Goal: Task Accomplishment & Management: Use online tool/utility

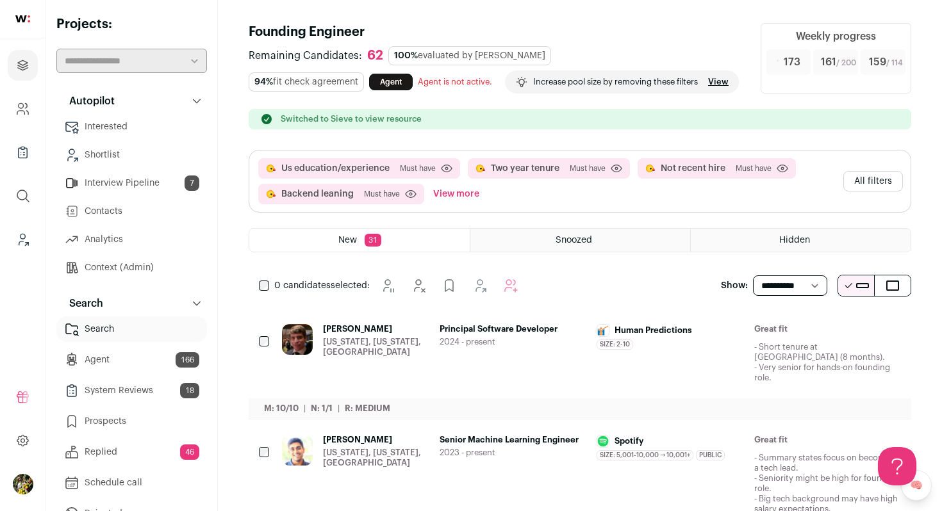
click at [477, 204] on button "View more" at bounding box center [456, 194] width 51 height 21
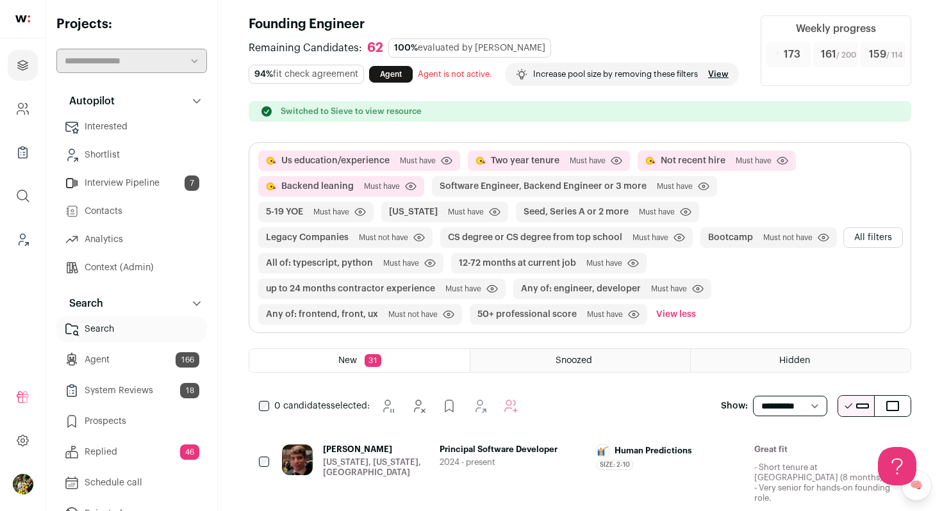
scroll to position [10, 0]
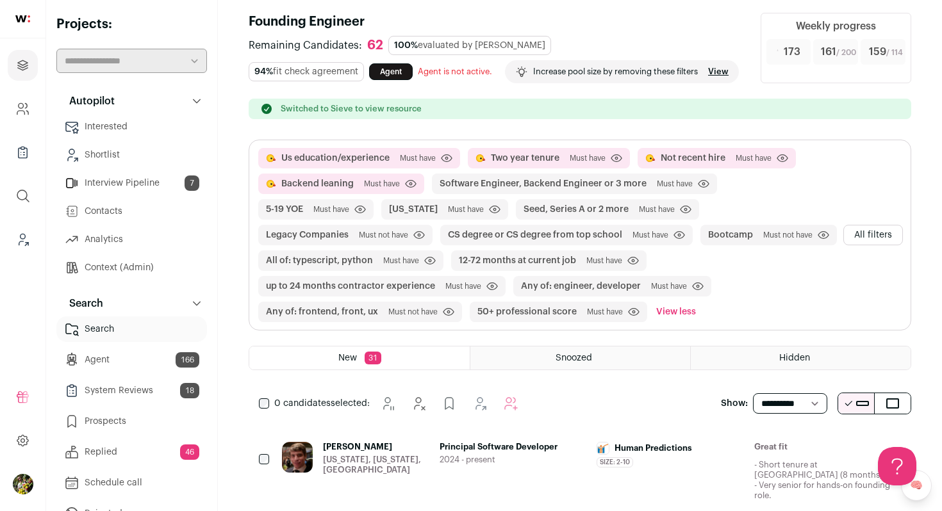
click at [884, 245] on button "All filters" at bounding box center [873, 235] width 60 height 21
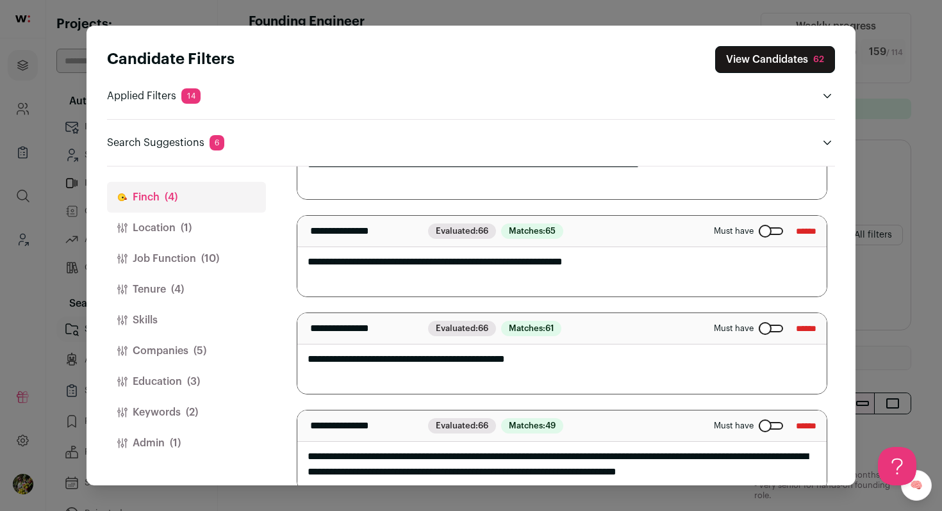
scroll to position [158, 0]
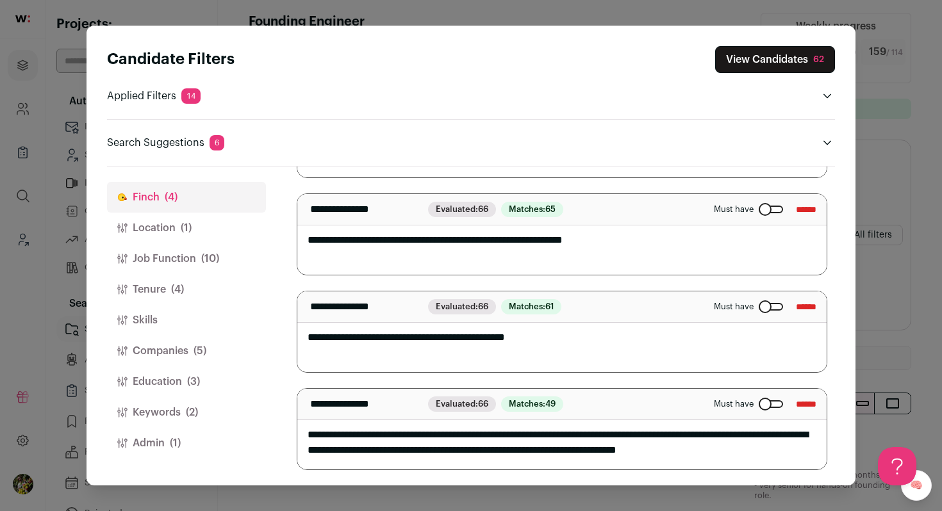
click at [212, 290] on button "Tenure (4)" at bounding box center [186, 289] width 159 height 31
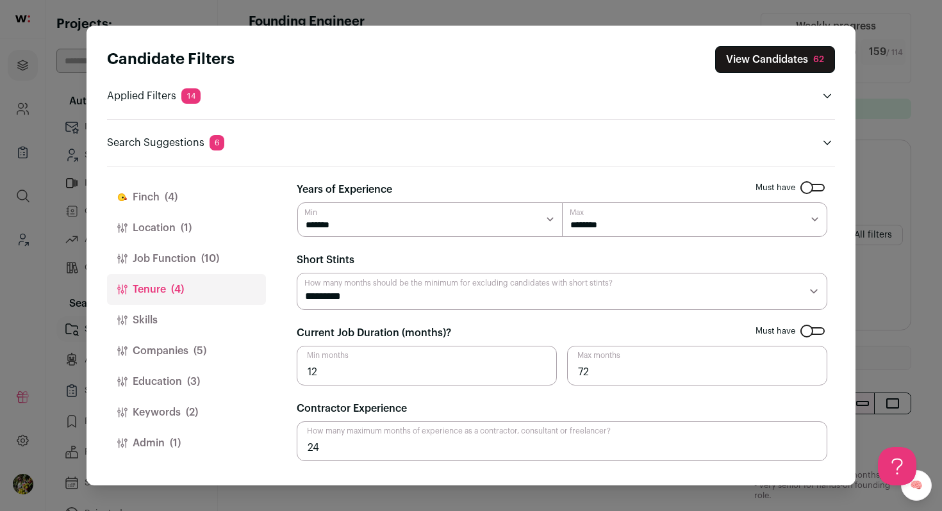
click at [201, 349] on span "(5)" at bounding box center [200, 350] width 13 height 15
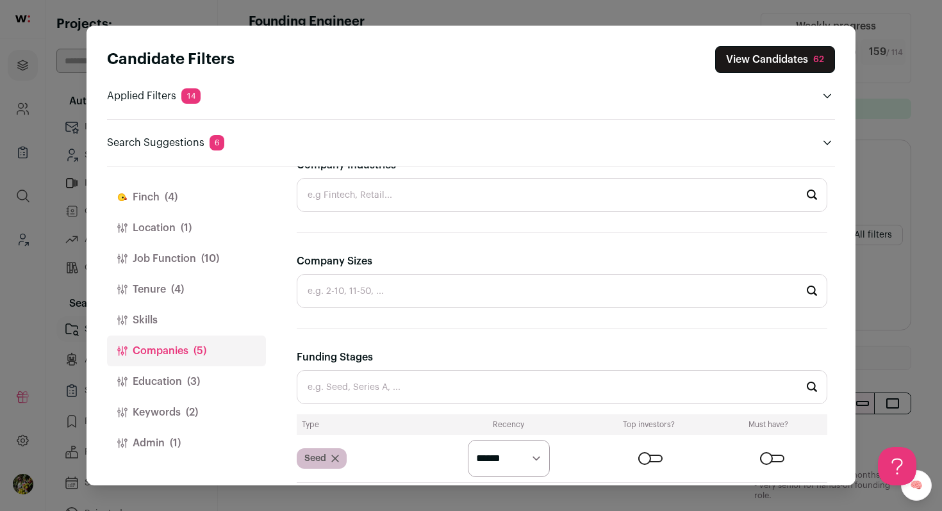
scroll to position [512, 0]
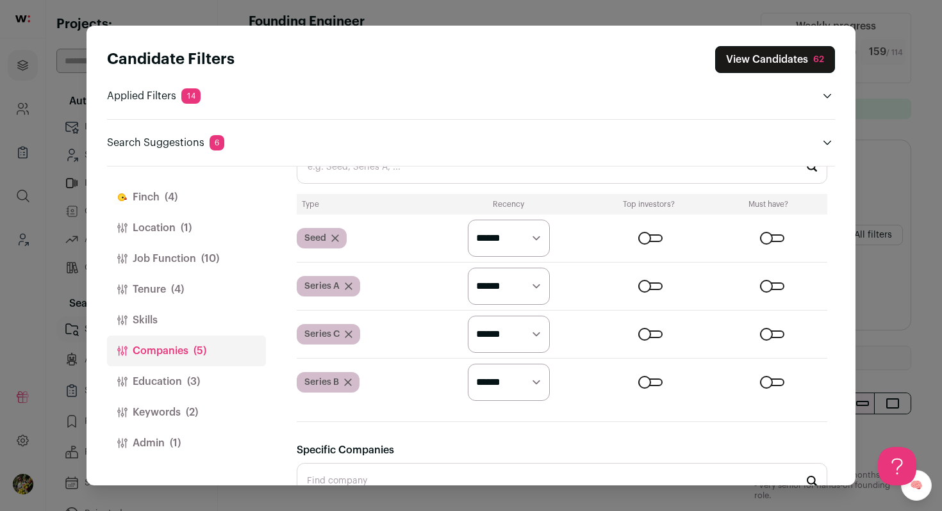
click at [493, 245] on select "********* ******* ******" at bounding box center [509, 238] width 82 height 37
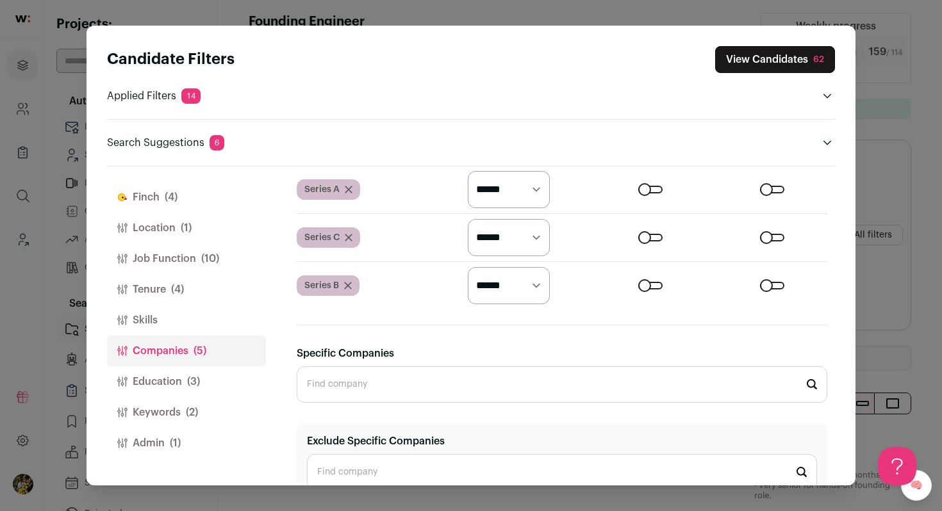
scroll to position [639, 0]
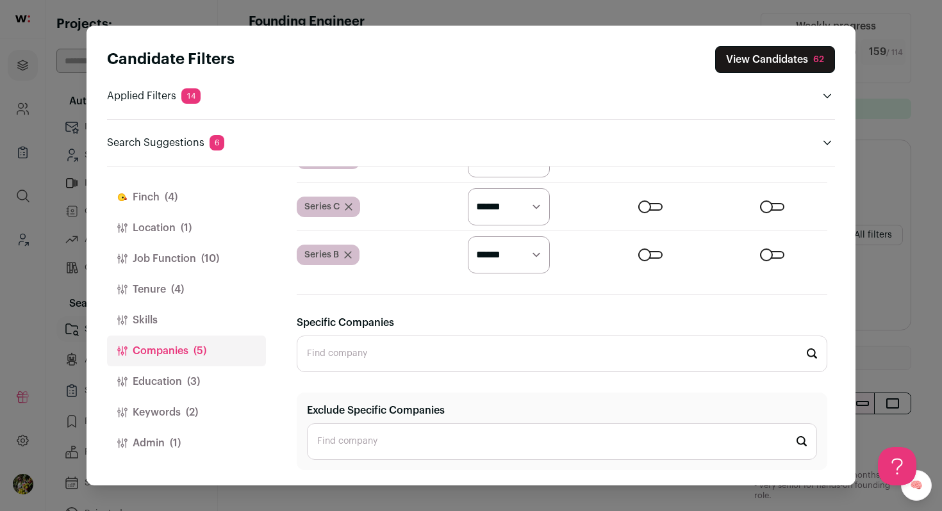
click at [548, 361] on input "Specific Companies" at bounding box center [562, 354] width 531 height 37
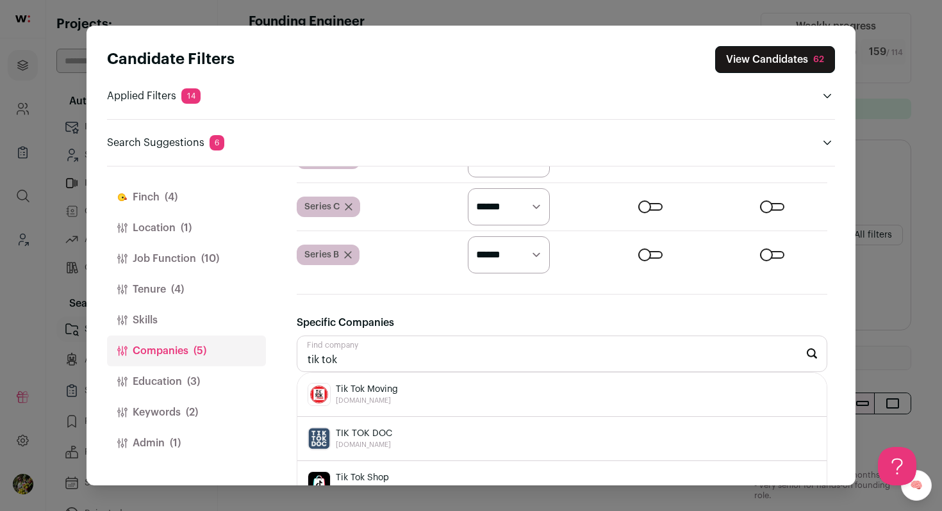
scroll to position [659, 0]
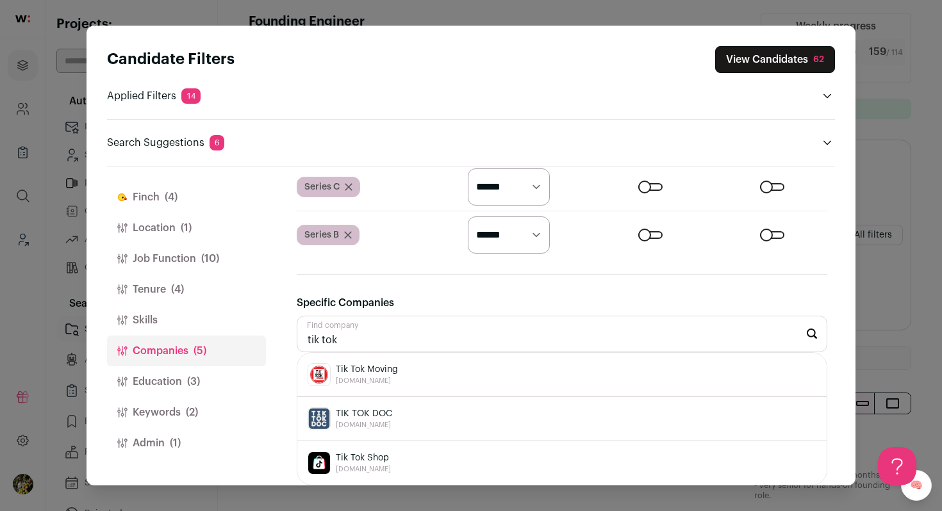
click at [324, 341] on input "tik tok" at bounding box center [562, 334] width 531 height 37
click at [345, 368] on span "TikTok" at bounding box center [363, 369] width 55 height 13
type input "TikTok tiktok.com"
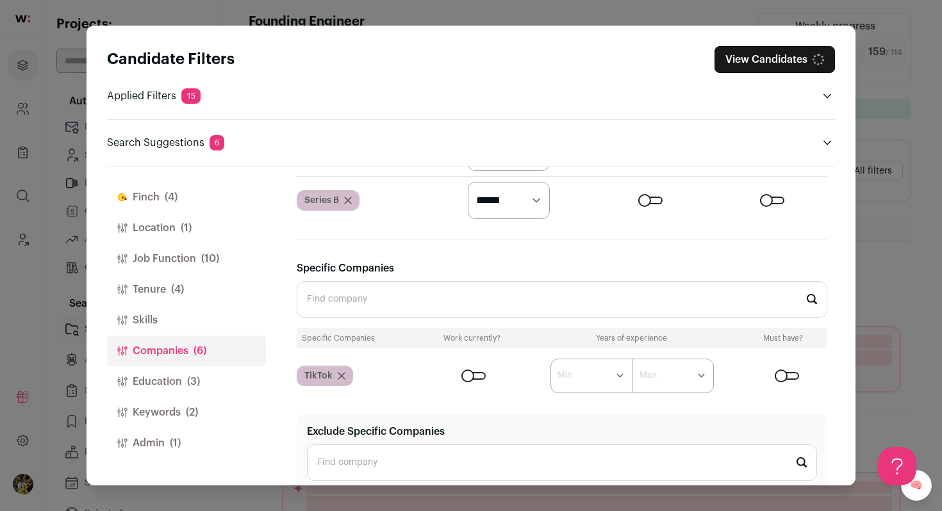
scroll to position [711, 0]
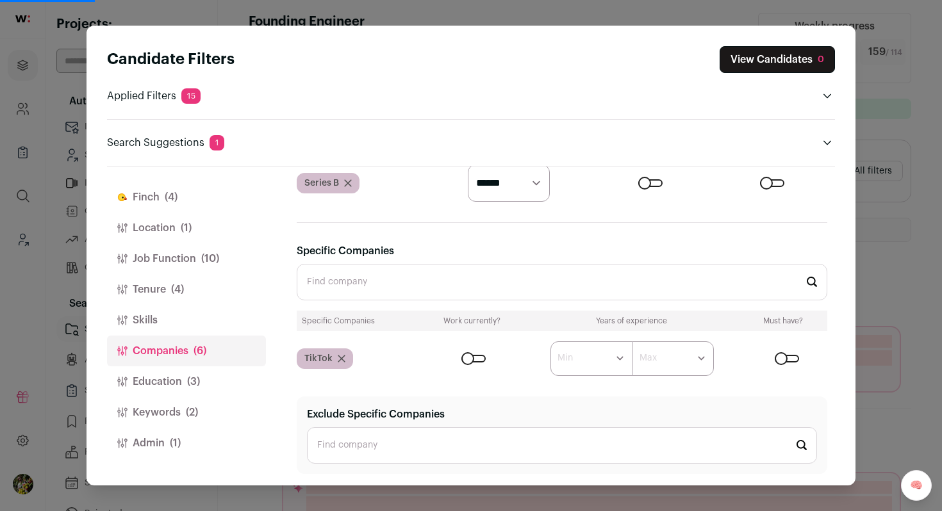
click at [477, 359] on div "Close modal via background" at bounding box center [473, 359] width 24 height 8
click at [231, 373] on button "Education (3)" at bounding box center [186, 382] width 159 height 31
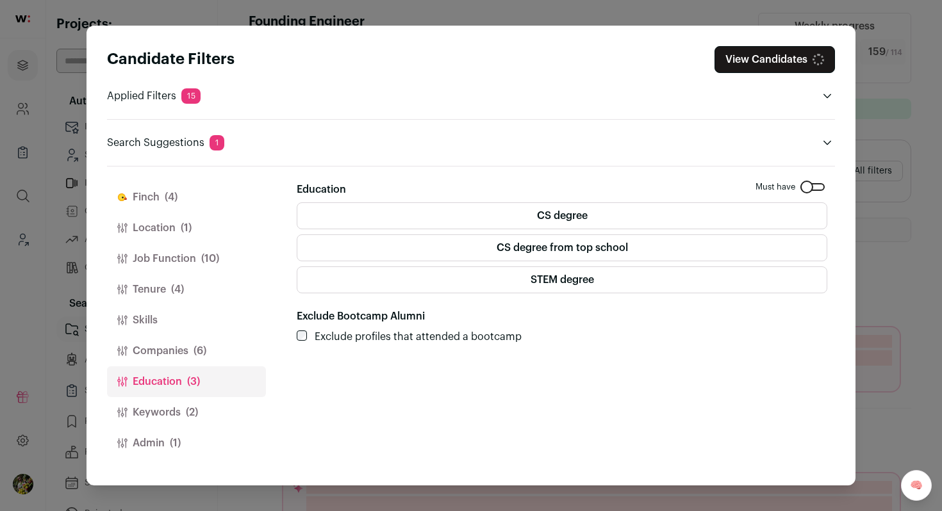
scroll to position [0, 0]
click at [407, 283] on label "STEM degree" at bounding box center [562, 280] width 531 height 27
click at [211, 412] on button "Keywords (2)" at bounding box center [186, 412] width 159 height 31
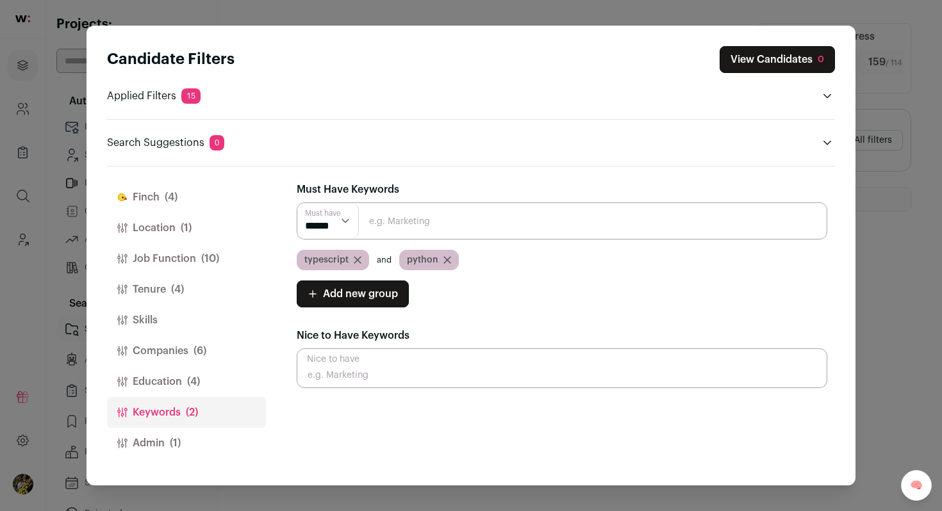
click at [322, 215] on select "****** ******" at bounding box center [328, 221] width 62 height 36
select select "**"
click at [297, 203] on select "****** ******" at bounding box center [328, 221] width 62 height 36
click at [185, 436] on button "Admin (1)" at bounding box center [186, 443] width 159 height 31
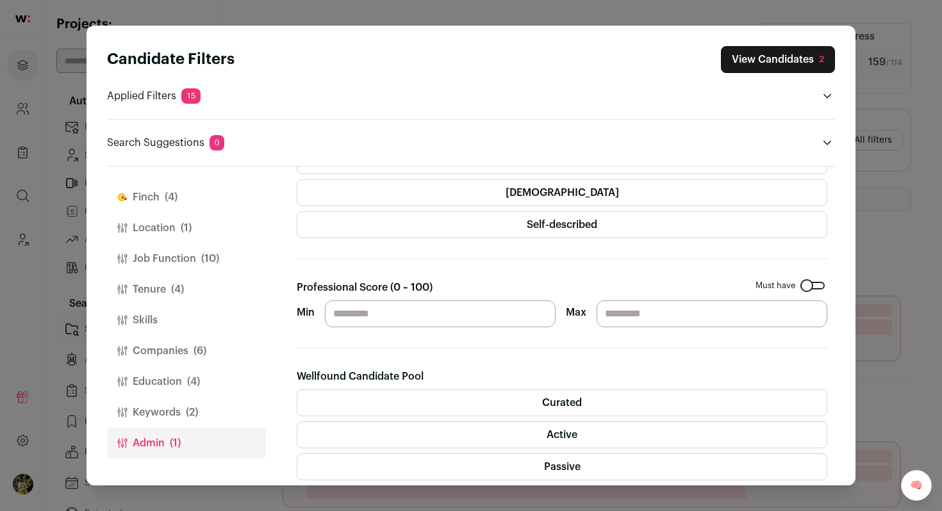
scroll to position [98, 0]
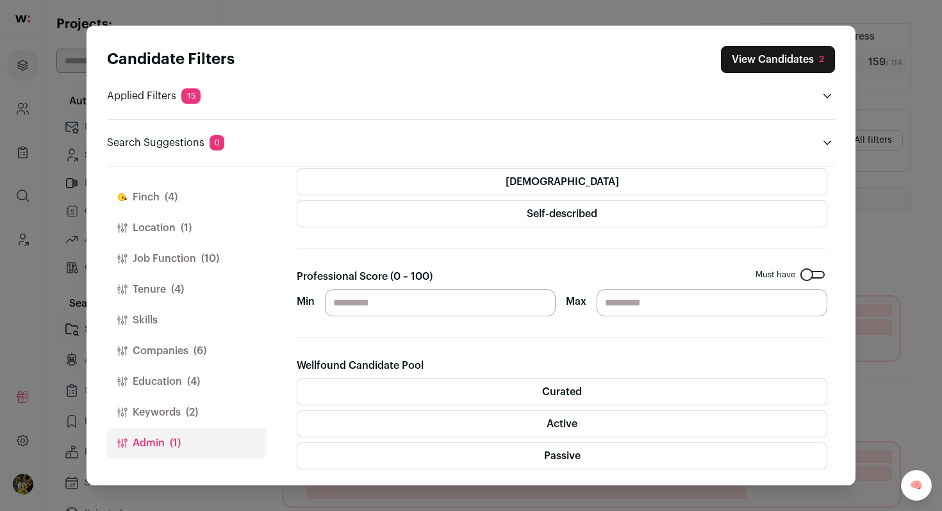
click at [809, 275] on div "Close modal via background" at bounding box center [812, 275] width 24 height 8
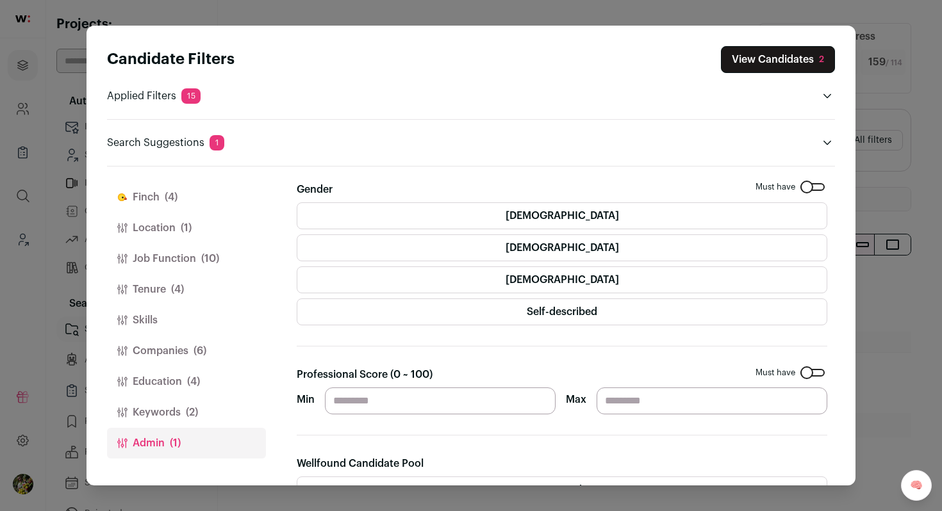
scroll to position [347, 0]
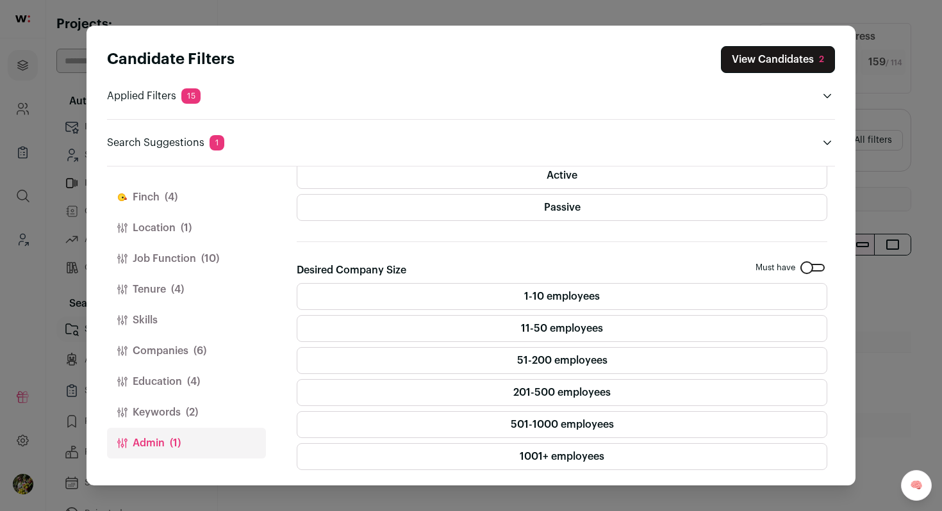
click at [181, 408] on button "Keywords (2)" at bounding box center [186, 412] width 159 height 31
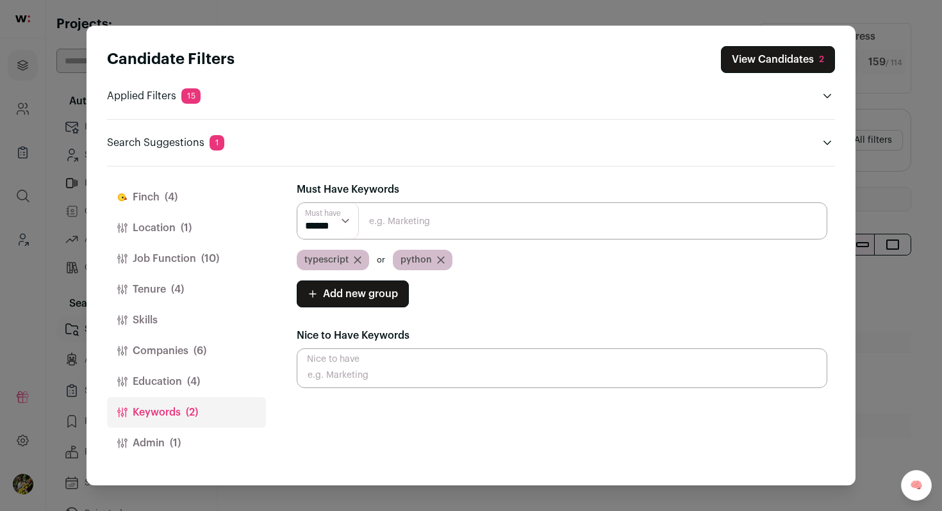
click at [171, 199] on span "(4)" at bounding box center [171, 197] width 13 height 15
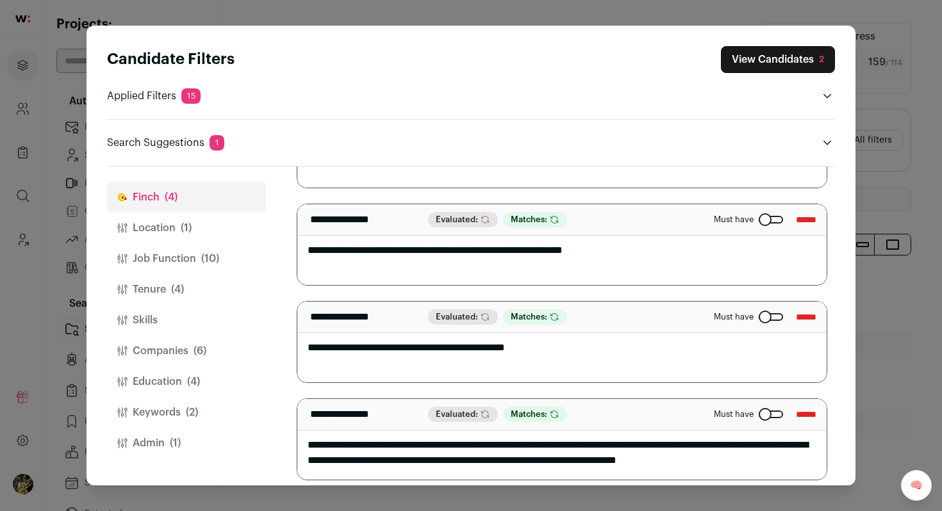
scroll to position [158, 0]
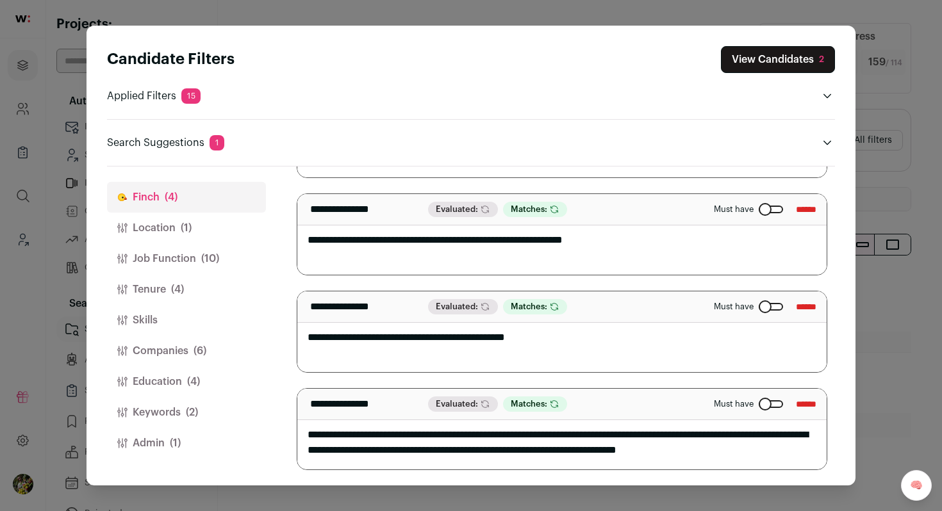
click at [218, 254] on span "(10)" at bounding box center [210, 258] width 18 height 15
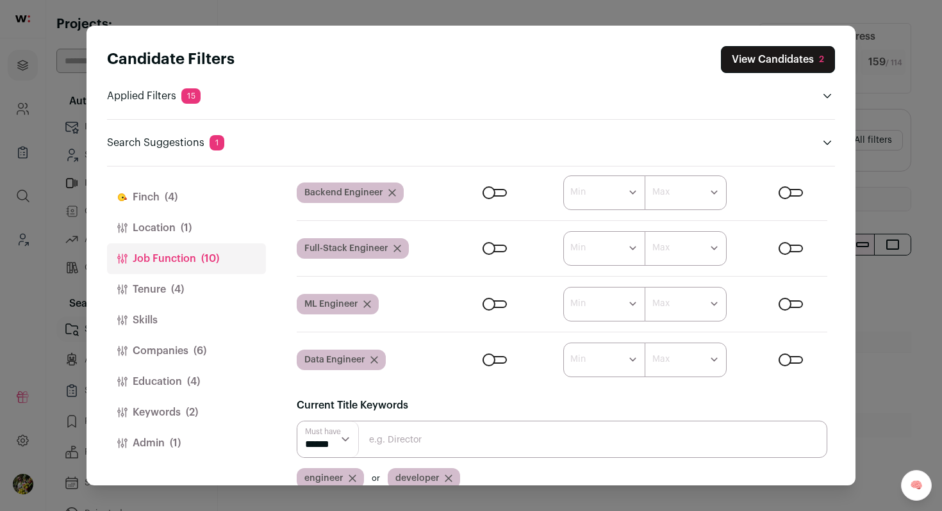
click at [210, 231] on button "Location (1)" at bounding box center [186, 228] width 159 height 31
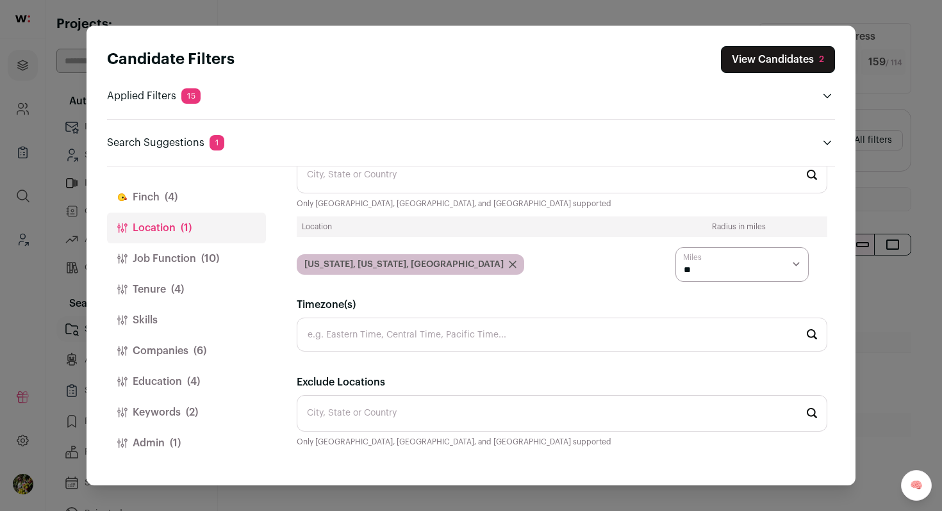
click at [213, 256] on span "(10)" at bounding box center [210, 258] width 18 height 15
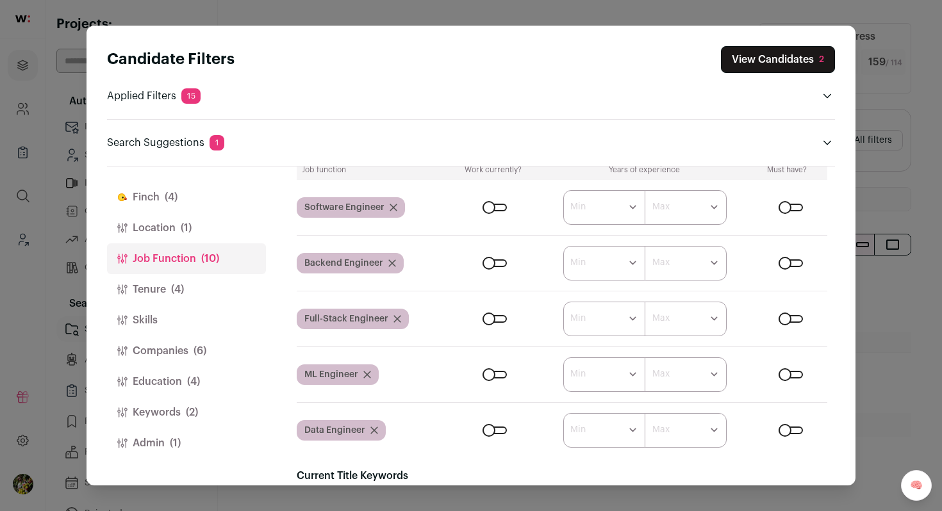
scroll to position [60, 0]
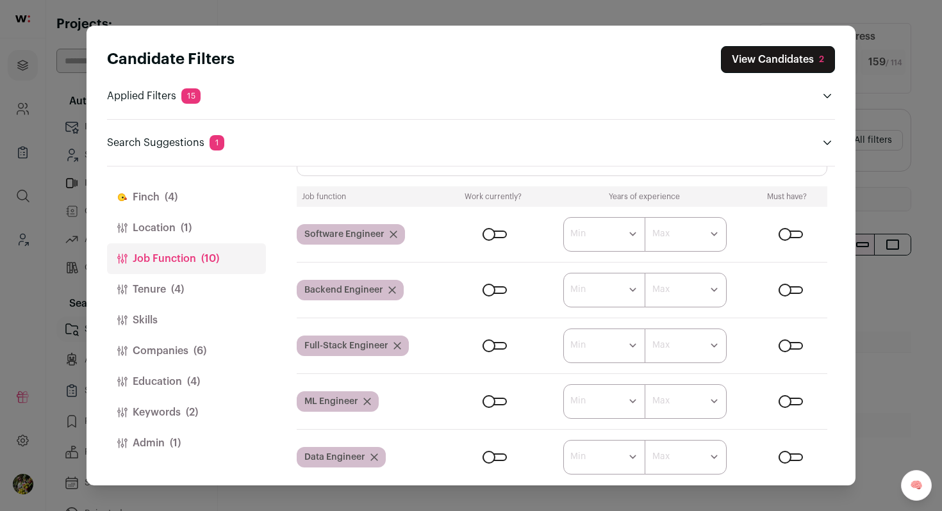
click at [189, 290] on button "Tenure (4)" at bounding box center [186, 289] width 159 height 31
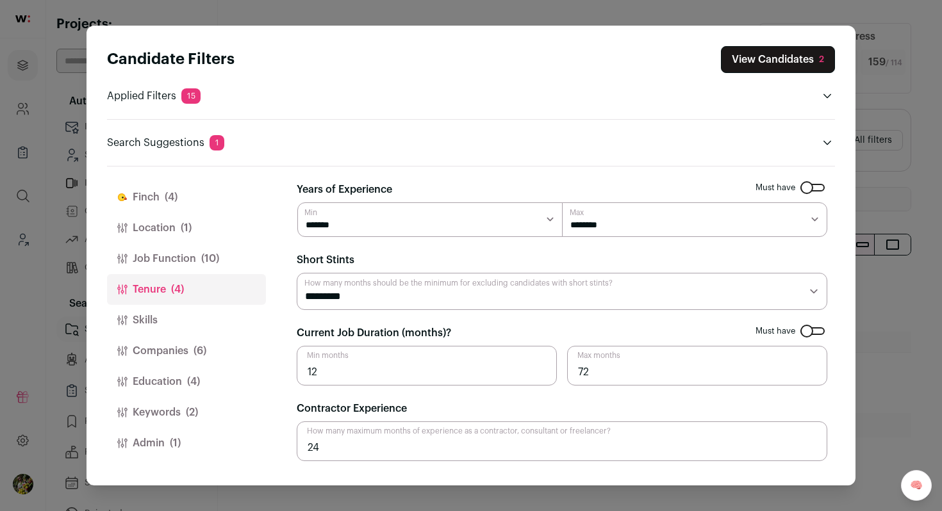
click at [201, 354] on span "(6)" at bounding box center [200, 350] width 13 height 15
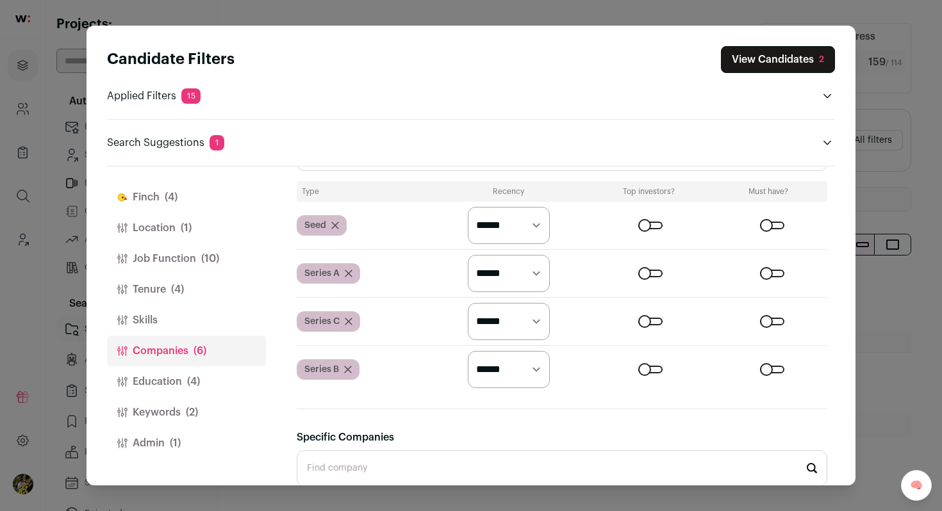
scroll to position [540, 0]
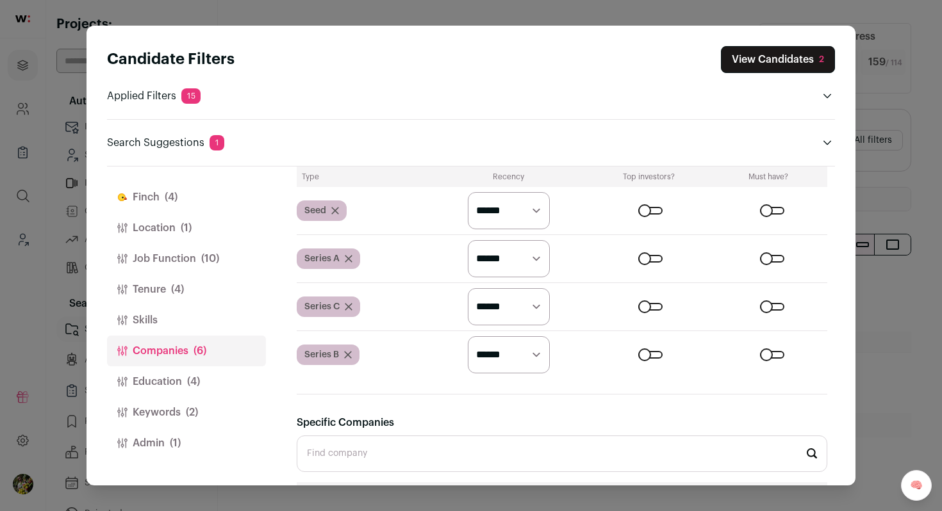
click at [336, 213] on icon "Close modal via background" at bounding box center [335, 211] width 8 height 8
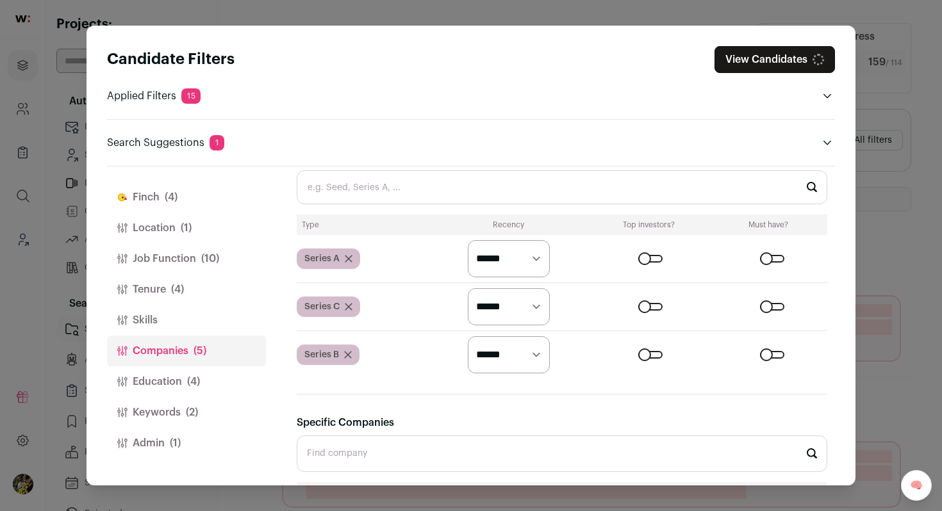
click at [350, 259] on icon "Close modal via background" at bounding box center [349, 259] width 8 height 8
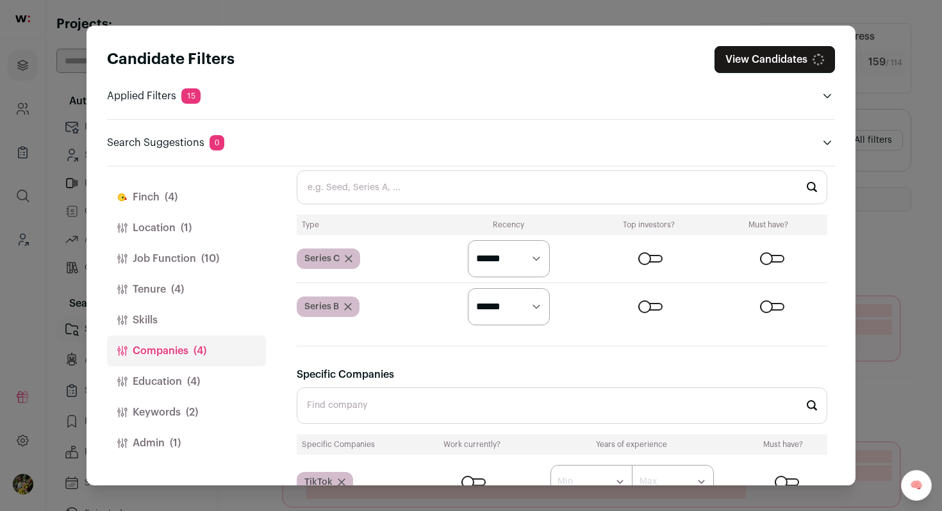
scroll to position [443, 0]
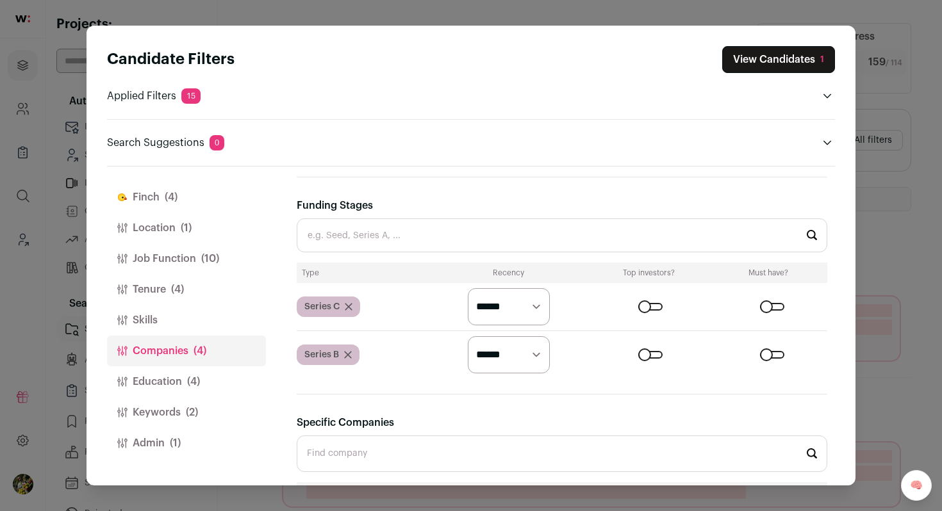
click at [350, 307] on icon "Close modal via background" at bounding box center [349, 307] width 8 height 8
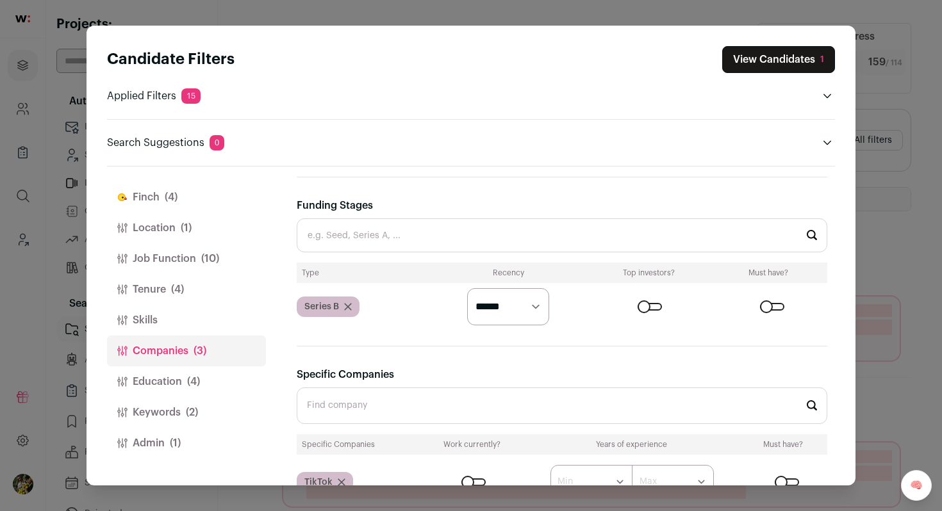
click at [345, 308] on icon "Close modal via background" at bounding box center [348, 307] width 8 height 8
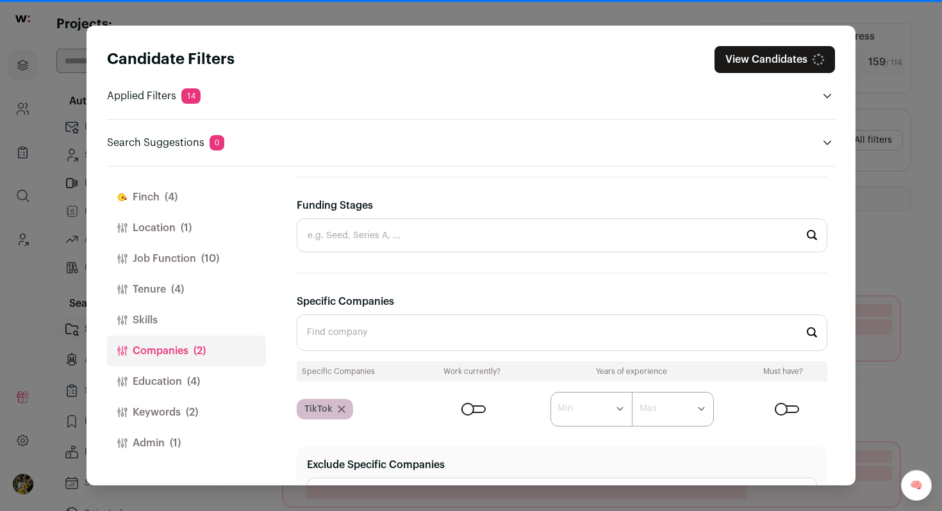
click at [204, 381] on button "Education (4)" at bounding box center [186, 382] width 159 height 31
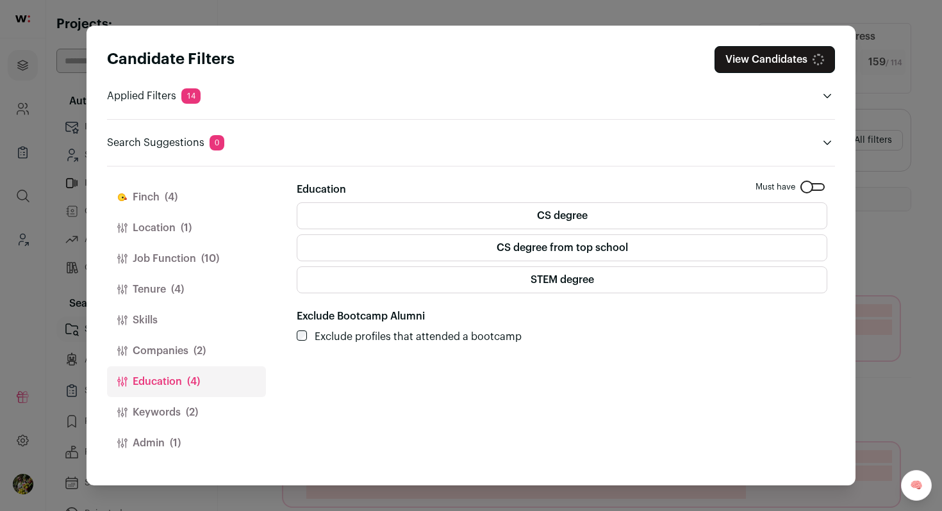
scroll to position [0, 0]
click at [197, 401] on button "Keywords (2)" at bounding box center [186, 412] width 159 height 31
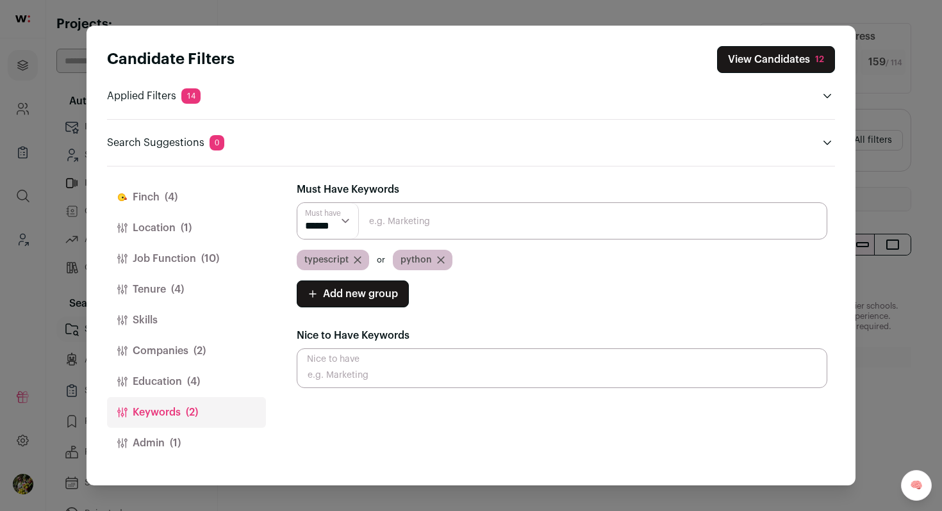
click at [778, 70] on button "View Candidates 12" at bounding box center [776, 59] width 118 height 27
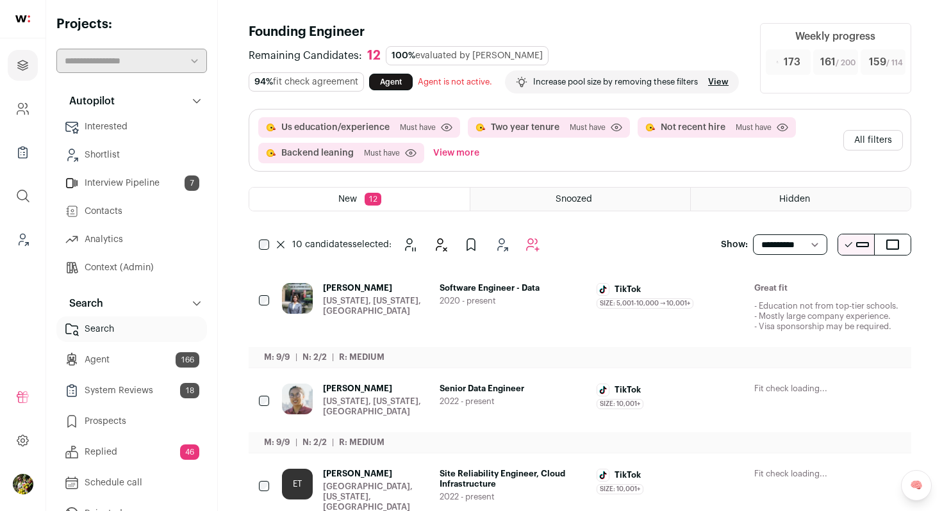
click at [538, 252] on icon "Add to Autopilot" at bounding box center [532, 244] width 15 height 15
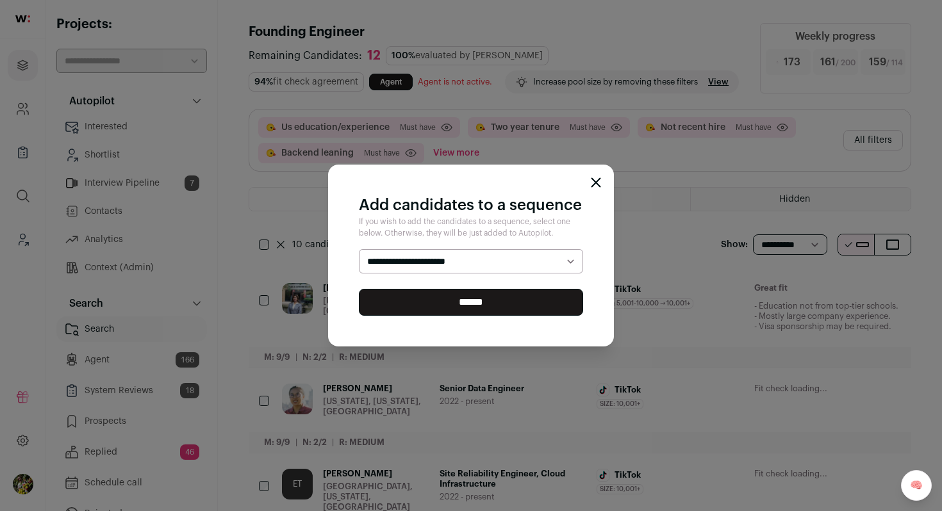
select select "*****"
click at [359, 249] on select "**********" at bounding box center [471, 261] width 224 height 24
click at [528, 297] on input "******" at bounding box center [471, 302] width 224 height 27
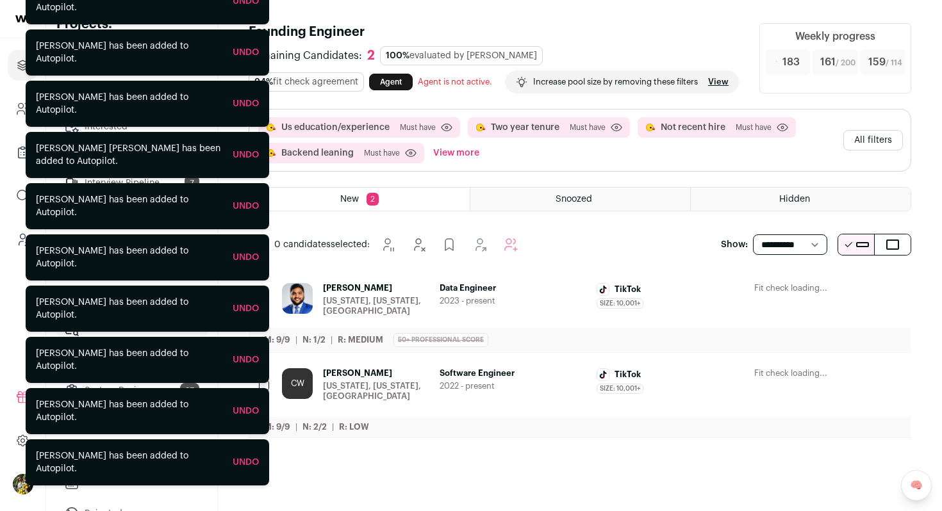
click at [376, 317] on div "New York, New York, United States" at bounding box center [376, 306] width 106 height 21
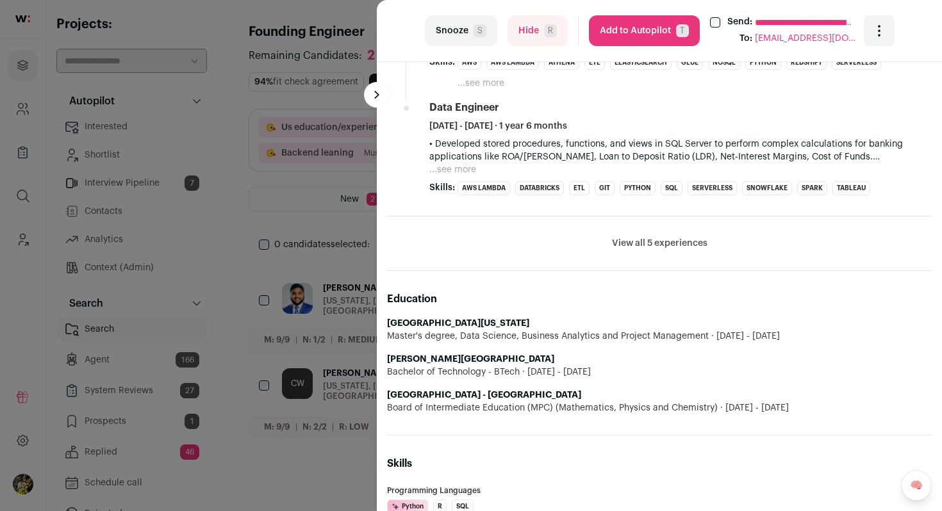
scroll to position [748, 0]
click at [527, 26] on button "Hide R" at bounding box center [537, 30] width 60 height 31
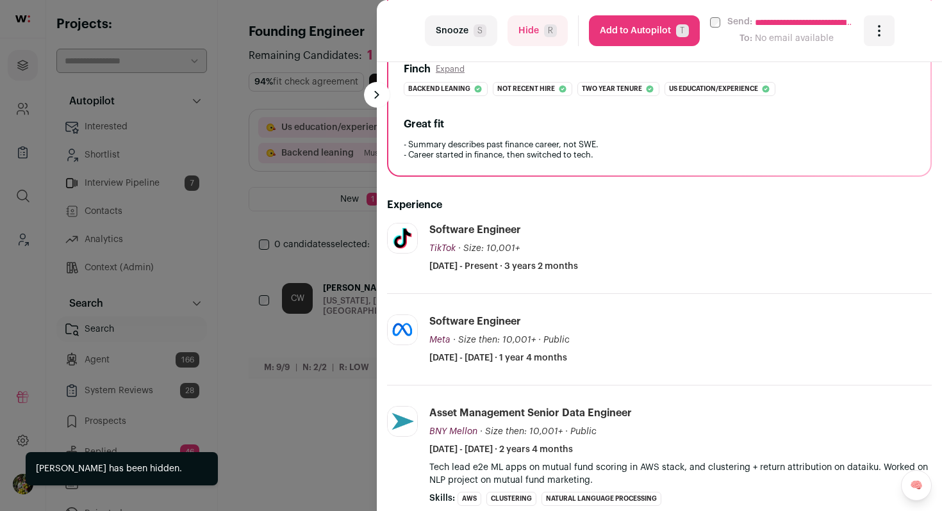
scroll to position [311, 0]
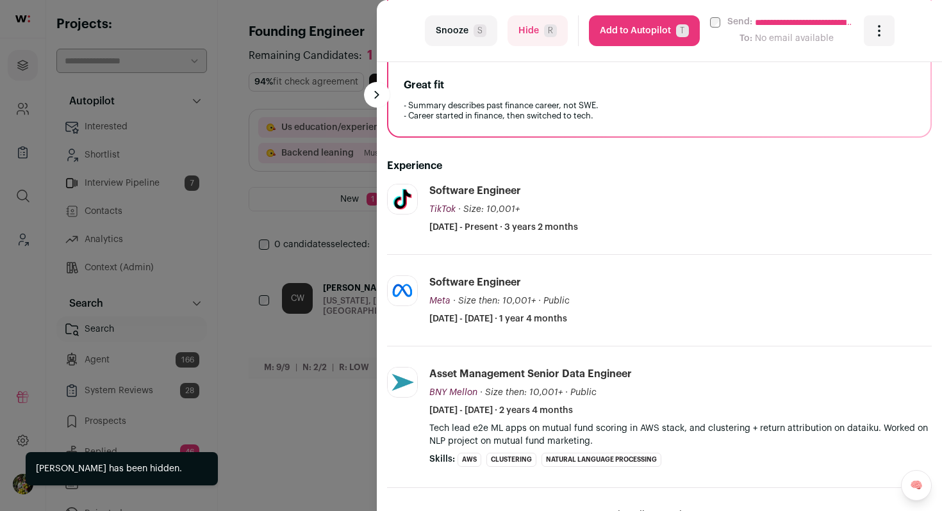
click at [331, 305] on div "**********" at bounding box center [471, 255] width 942 height 511
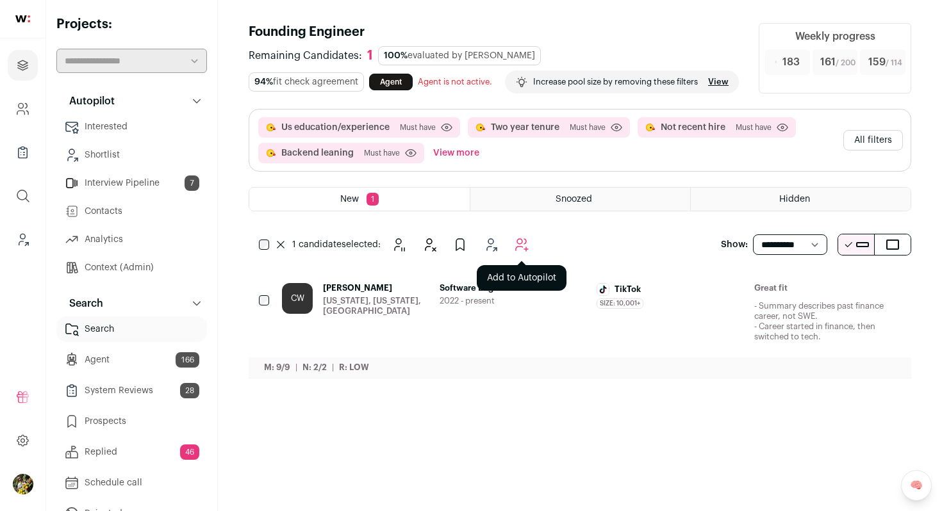
click at [517, 252] on icon "Add to Autopilot" at bounding box center [521, 244] width 15 height 15
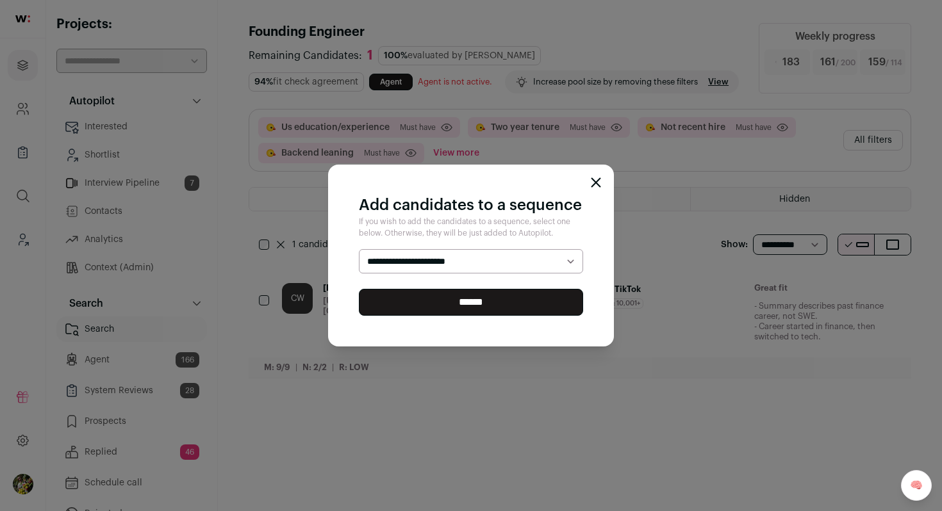
select select "*****"
click at [359, 249] on select "**********" at bounding box center [471, 261] width 224 height 24
click at [506, 306] on input "******" at bounding box center [471, 302] width 224 height 27
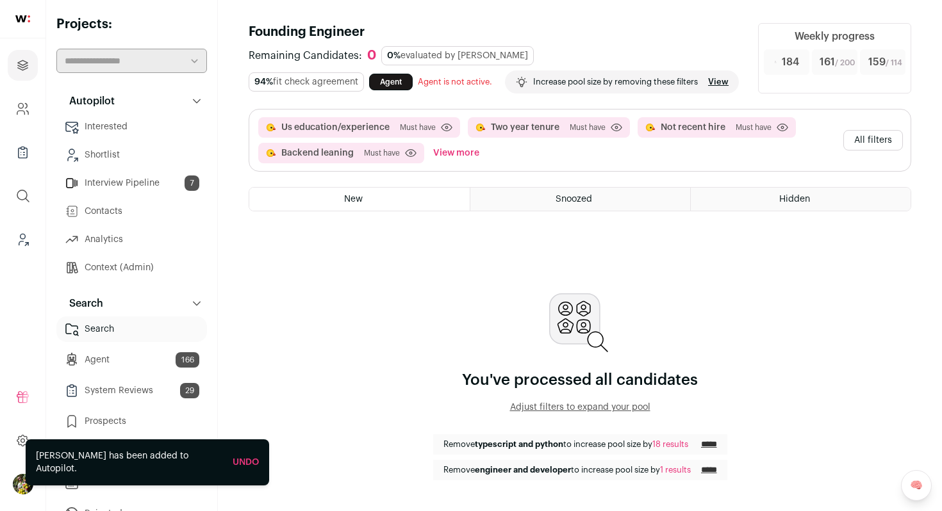
scroll to position [17, 0]
click at [878, 151] on button "All filters" at bounding box center [873, 140] width 60 height 21
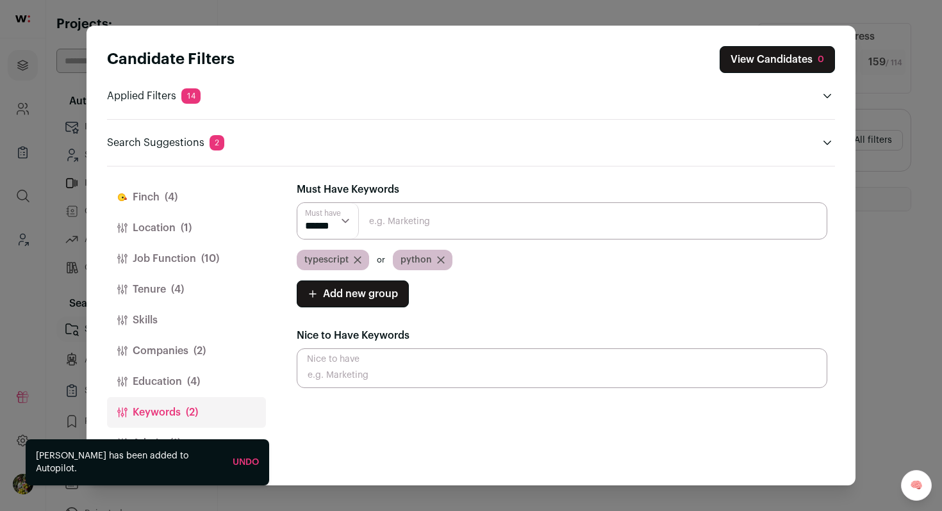
click at [189, 356] on button "Companies (2)" at bounding box center [186, 351] width 159 height 31
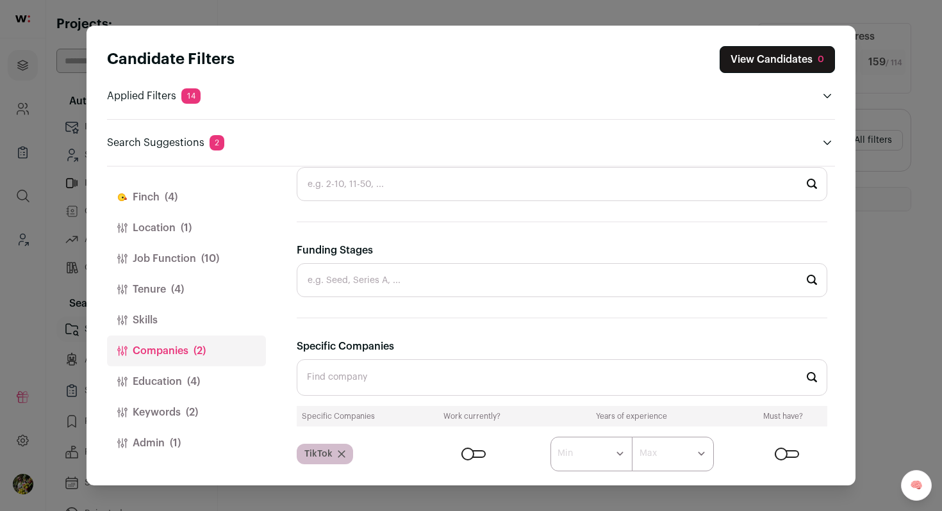
scroll to position [474, 0]
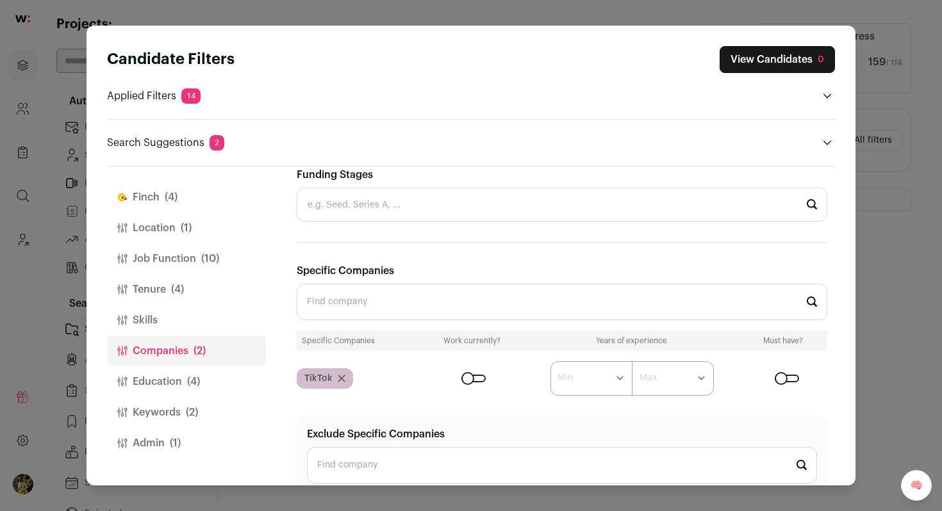
click at [340, 380] on icon "Close modal via background" at bounding box center [342, 379] width 8 height 8
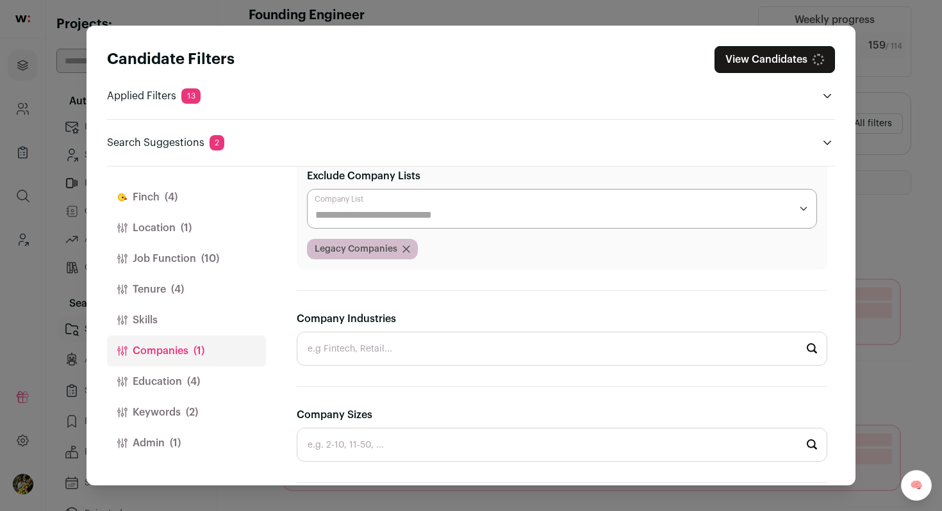
scroll to position [0, 0]
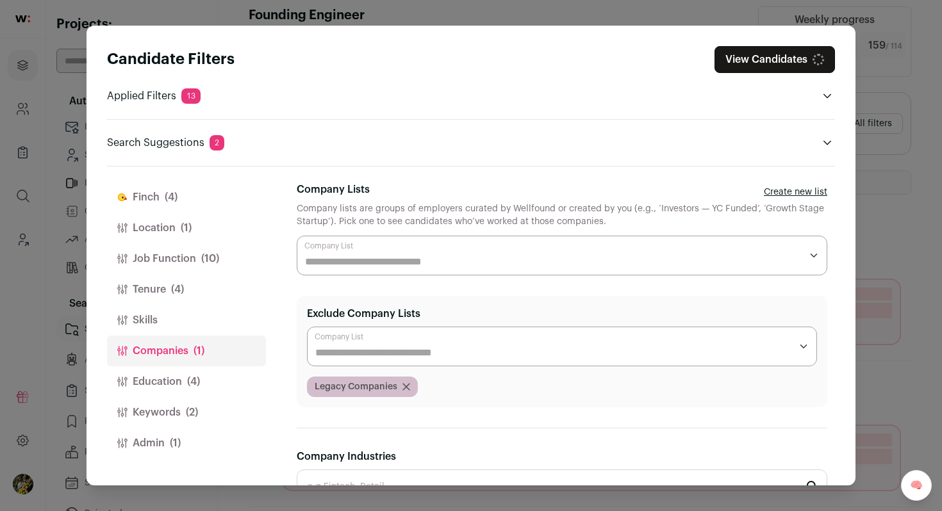
click at [343, 267] on input "Company Lists" at bounding box center [553, 261] width 496 height 15
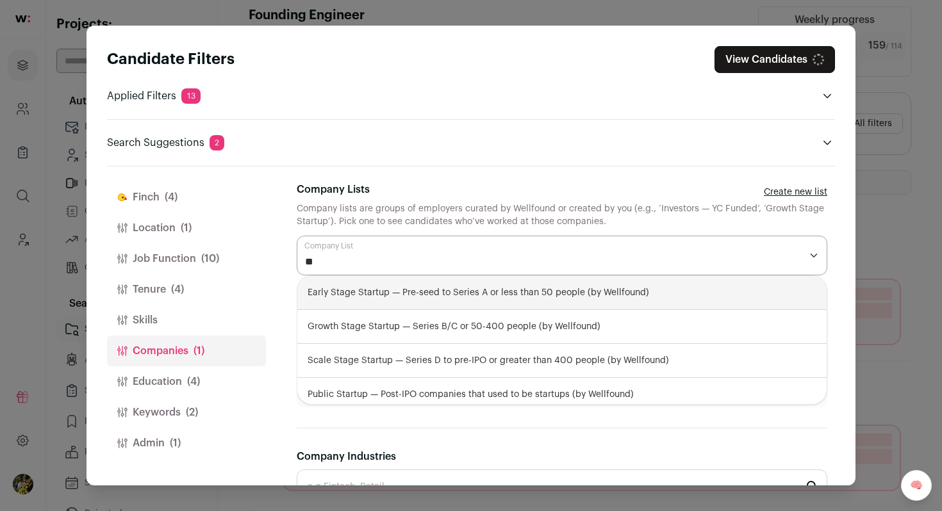
type input "***"
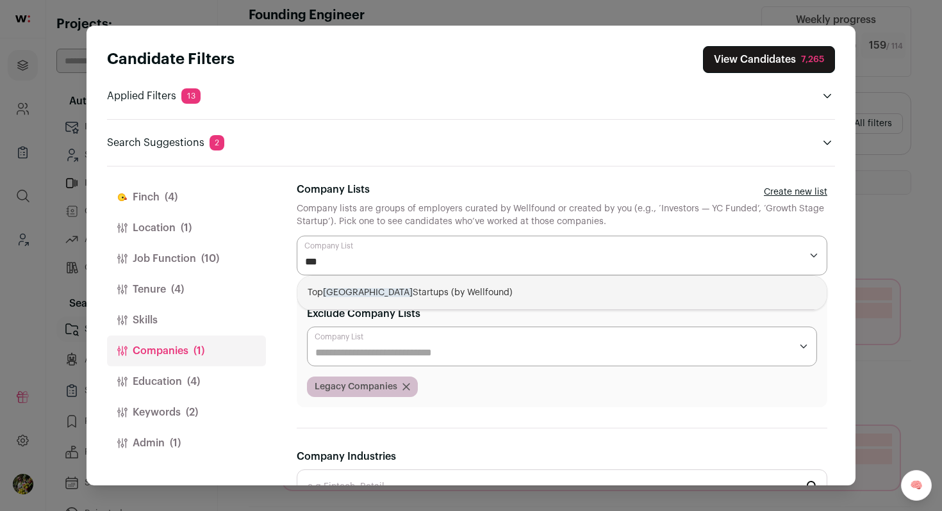
click at [358, 288] on div "Top NYC Startups (by Wellfound)" at bounding box center [561, 293] width 529 height 34
select select "****"
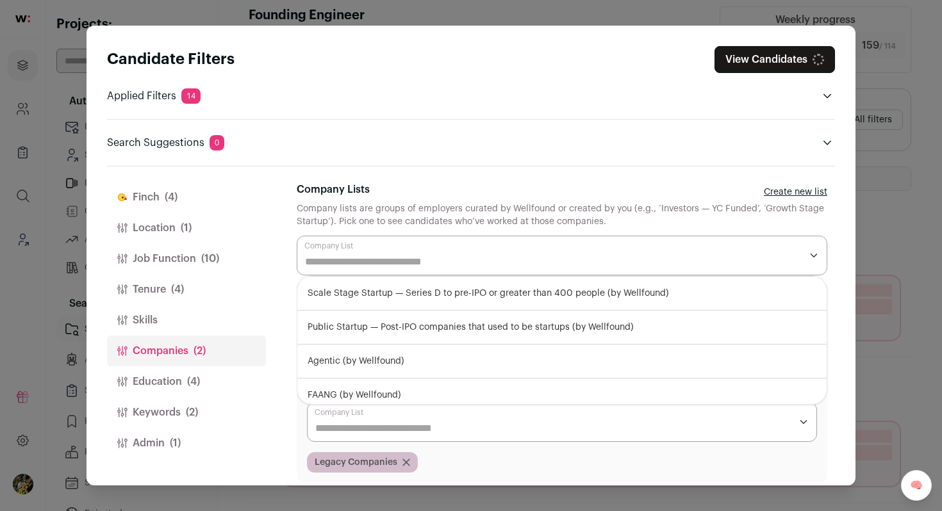
scroll to position [92, 0]
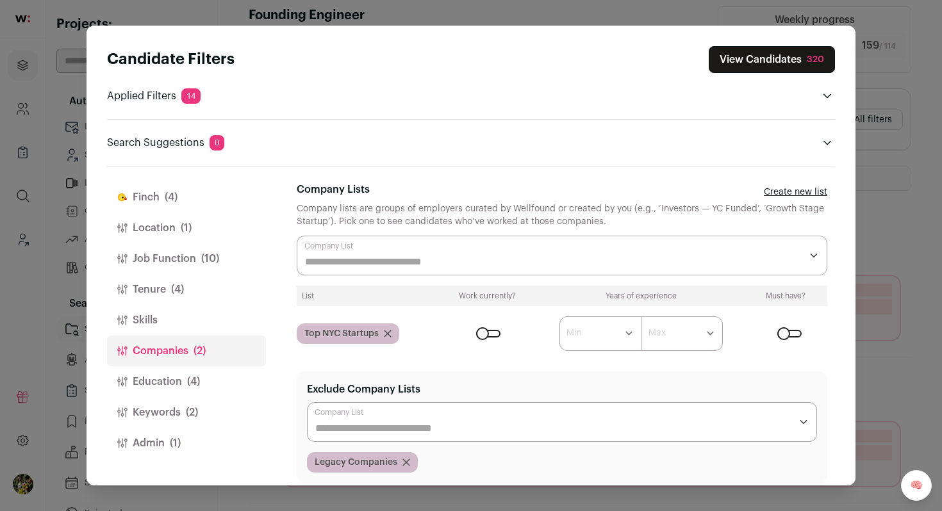
click at [327, 191] on label "Company Lists" at bounding box center [333, 189] width 73 height 15
click at [327, 254] on input "Company Lists" at bounding box center [553, 261] width 496 height 15
click at [797, 59] on button "View Candidates 320" at bounding box center [772, 59] width 126 height 27
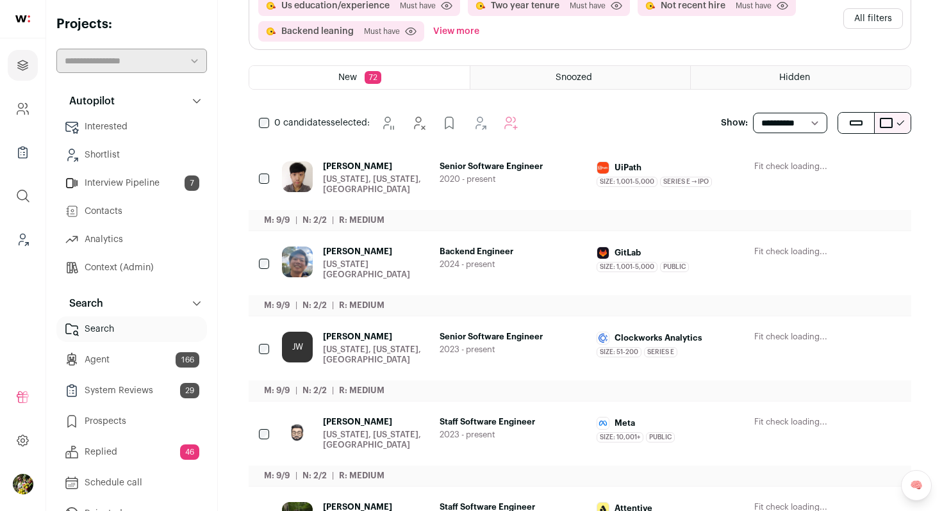
scroll to position [82, 0]
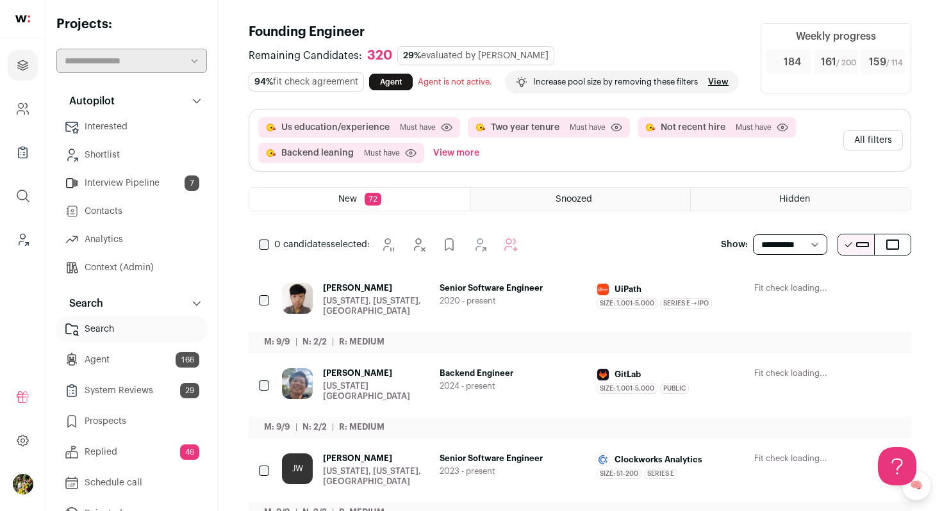
click at [461, 163] on button "View more" at bounding box center [456, 153] width 51 height 21
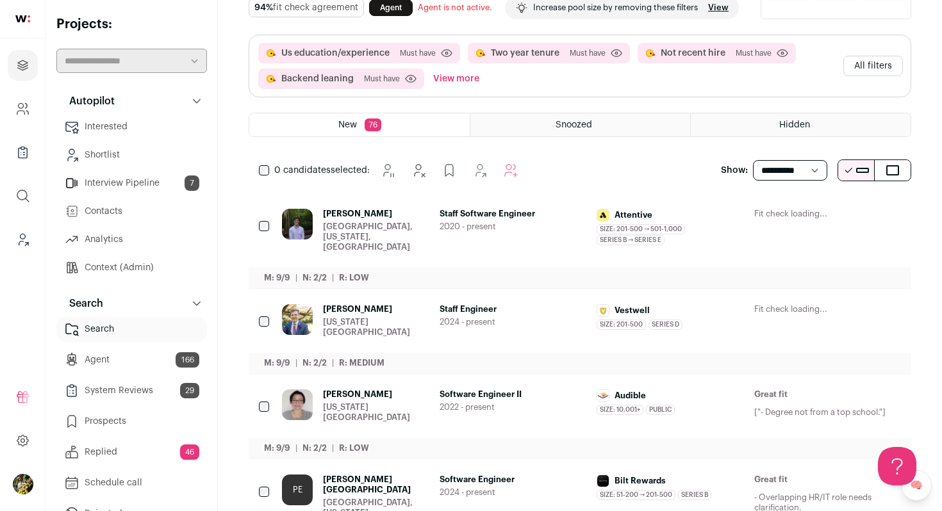
scroll to position [204, 0]
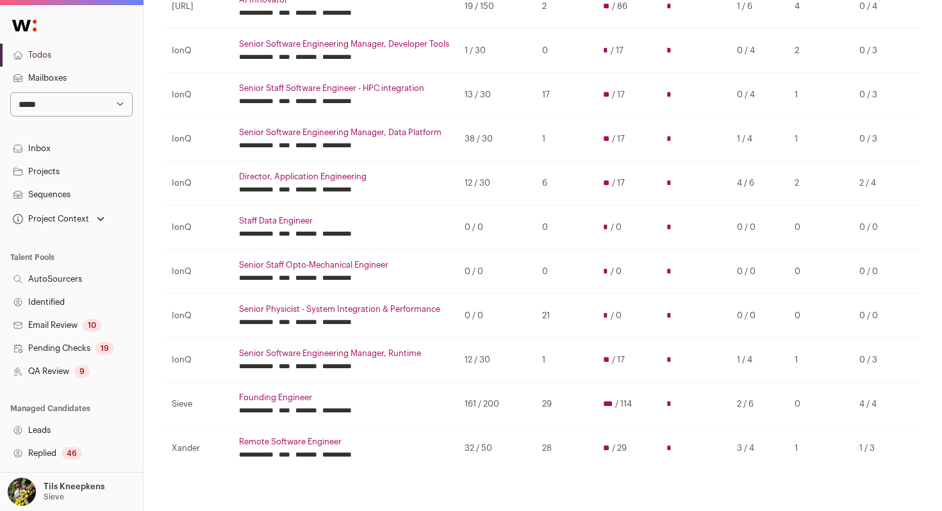
scroll to position [227, 0]
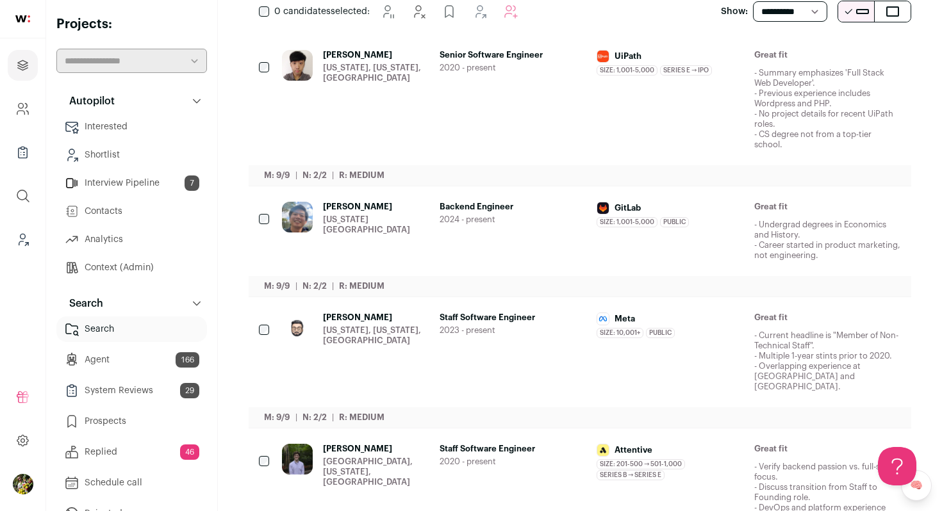
click at [261, 13] on div "Switched to Sieve to view resource" at bounding box center [471, 13] width 942 height 0
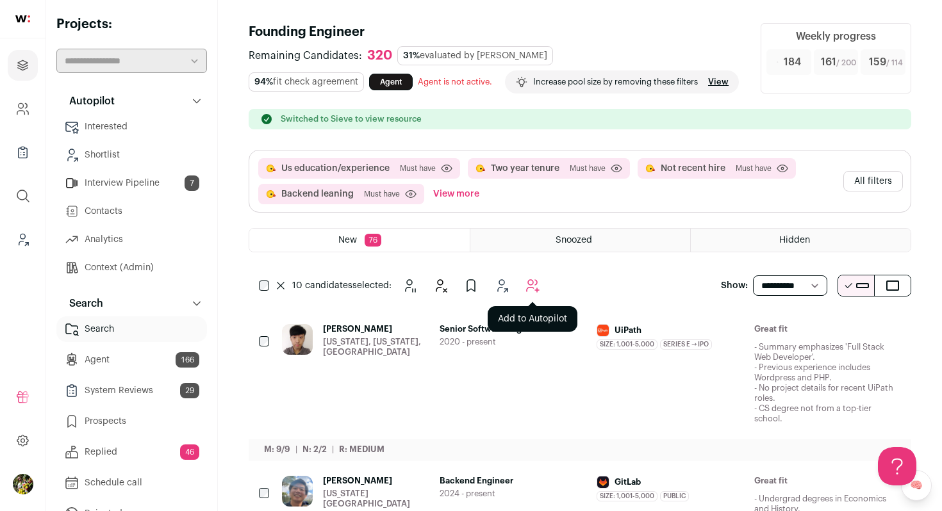
click at [531, 293] on icon "Add to Autopilot" at bounding box center [532, 285] width 15 height 15
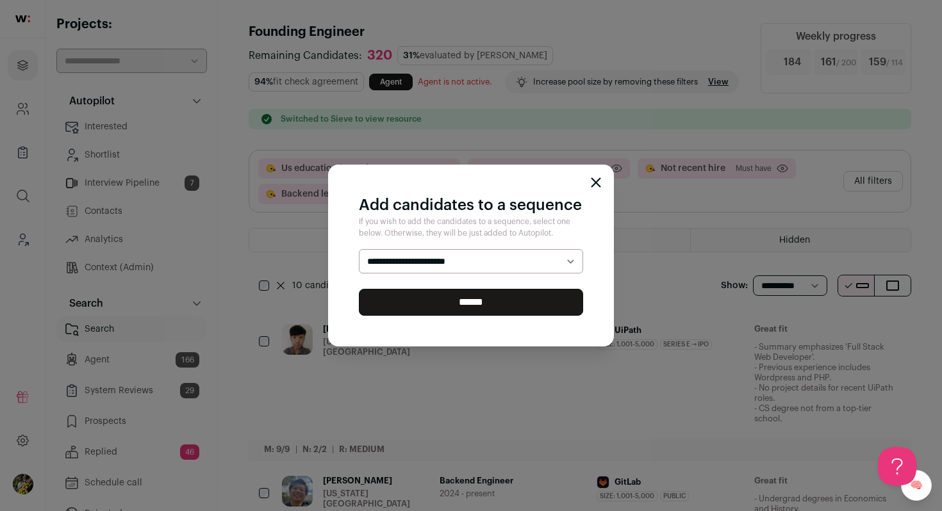
select select "*****"
click at [359, 249] on select "**********" at bounding box center [471, 261] width 224 height 24
click at [520, 301] on input "******" at bounding box center [471, 302] width 224 height 27
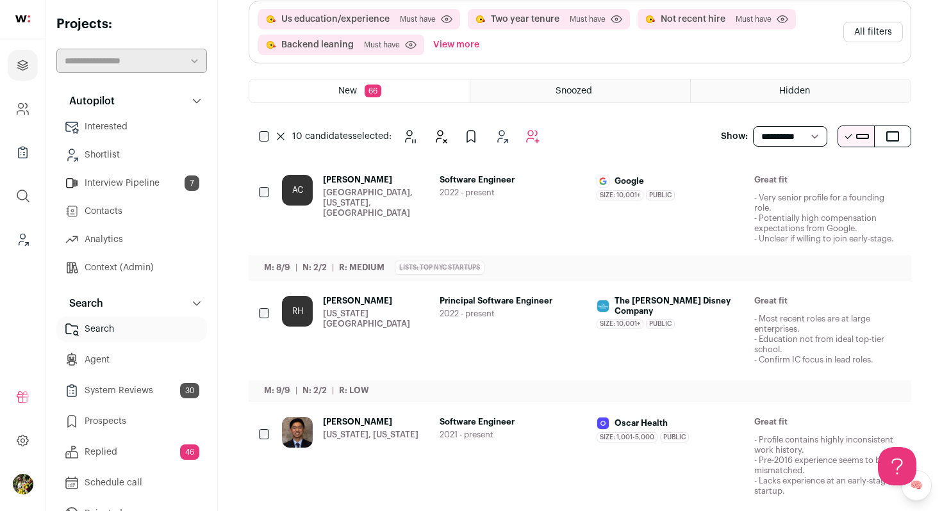
scroll to position [21, 0]
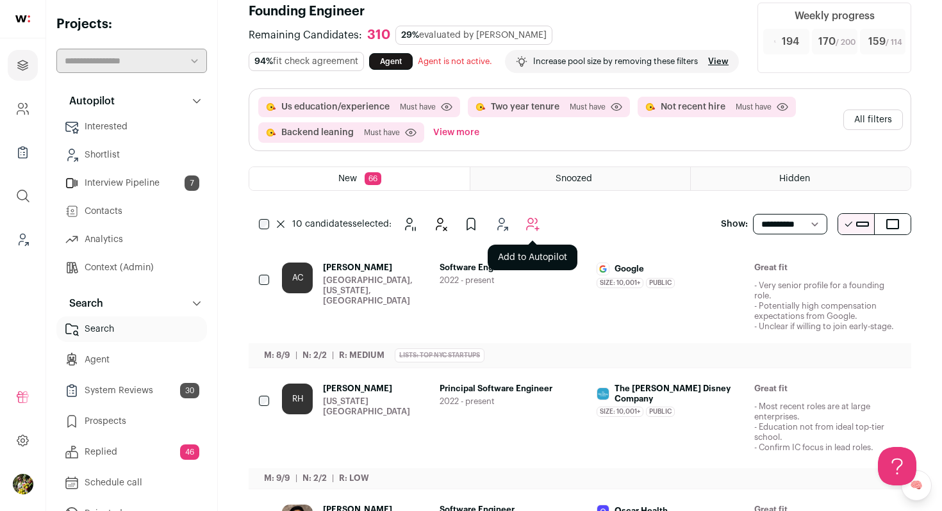
click at [531, 237] on button "Add to Autopilot" at bounding box center [533, 224] width 26 height 26
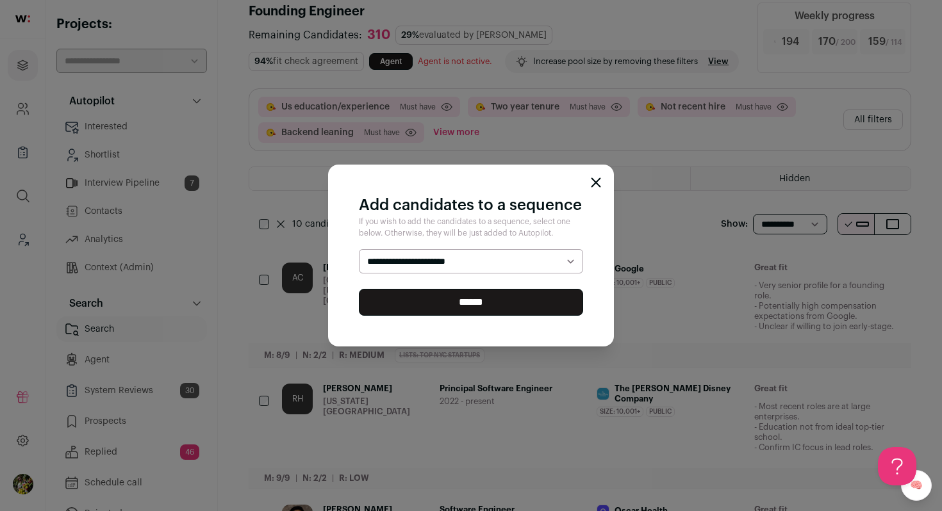
select select "*****"
click at [359, 249] on select "**********" at bounding box center [471, 261] width 224 height 24
click at [557, 308] on input "******" at bounding box center [471, 302] width 224 height 27
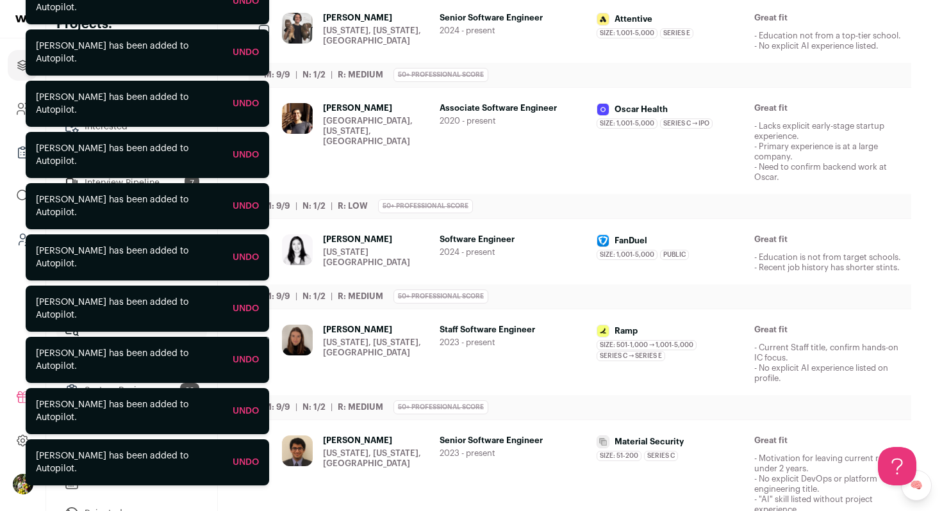
scroll to position [264, 0]
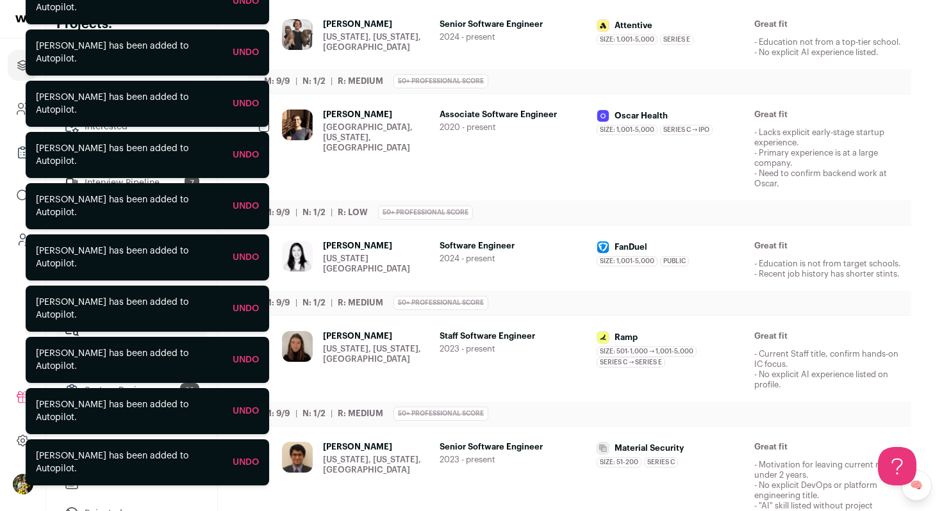
click at [773, 156] on div "Great fit - Lacks explicit early-stage startup experience. - Primary experience…" at bounding box center [827, 149] width 147 height 79
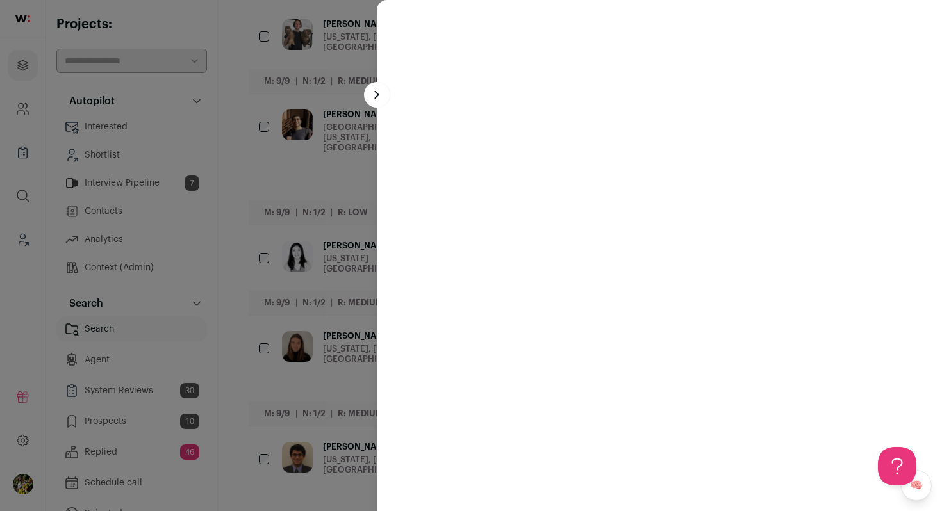
click at [362, 168] on div at bounding box center [471, 255] width 942 height 511
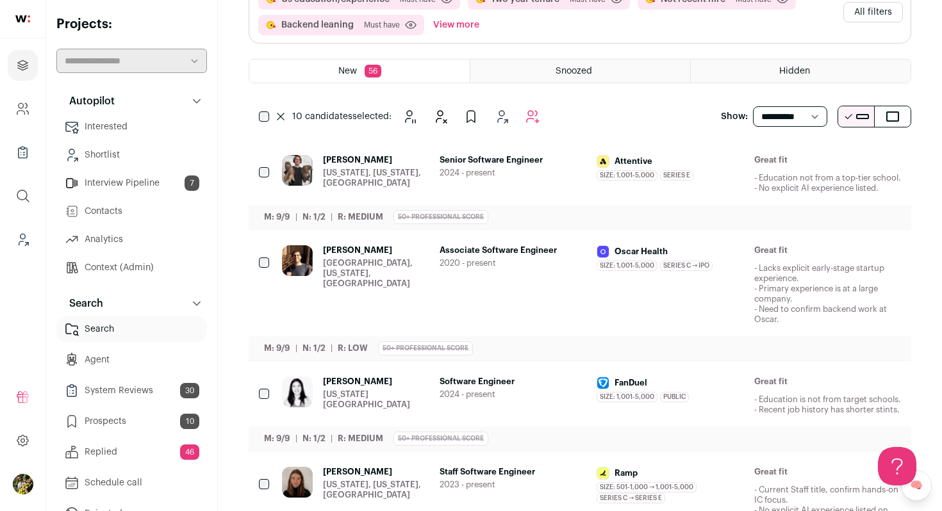
scroll to position [101, 0]
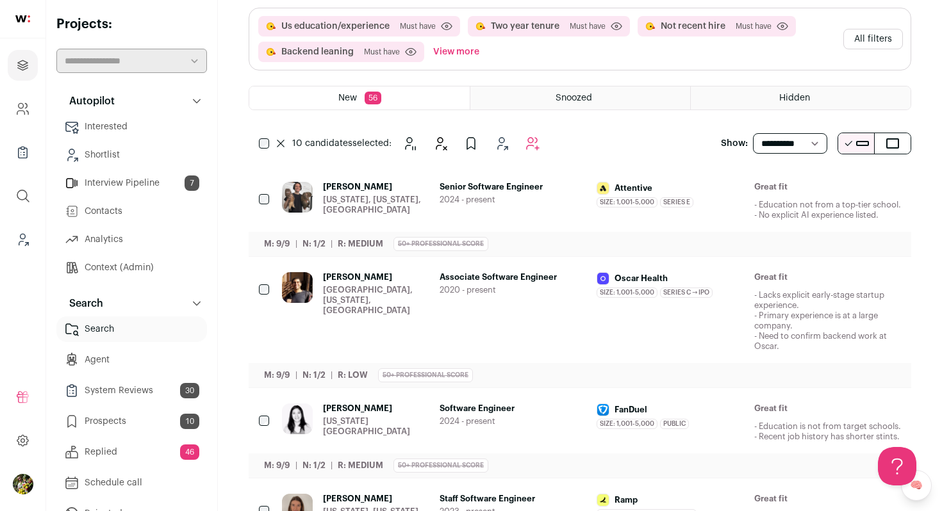
click at [400, 283] on span "[PERSON_NAME]" at bounding box center [376, 277] width 106 height 10
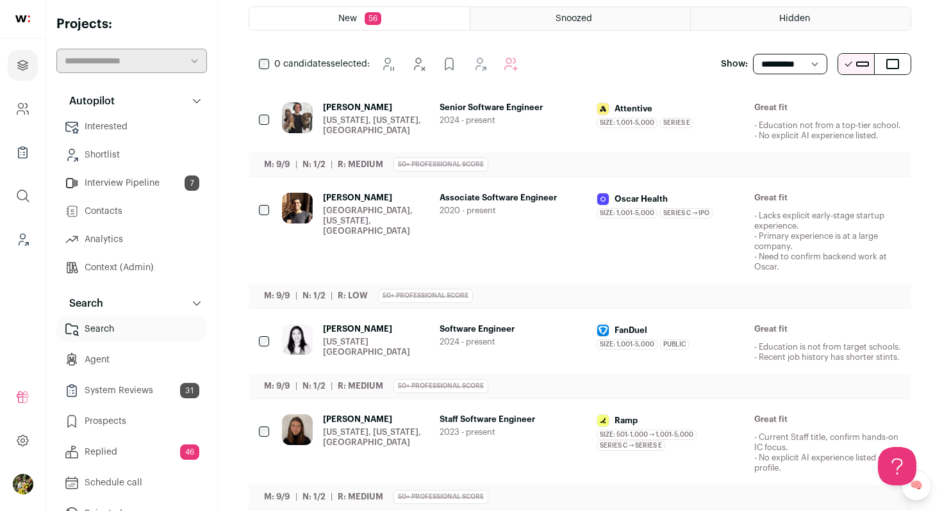
scroll to position [225, 0]
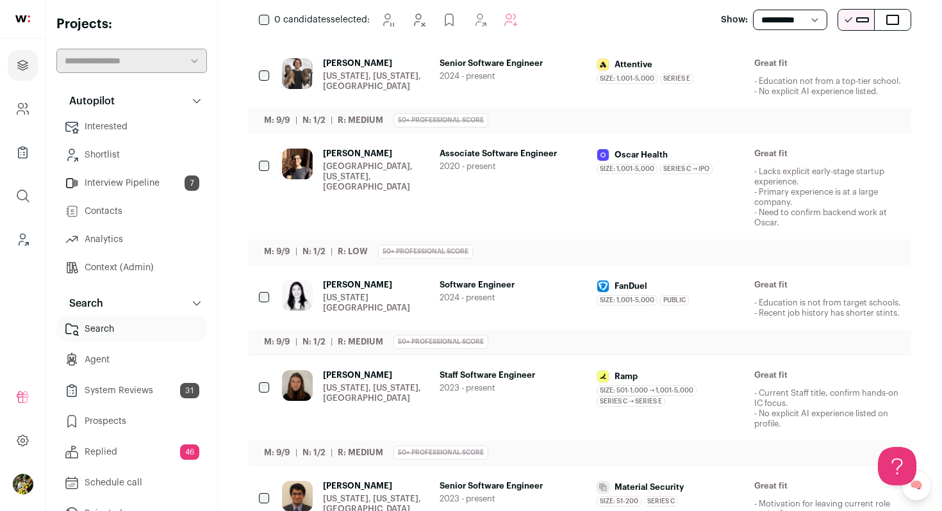
click at [778, 168] on button "Hide" at bounding box center [786, 154] width 27 height 27
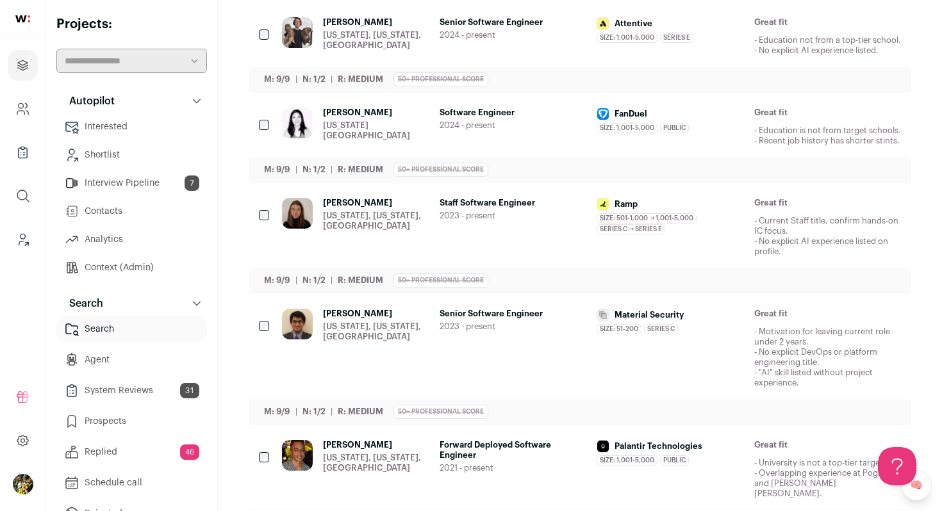
scroll to position [0, 0]
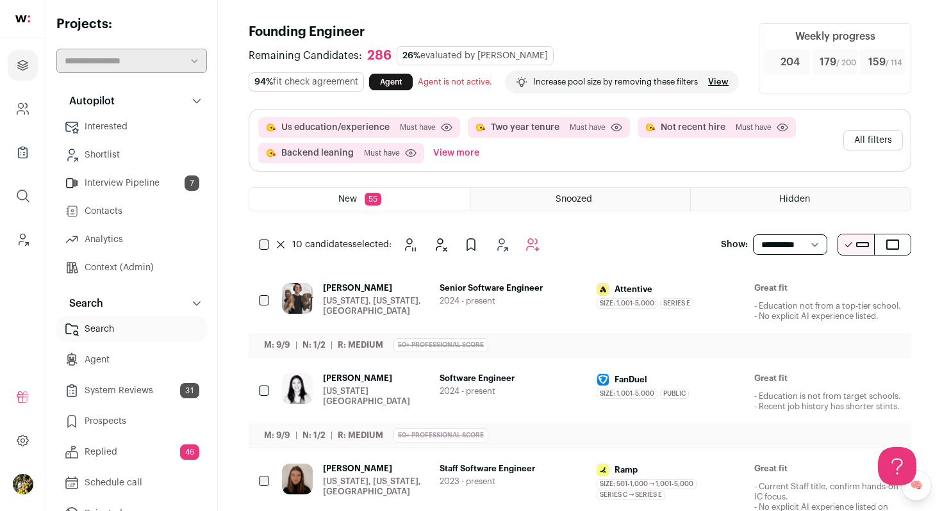
click at [524, 258] on button "Add to Autopilot" at bounding box center [533, 245] width 26 height 26
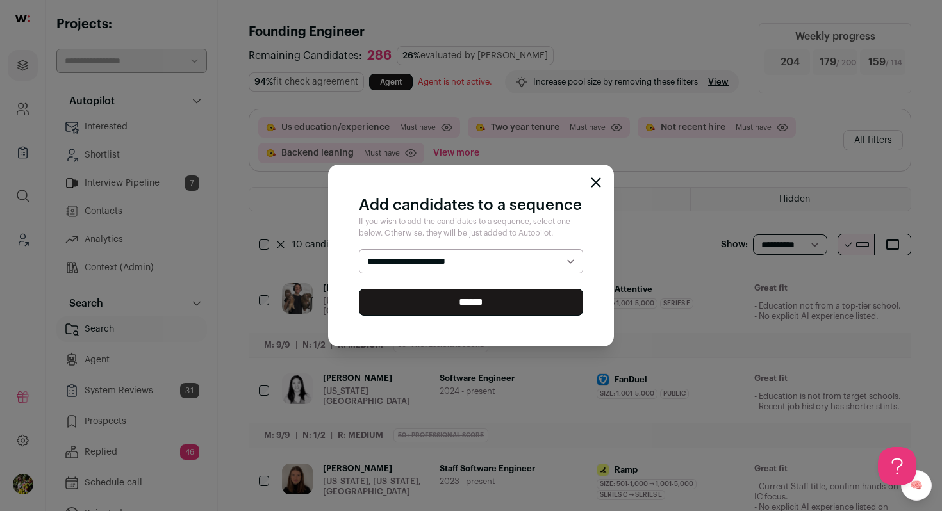
select select "*****"
click at [359, 249] on select "**********" at bounding box center [471, 261] width 224 height 24
click at [513, 301] on input "******" at bounding box center [471, 302] width 224 height 27
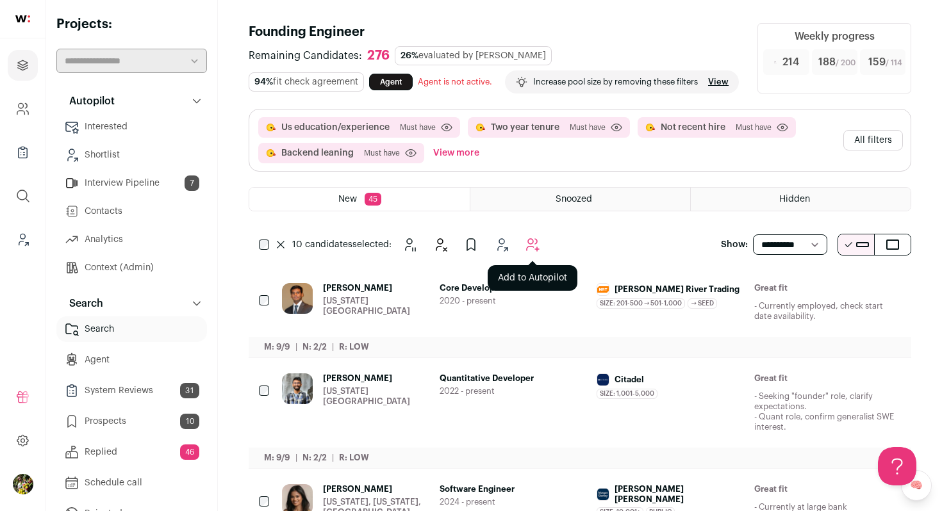
click at [537, 251] on icon "Add to Autopilot" at bounding box center [533, 245] width 12 height 12
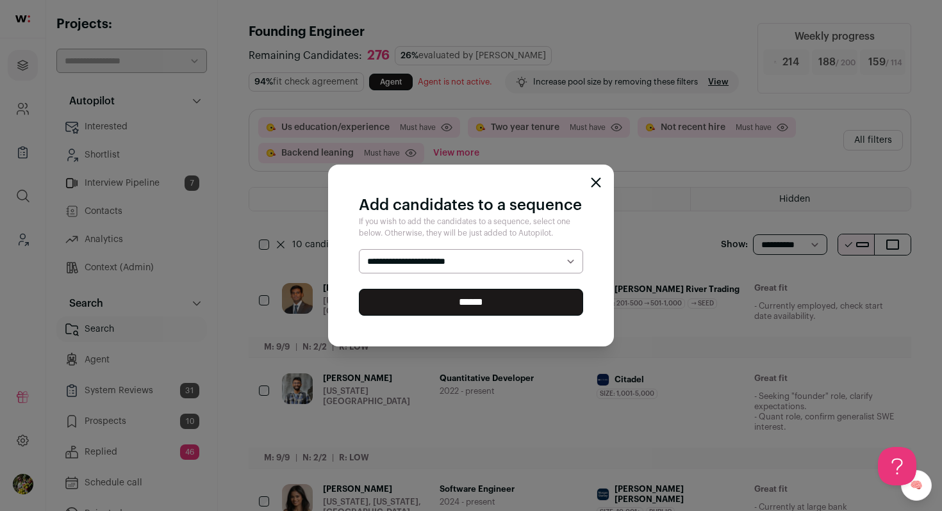
select select "*****"
click at [359, 249] on select "**********" at bounding box center [471, 261] width 224 height 24
click at [532, 297] on input "******" at bounding box center [471, 302] width 224 height 27
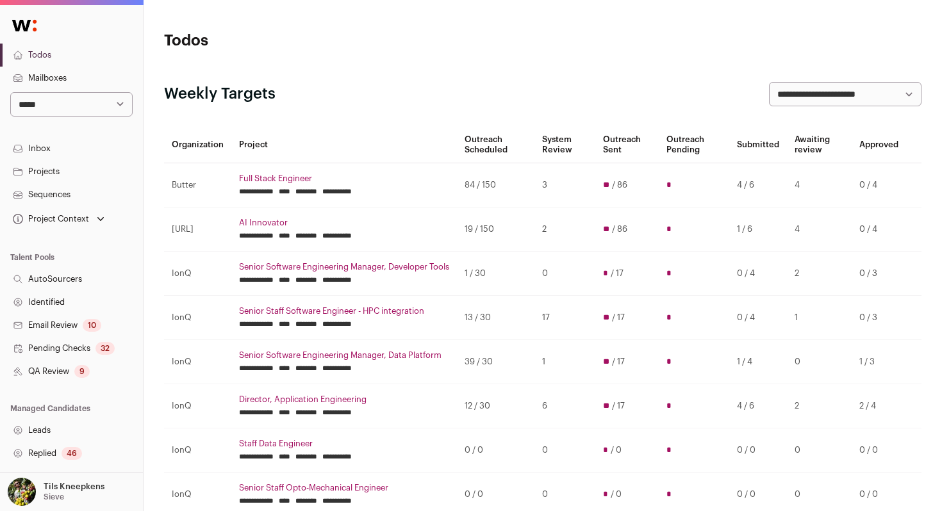
scroll to position [210, 0]
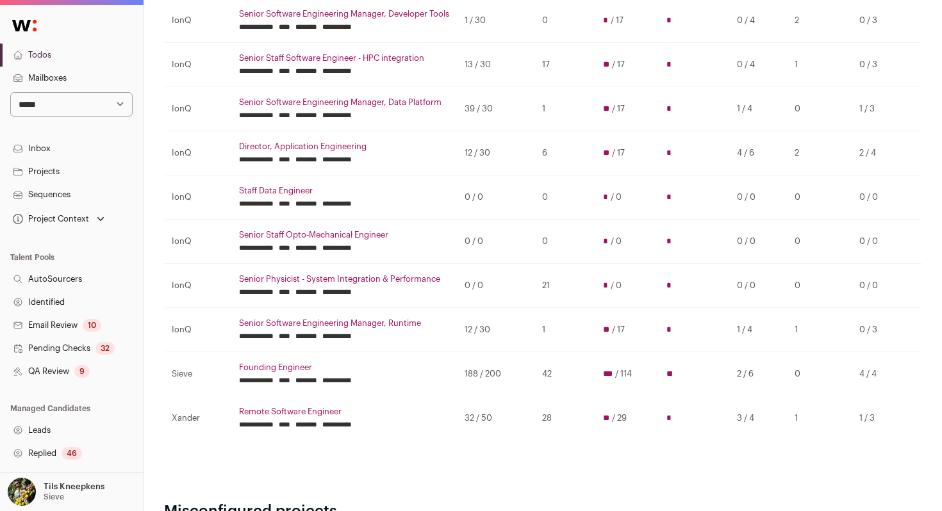
scroll to position [256, 0]
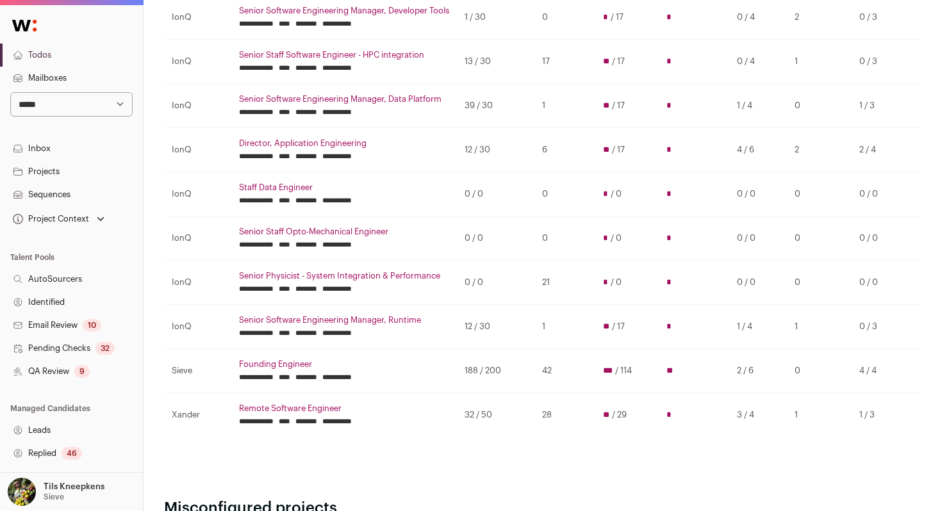
click at [391, 101] on link "Senior Software Engineering Manager, Data Platform" at bounding box center [344, 99] width 210 height 10
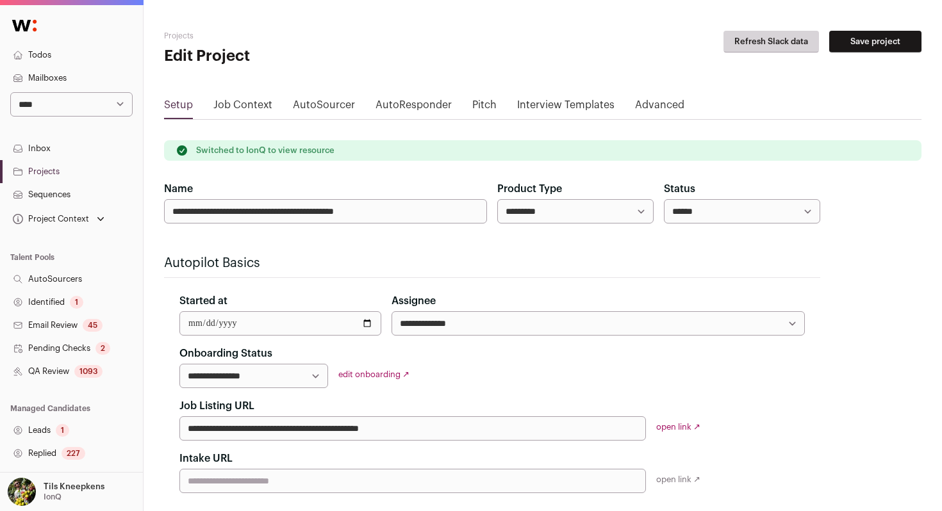
select select "*****"
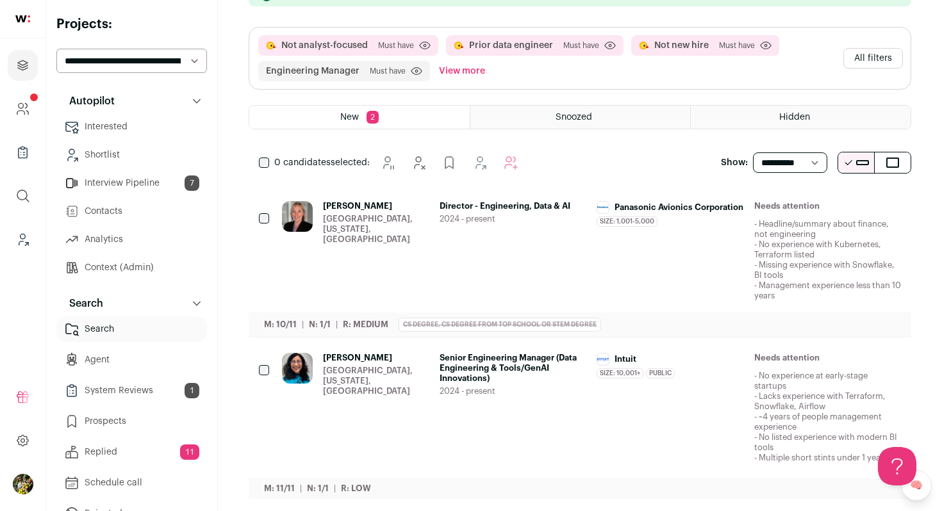
scroll to position [134, 0]
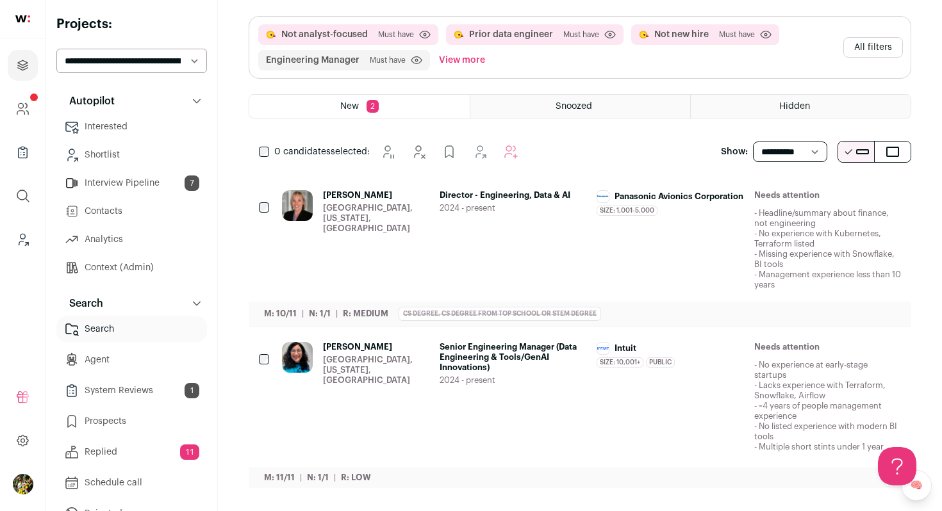
click at [413, 349] on span "[PERSON_NAME]" at bounding box center [376, 347] width 106 height 10
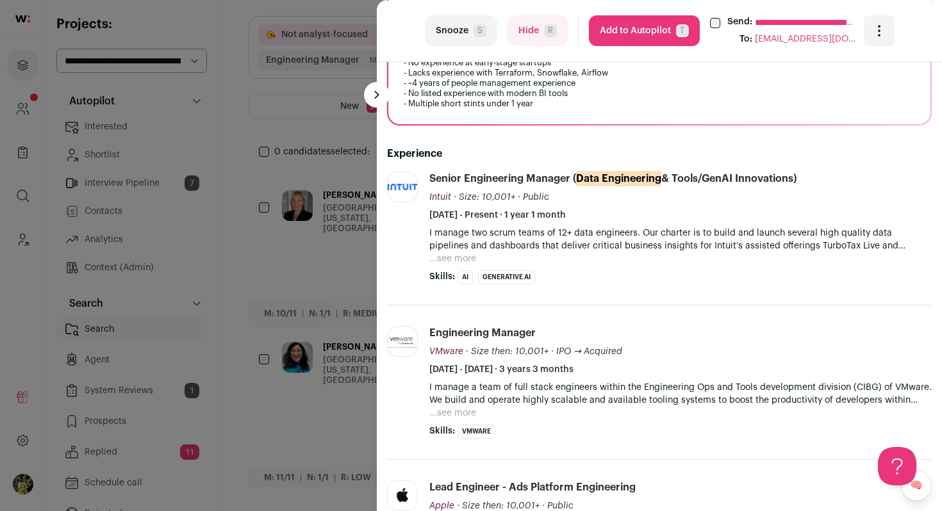
scroll to position [334, 0]
click at [445, 259] on button "...see more" at bounding box center [452, 258] width 47 height 13
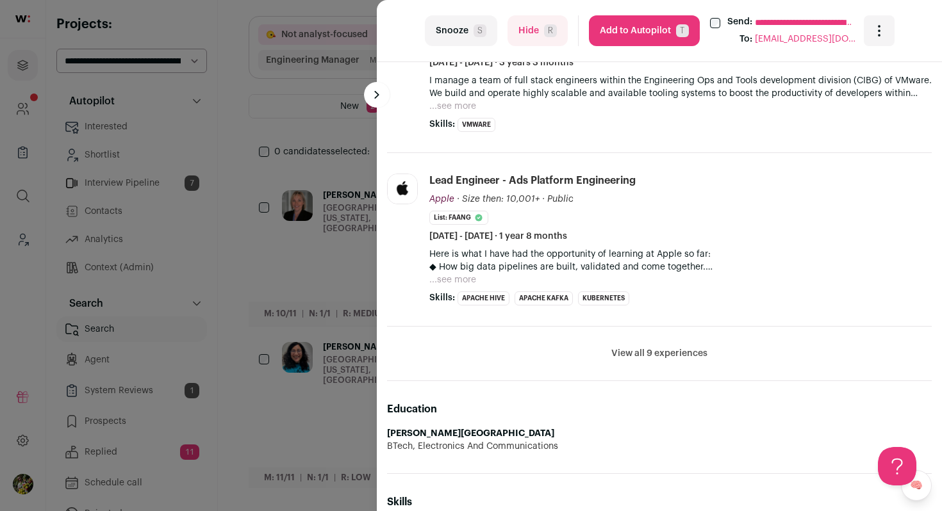
scroll to position [707, 0]
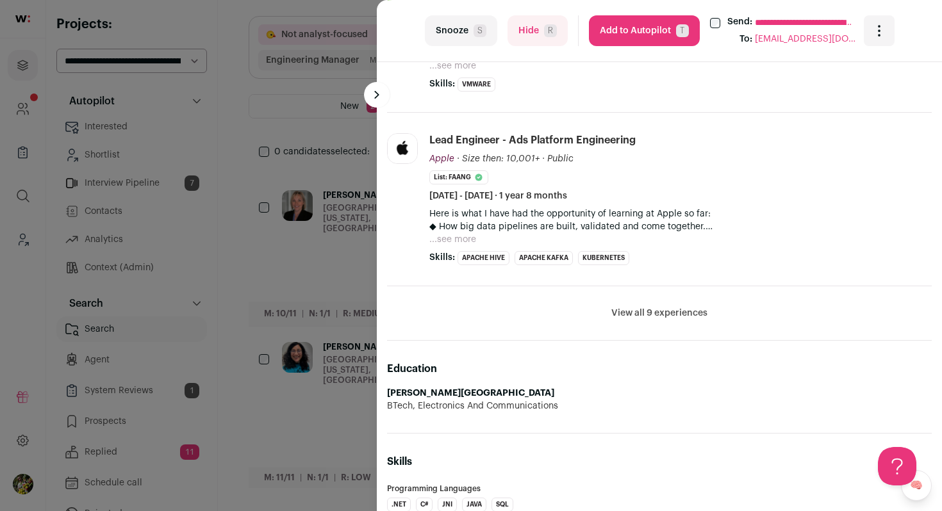
click at [629, 309] on button "View all 9 experiences" at bounding box center [659, 313] width 96 height 13
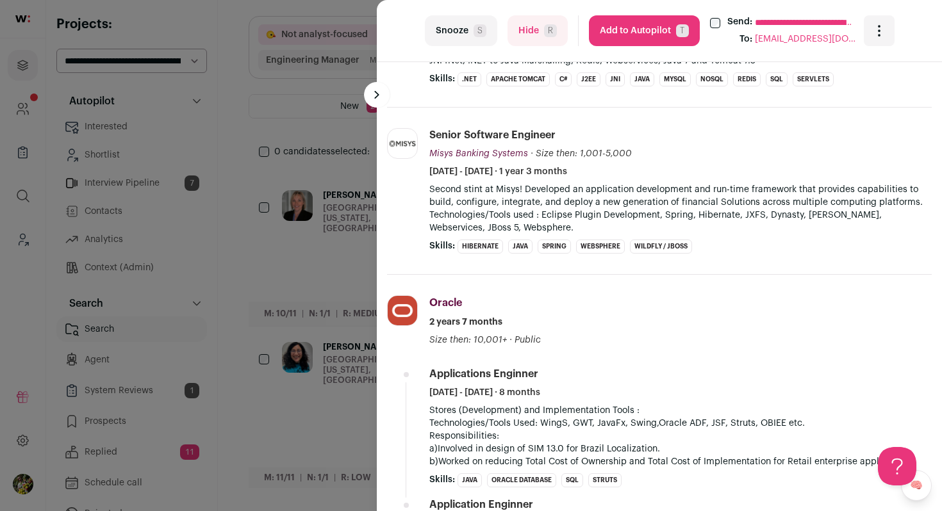
scroll to position [1837, 0]
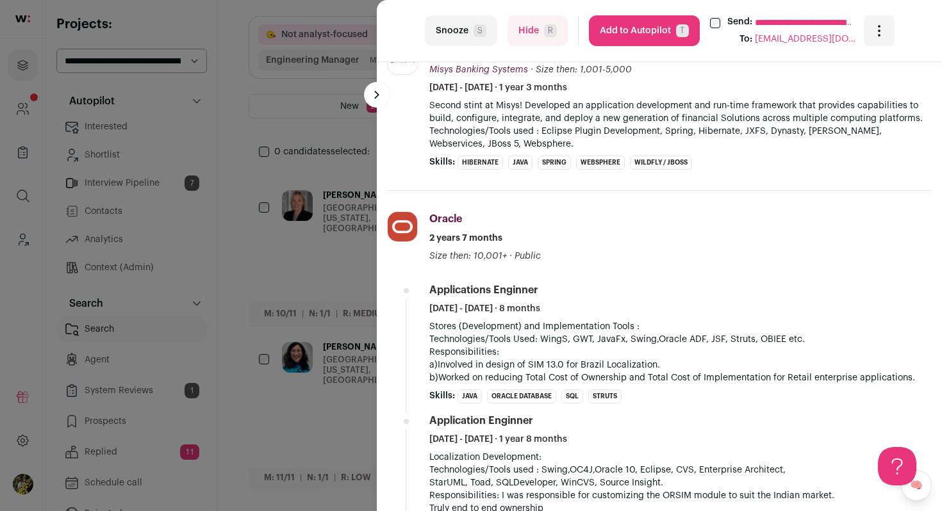
click at [551, 35] on span "R" at bounding box center [550, 30] width 13 height 13
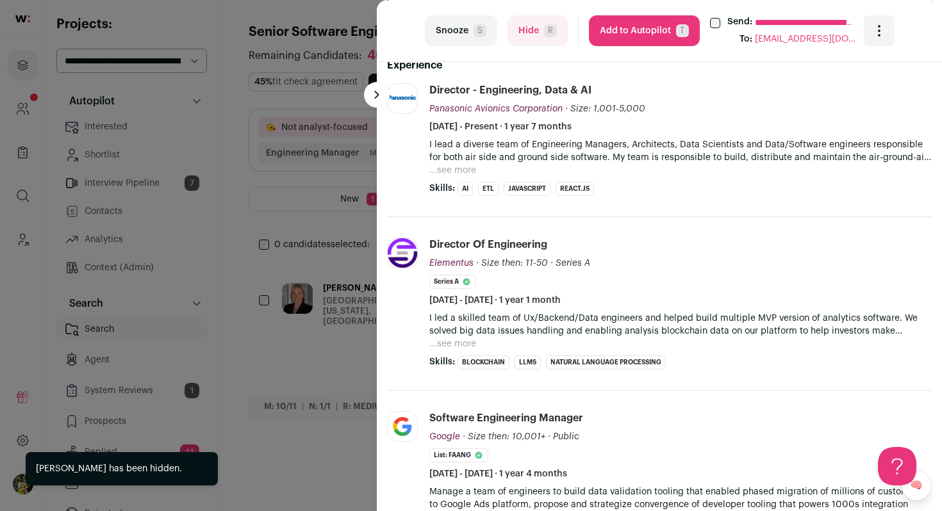
scroll to position [0, 0]
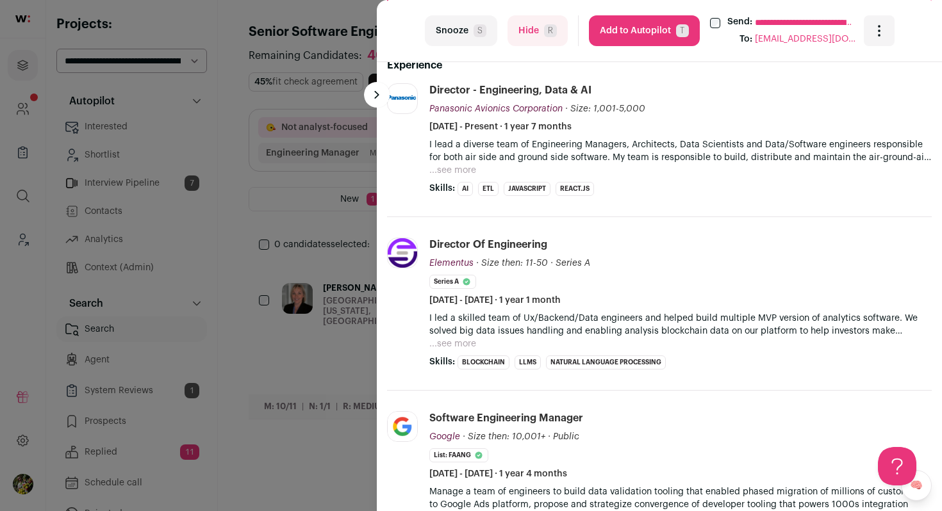
click at [471, 173] on button "...see more" at bounding box center [452, 170] width 47 height 13
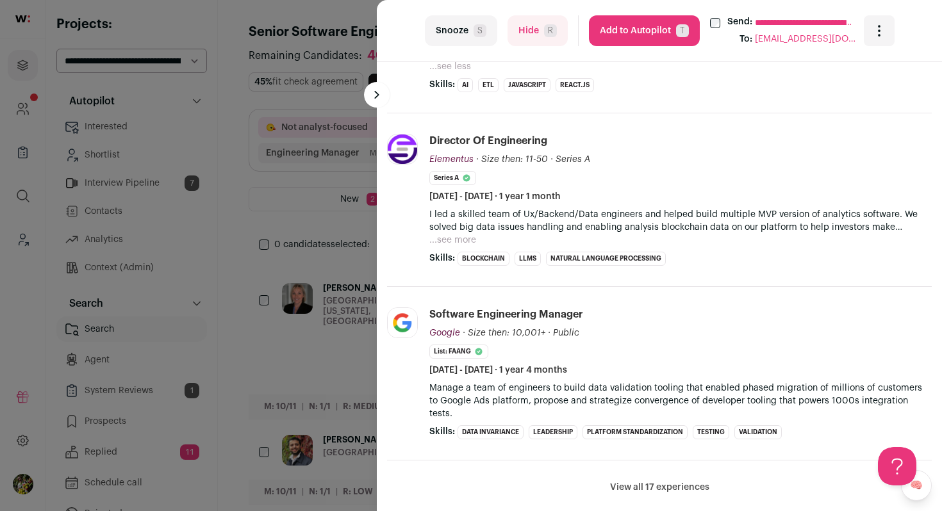
scroll to position [702, 0]
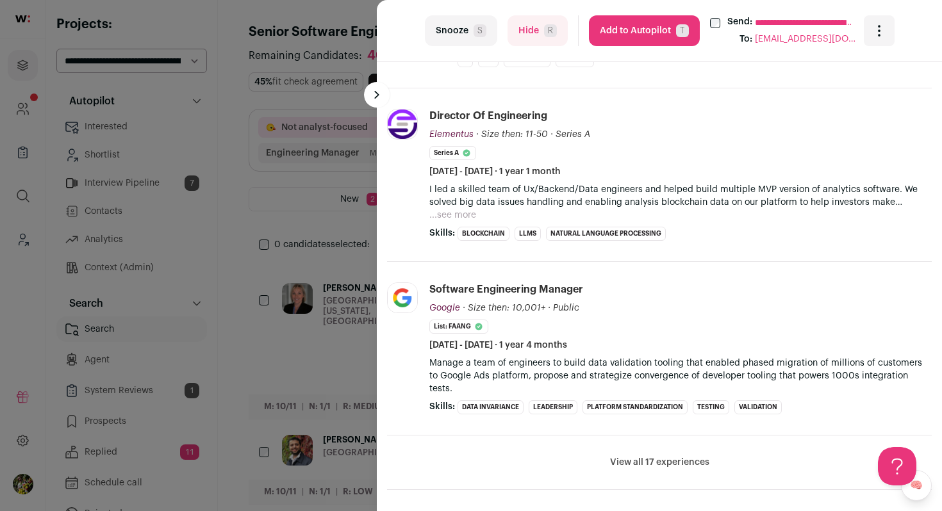
click at [456, 218] on button "...see more" at bounding box center [452, 215] width 47 height 13
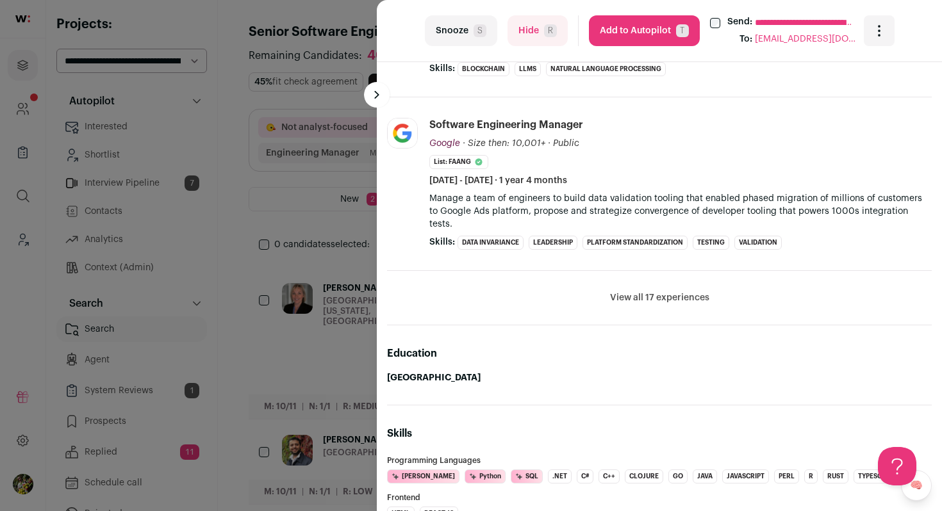
scroll to position [967, 0]
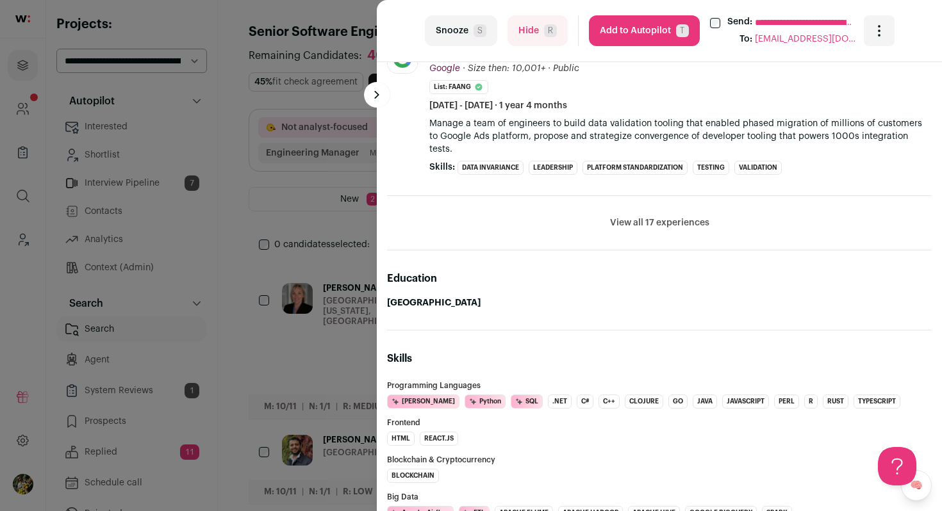
click at [659, 217] on button "View all 17 experiences" at bounding box center [659, 223] width 99 height 13
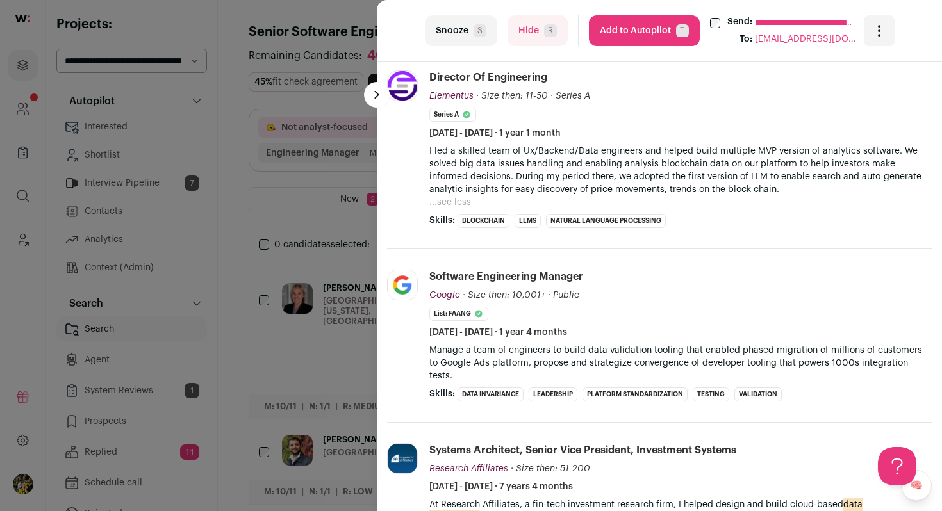
scroll to position [785, 0]
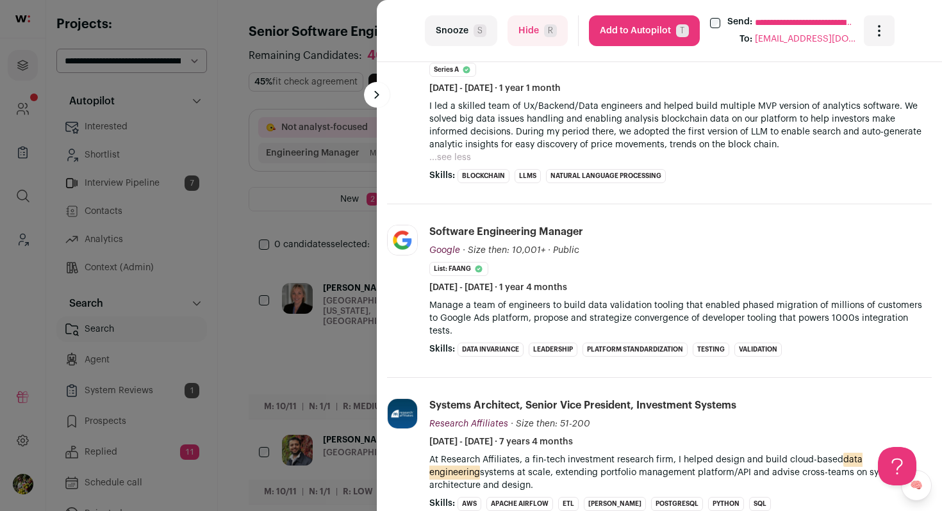
click at [664, 27] on button "Add to Autopilot T" at bounding box center [644, 30] width 111 height 31
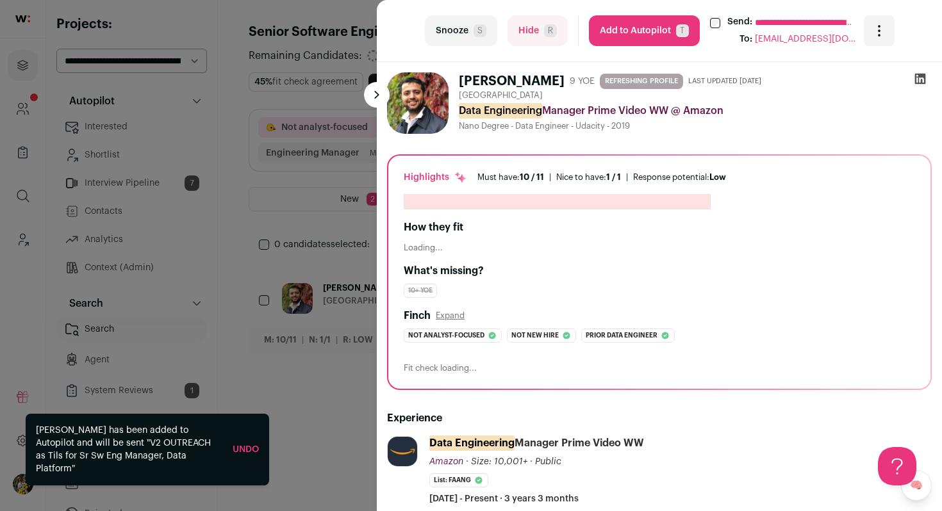
click at [334, 185] on div "**********" at bounding box center [471, 255] width 942 height 511
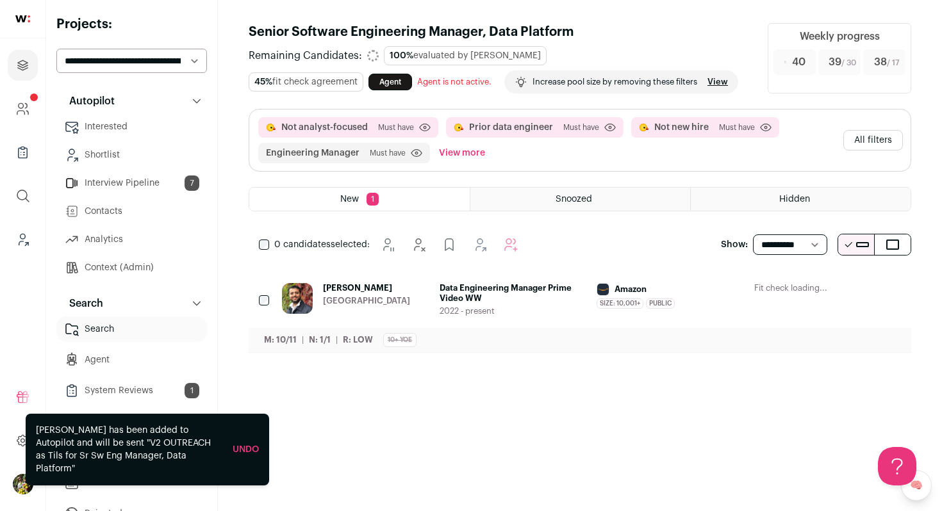
click at [438, 290] on div "Kiran Asknani Greater Boston Data Engineering Manager Prime Video WW 2022 - pre…" at bounding box center [591, 299] width 619 height 33
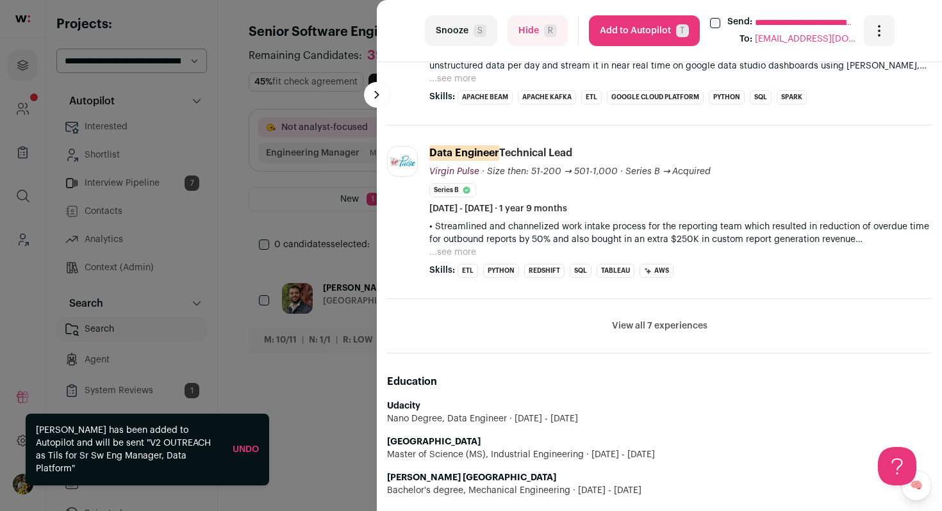
scroll to position [736, 0]
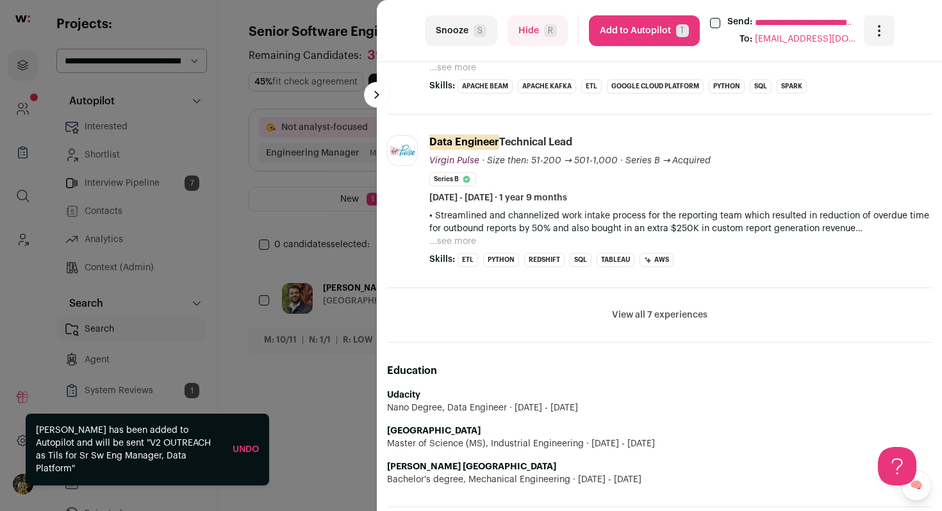
click at [642, 312] on button "View all 7 experiences" at bounding box center [659, 315] width 95 height 13
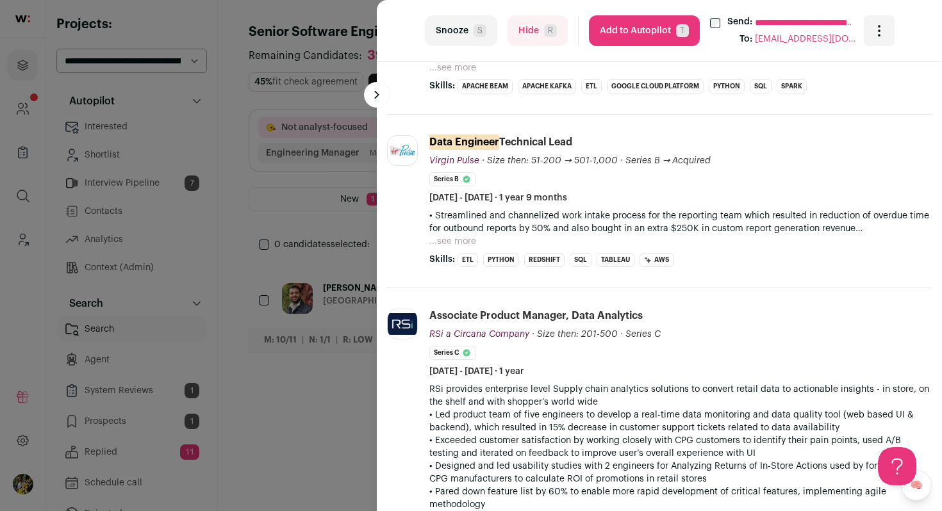
click at [636, 32] on button "Add to Autopilot T" at bounding box center [644, 30] width 111 height 31
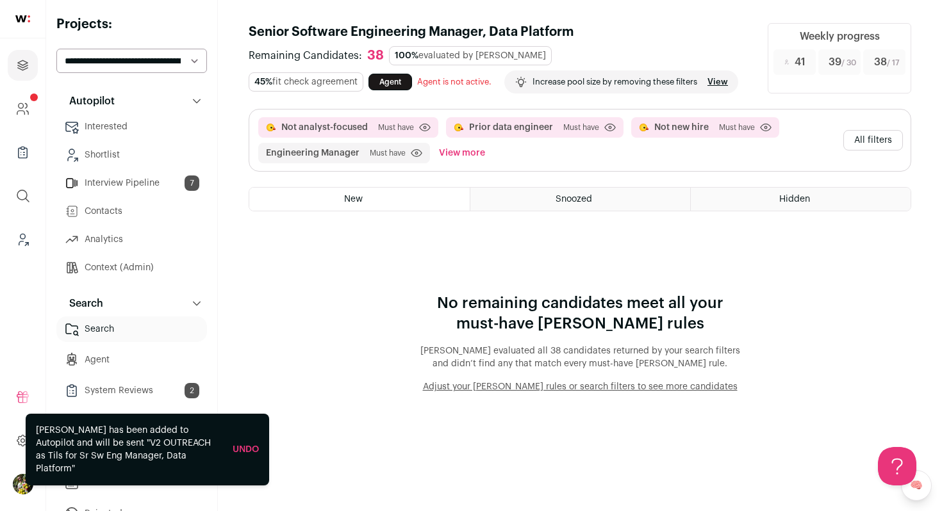
scroll to position [0, 0]
click at [888, 144] on button "All filters" at bounding box center [873, 140] width 60 height 21
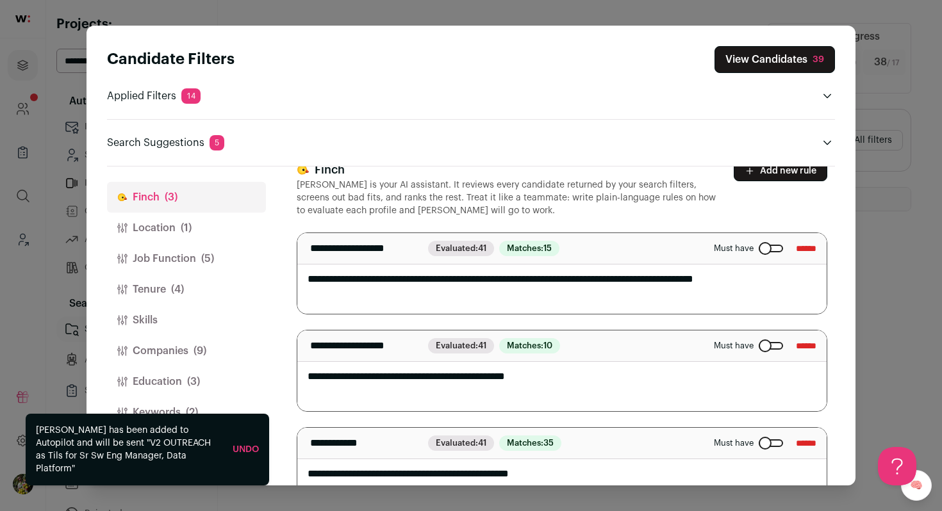
scroll to position [60, 0]
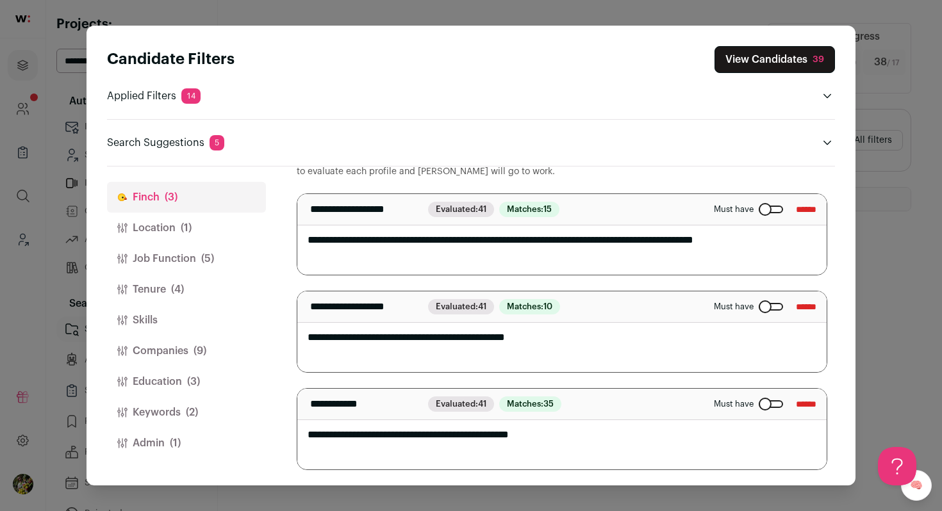
click at [649, 341] on textarea "**********" at bounding box center [561, 332] width 529 height 81
drag, startPoint x: 586, startPoint y: 363, endPoint x: 443, endPoint y: 359, distance: 143.6
click at [443, 359] on textarea "**********" at bounding box center [561, 332] width 529 height 81
click at [611, 367] on textarea "**********" at bounding box center [561, 332] width 529 height 81
type textarea "**********"
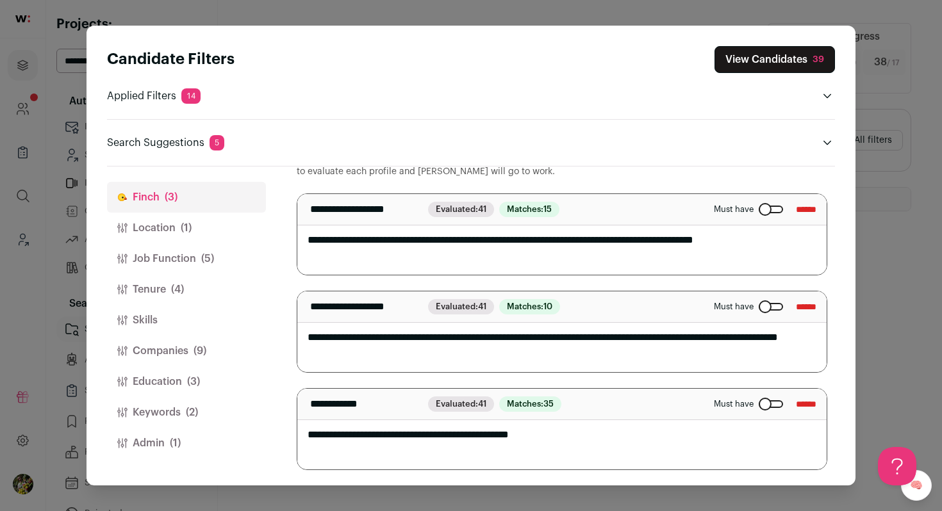
click at [521, 247] on textarea "**********" at bounding box center [561, 234] width 529 height 81
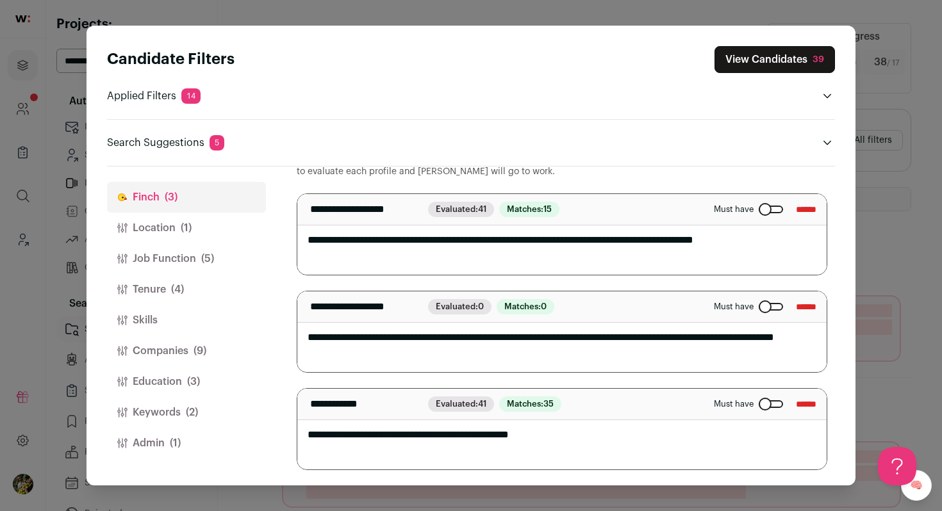
click at [770, 61] on button "View Candidates 39" at bounding box center [774, 59] width 120 height 27
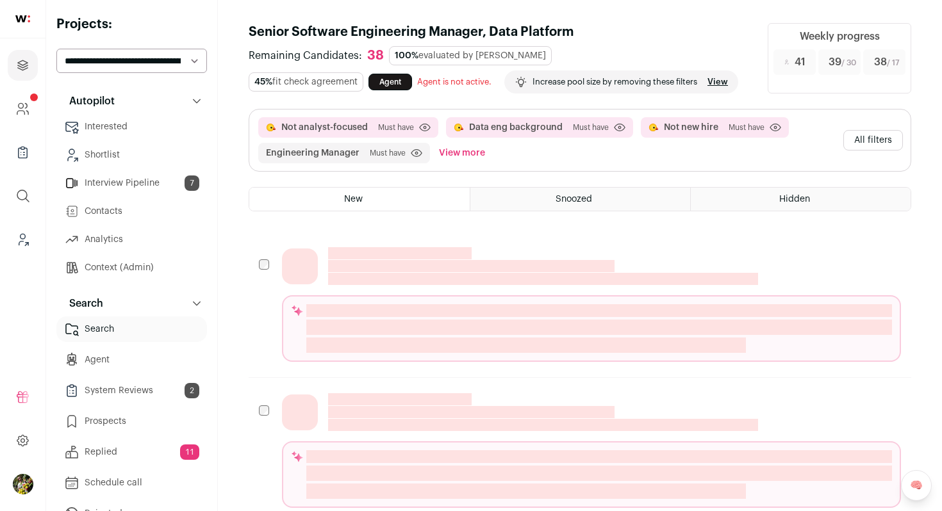
click at [872, 141] on button "All filters" at bounding box center [873, 140] width 60 height 21
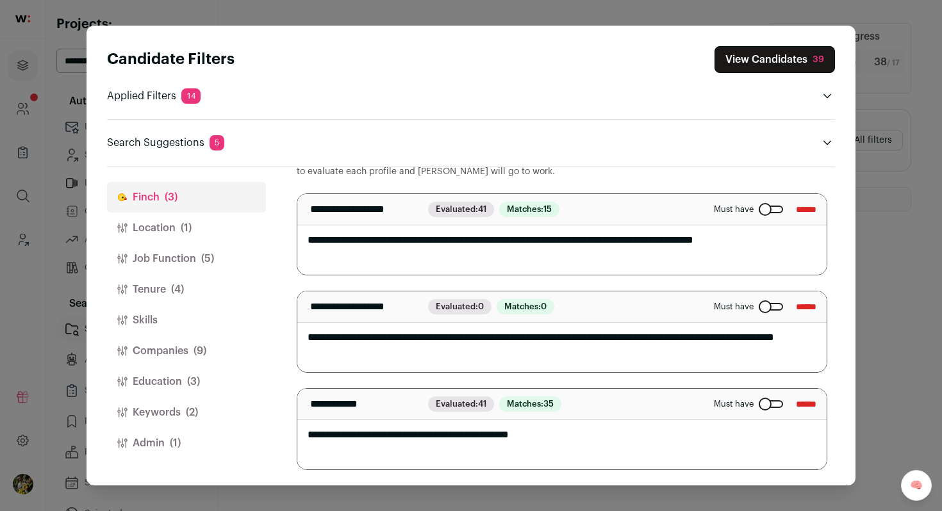
click at [143, 422] on button "Keywords (2)" at bounding box center [186, 412] width 159 height 31
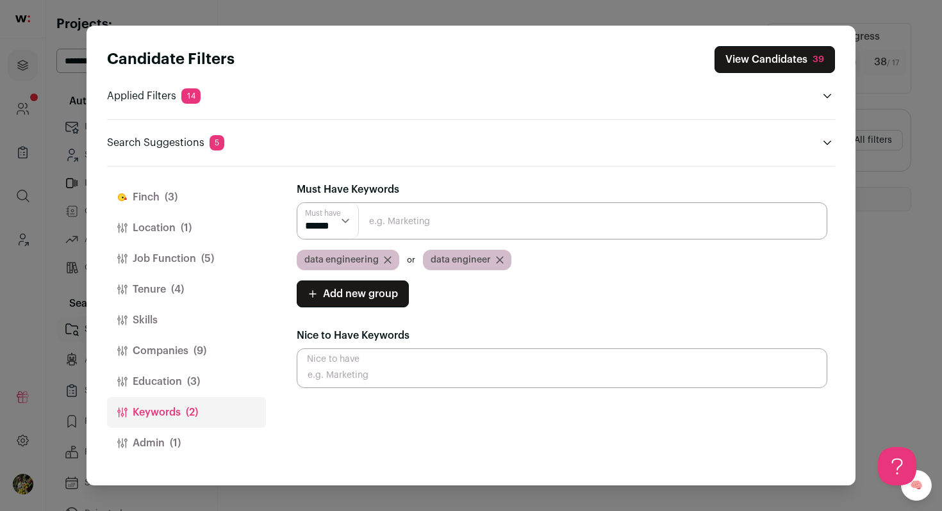
scroll to position [0, 0]
click at [169, 447] on button "Admin (1)" at bounding box center [186, 443] width 159 height 31
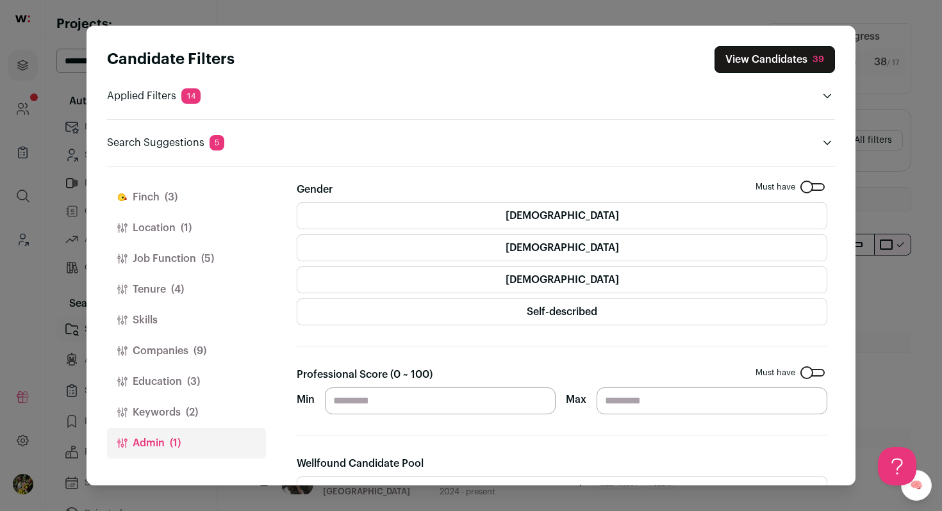
drag, startPoint x: 352, startPoint y: 394, endPoint x: 311, endPoint y: 394, distance: 41.6
click at [311, 394] on div "Min ** Max" at bounding box center [562, 401] width 531 height 27
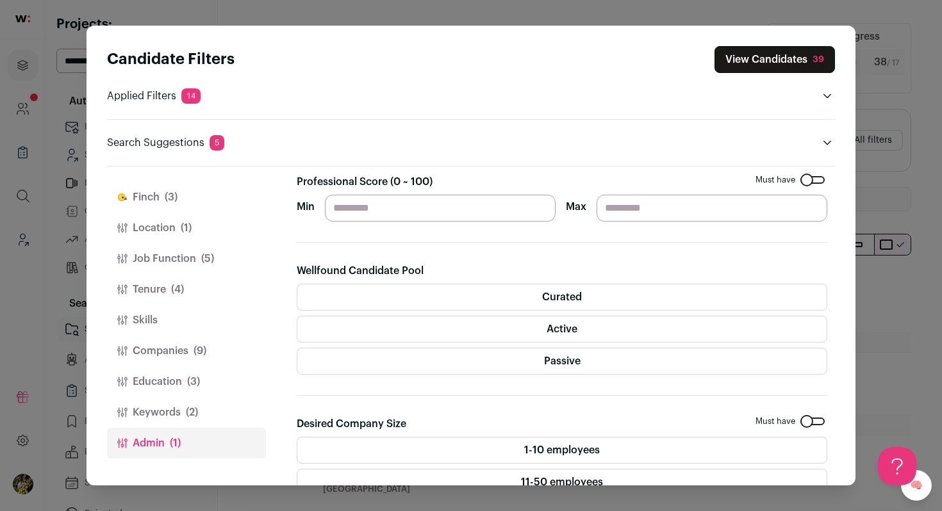
scroll to position [347, 0]
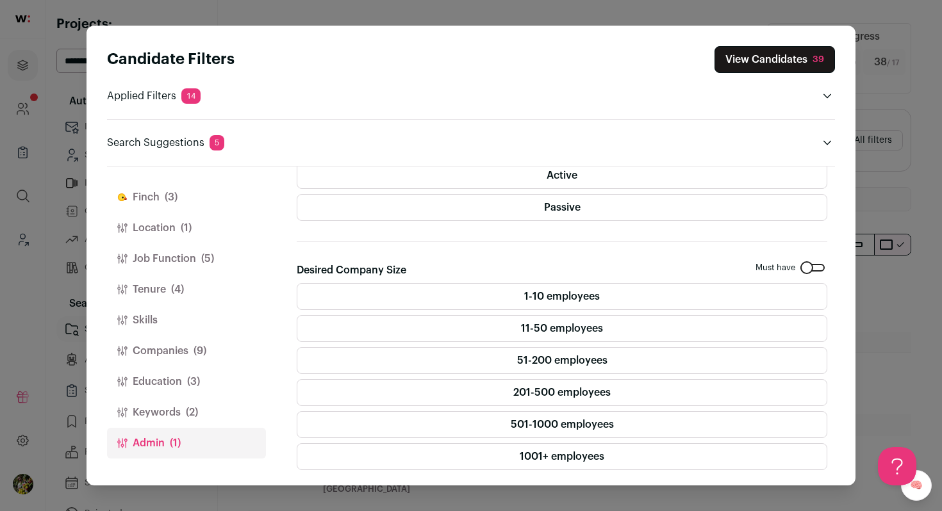
type input "**"
click at [222, 338] on button "Companies (9)" at bounding box center [186, 351] width 159 height 31
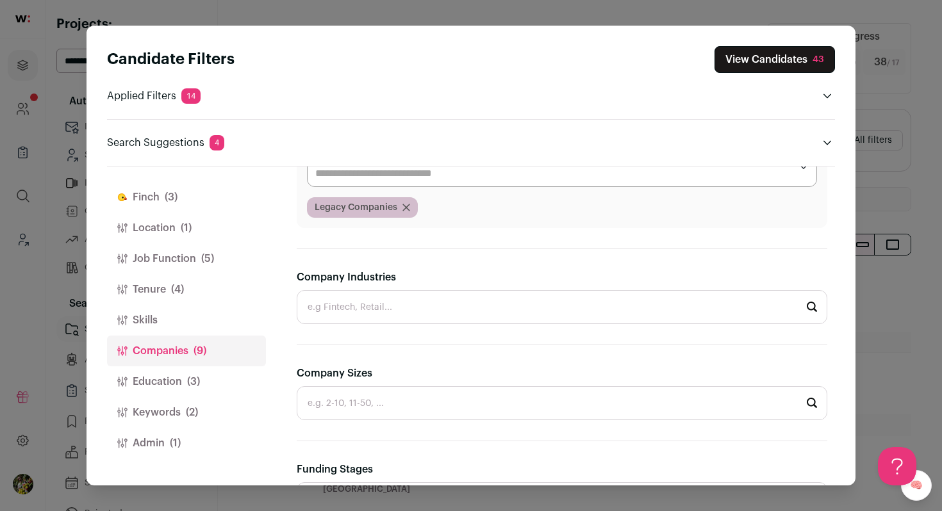
scroll to position [231, 0]
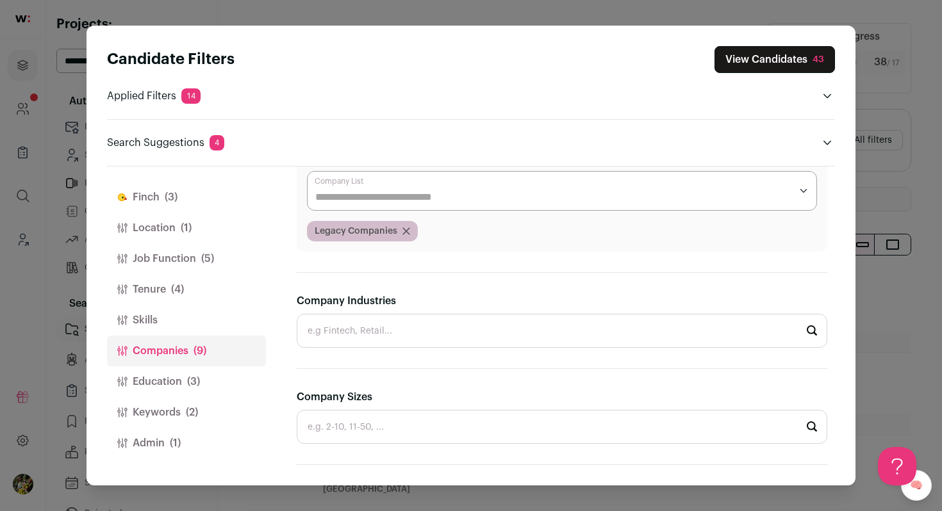
click at [377, 333] on input "Company Industries" at bounding box center [562, 331] width 531 height 34
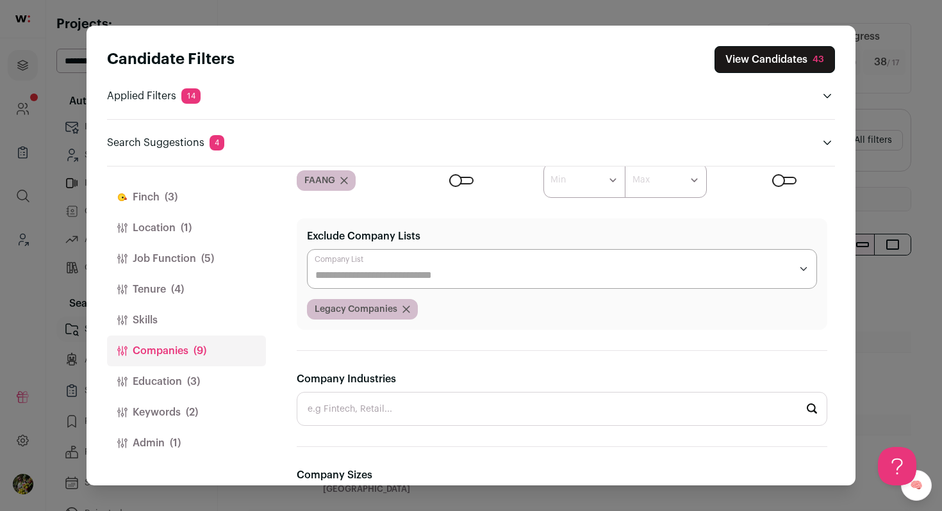
scroll to position [145, 0]
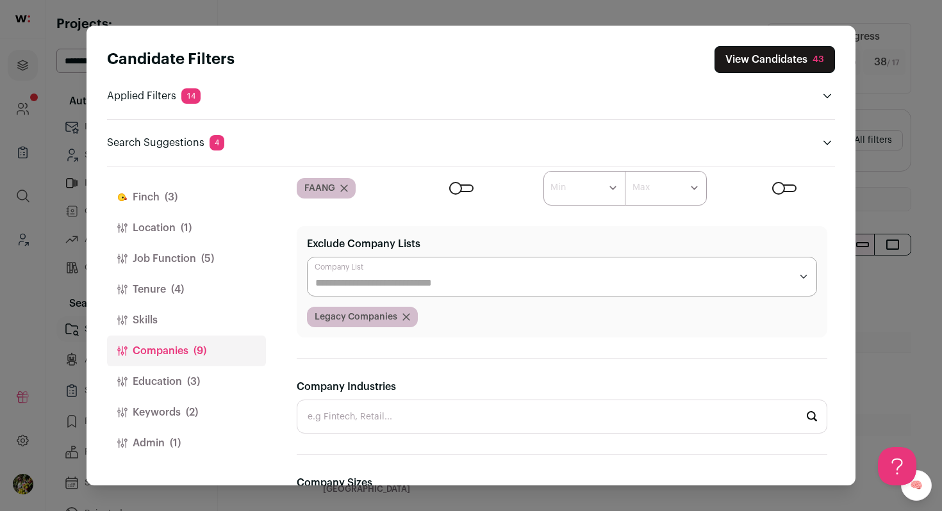
click at [396, 281] on input "Exclude Company Lists" at bounding box center [552, 283] width 475 height 15
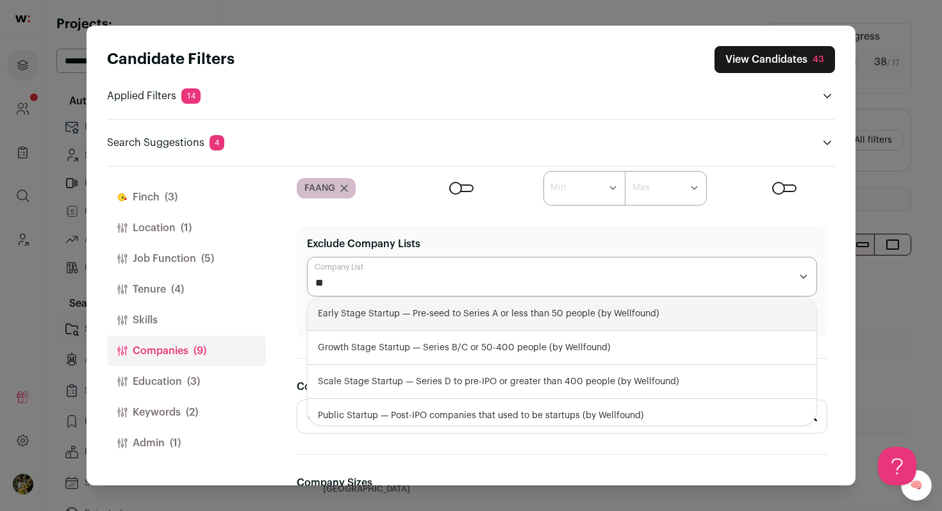
type input "***"
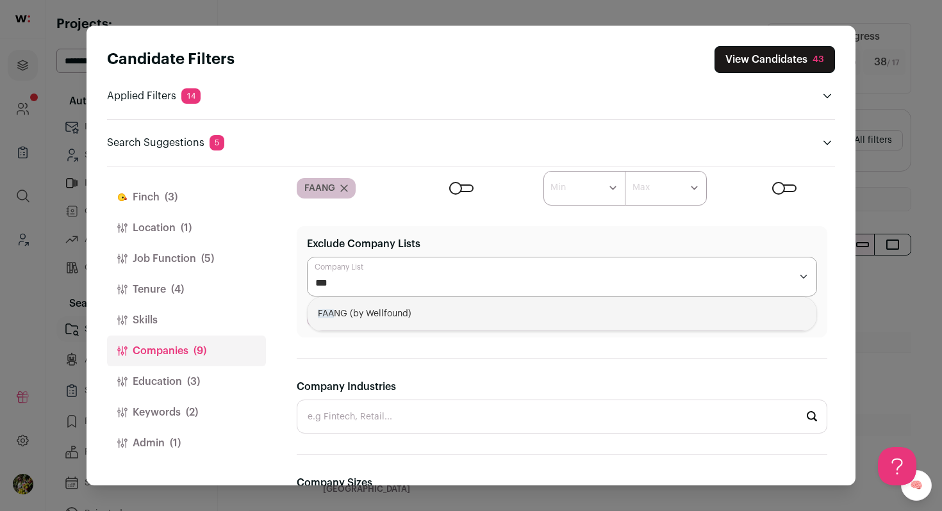
click at [393, 322] on div "FAA NG (by Wellfound)" at bounding box center [562, 314] width 509 height 34
select select "****"
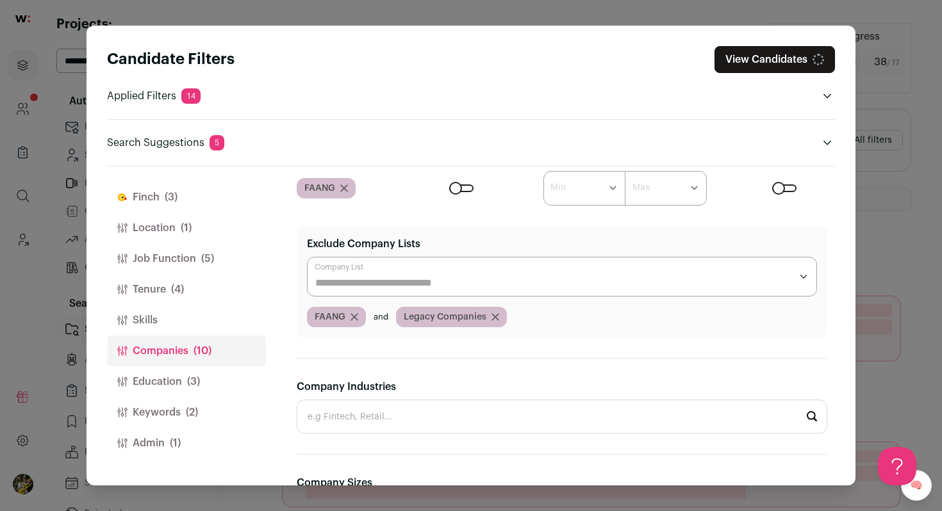
click at [288, 310] on div "Finch (3) Location (1) Job Function (5) Tenure (4) Skills Companies (10) Educat…" at bounding box center [471, 326] width 728 height 319
click at [353, 318] on icon "Close modal via background" at bounding box center [354, 317] width 6 height 6
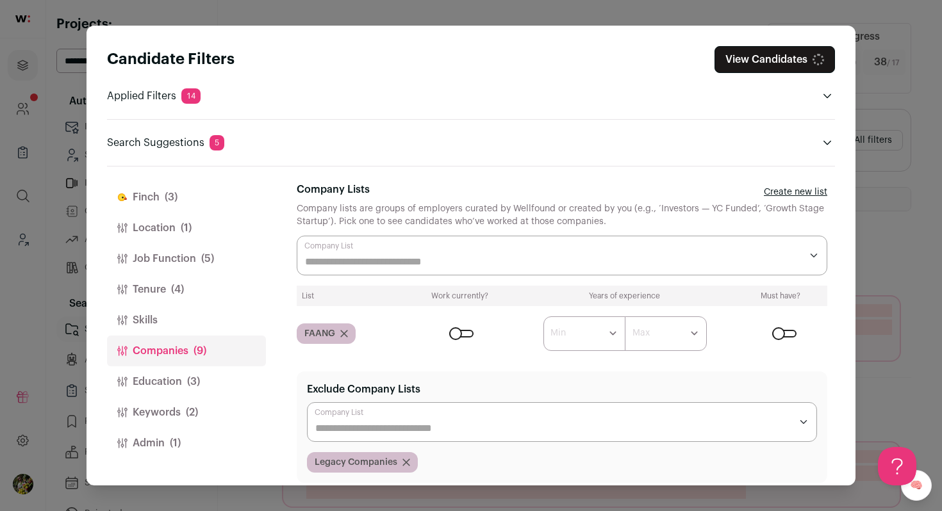
scroll to position [0, 0]
click at [347, 335] on icon "Close modal via background" at bounding box center [344, 334] width 8 height 8
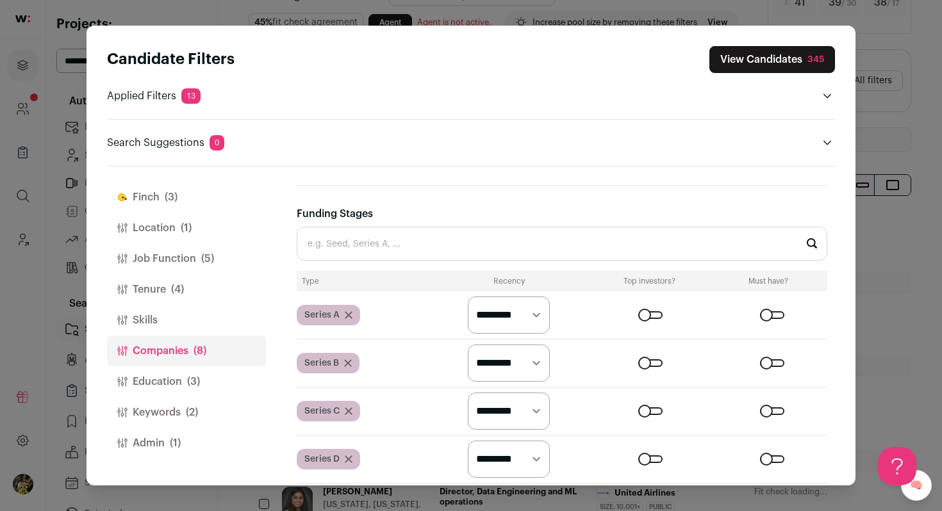
scroll to position [425, 0]
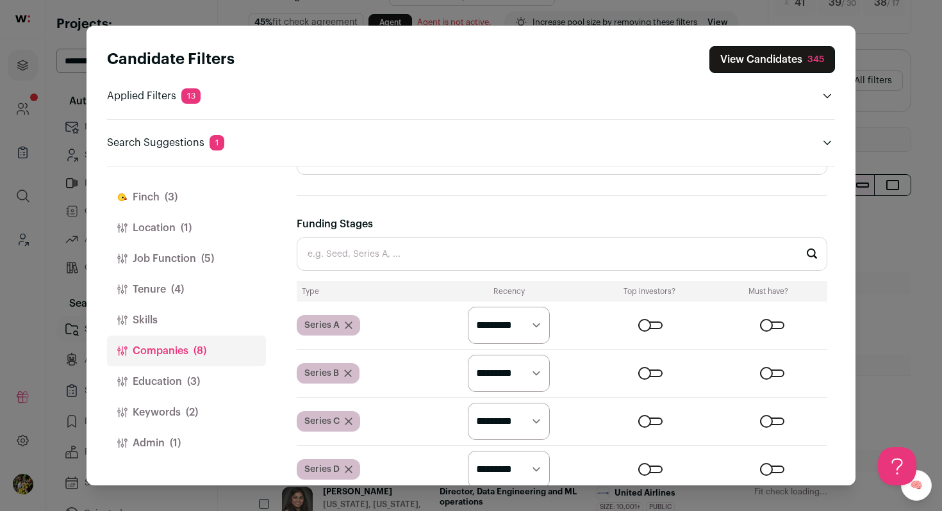
click at [364, 261] on input "Funding Stages" at bounding box center [562, 254] width 531 height 34
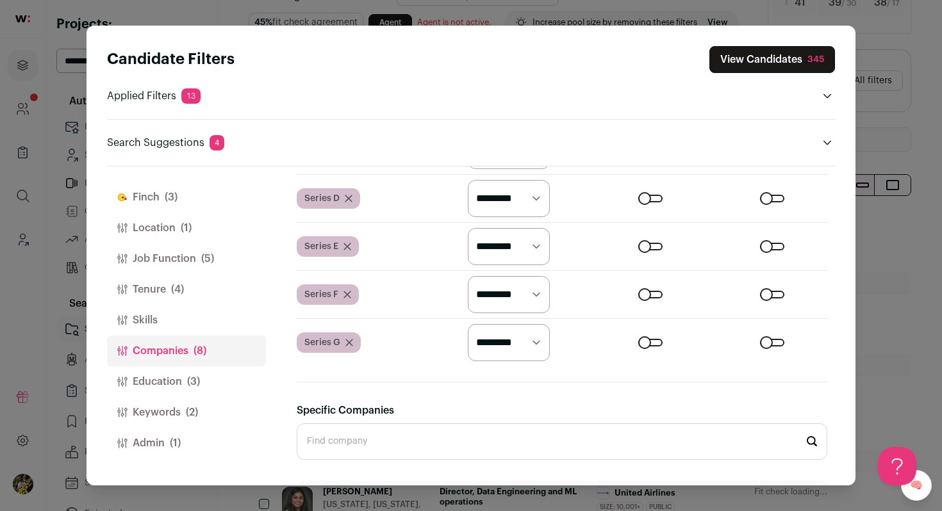
scroll to position [0, 0]
click at [770, 63] on button "View Candidates 345" at bounding box center [772, 59] width 126 height 27
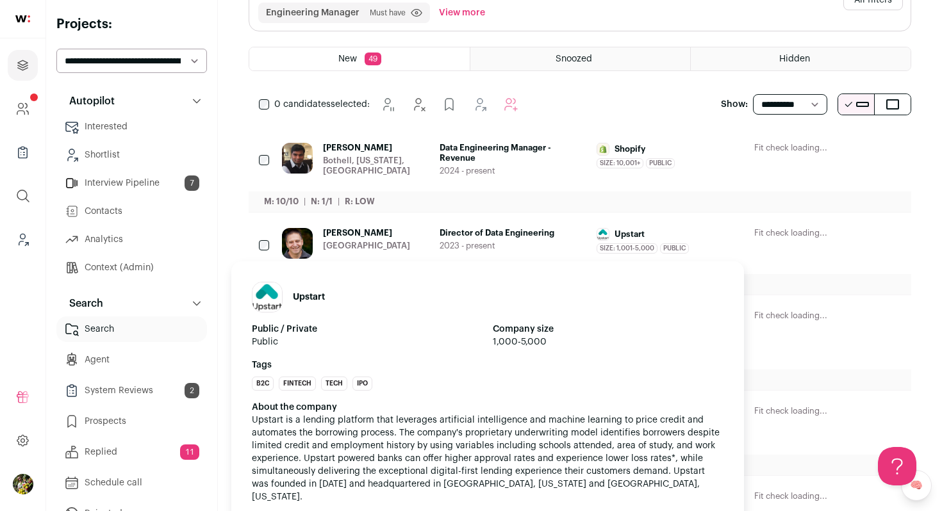
click at [719, 233] on div "Upstart" at bounding box center [670, 234] width 147 height 13
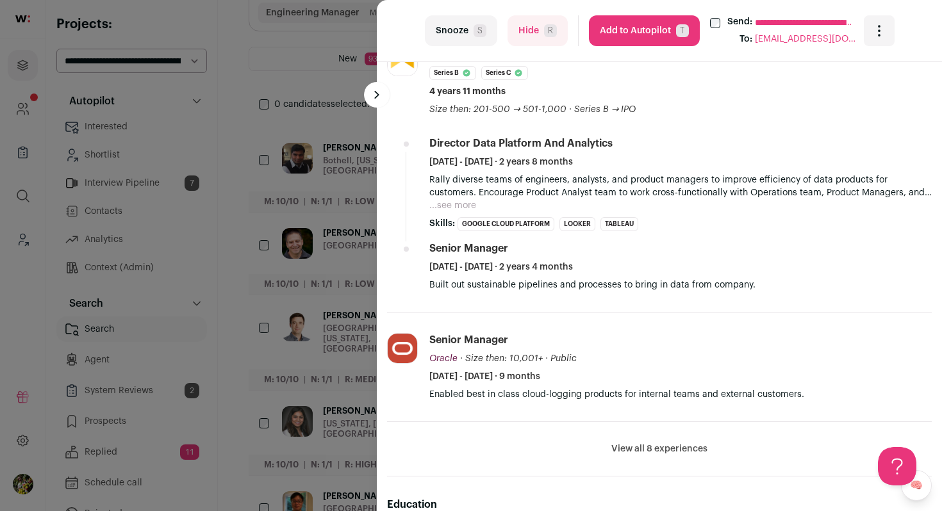
scroll to position [501, 0]
click at [686, 440] on li "View all 8 experiences View less" at bounding box center [659, 449] width 545 height 54
click at [685, 449] on button "View all 8 experiences" at bounding box center [659, 448] width 96 height 13
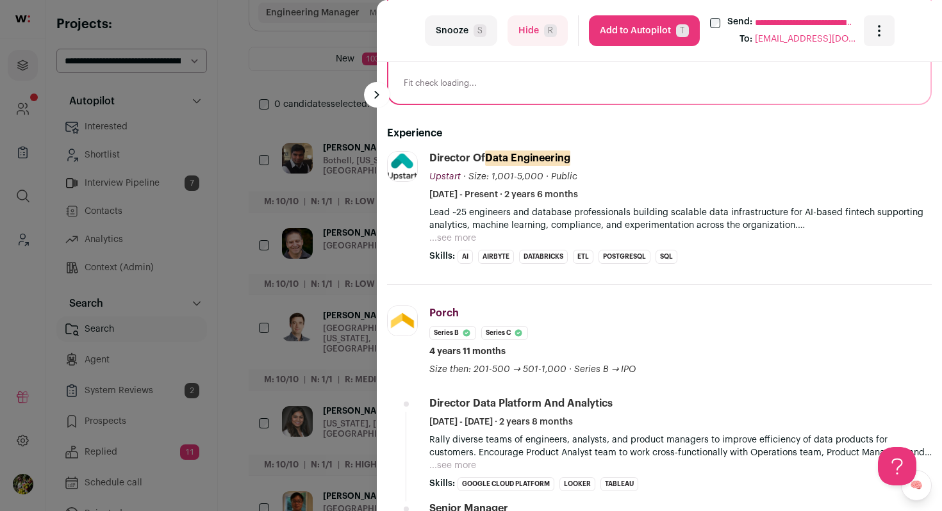
scroll to position [252, 0]
click at [468, 238] on button "...see more" at bounding box center [452, 237] width 47 height 13
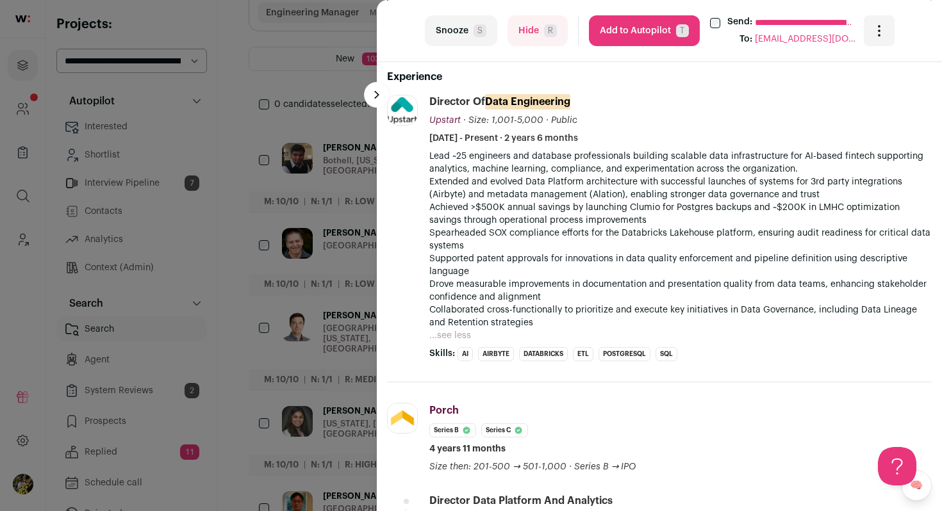
scroll to position [293, 0]
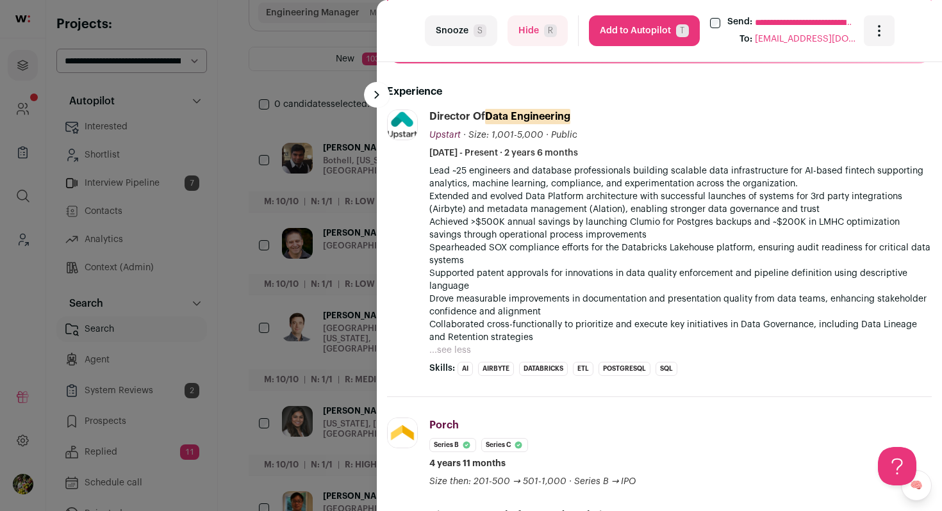
click at [634, 33] on button "Add to Autopilot T" at bounding box center [644, 30] width 111 height 31
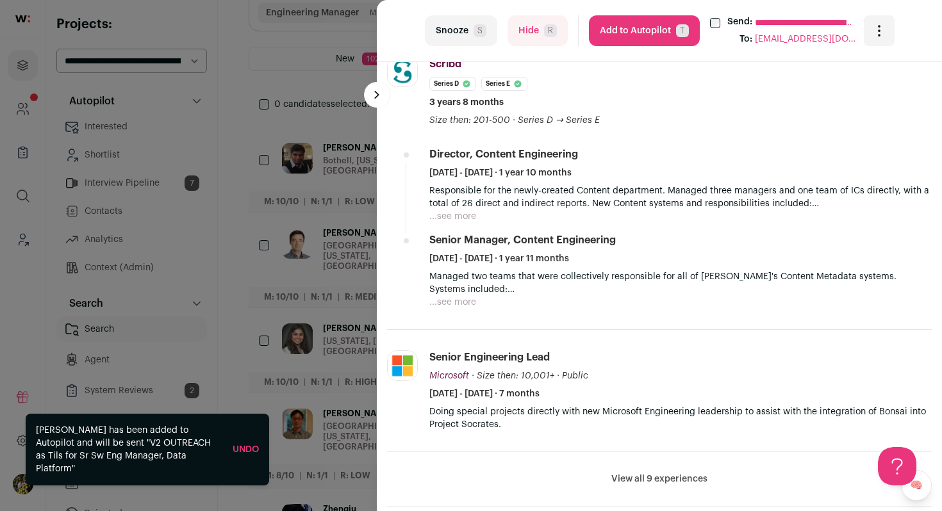
scroll to position [648, 0]
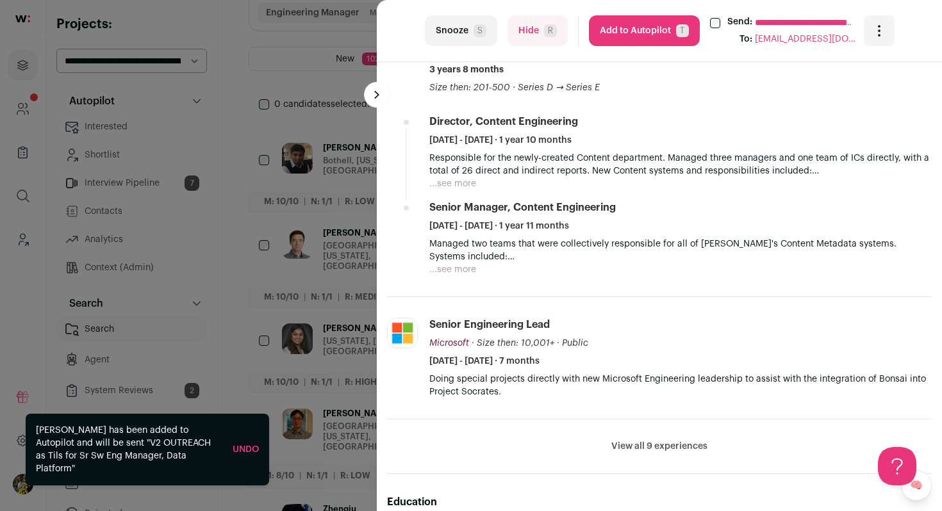
click at [452, 267] on button "...see more" at bounding box center [452, 269] width 47 height 13
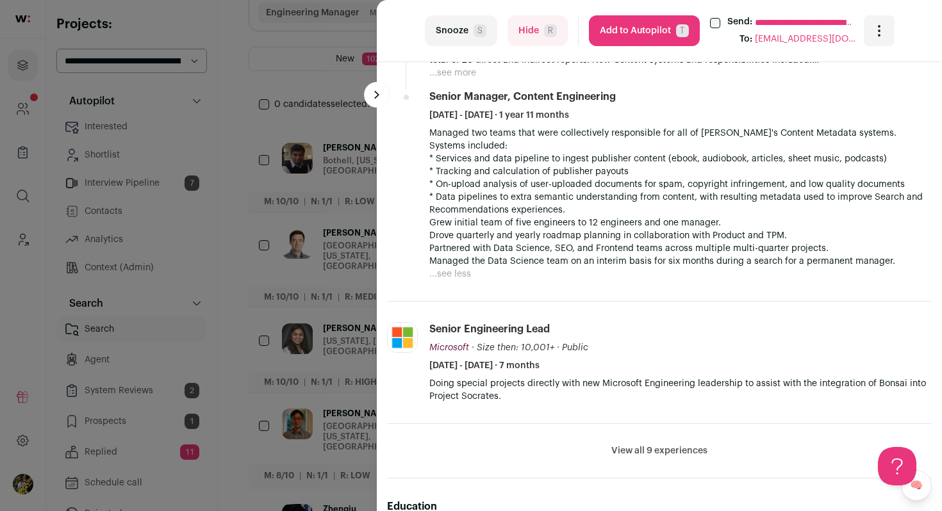
scroll to position [778, 0]
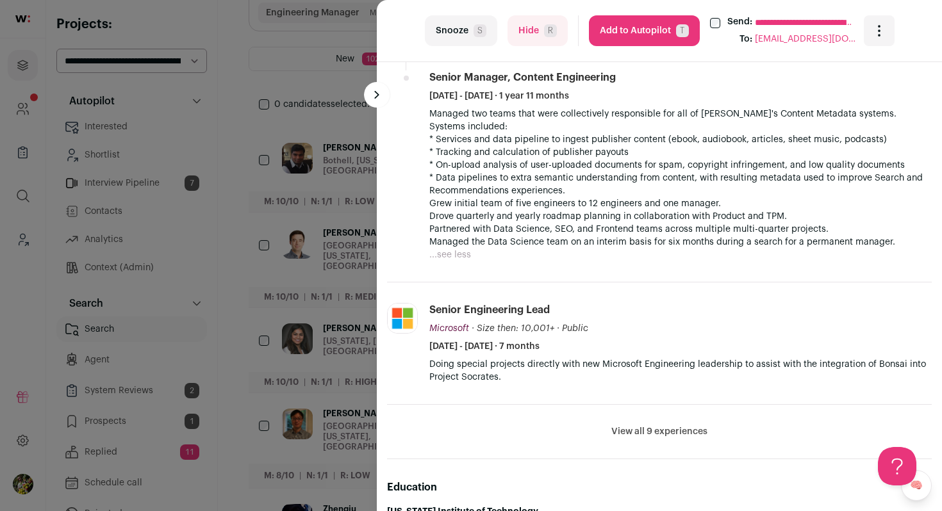
click at [631, 29] on button "Add to Autopilot T" at bounding box center [644, 30] width 111 height 31
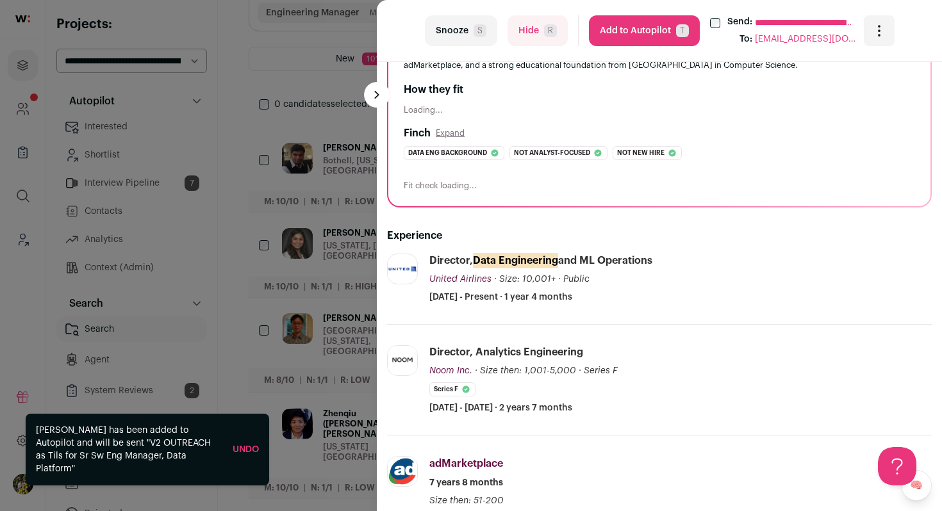
scroll to position [183, 0]
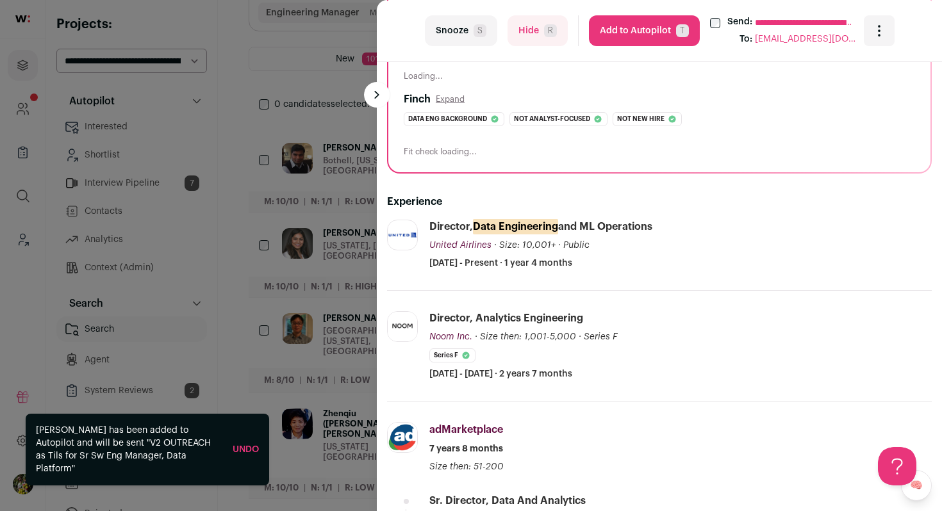
click at [555, 32] on span "R" at bounding box center [550, 30] width 13 height 13
click at [555, 32] on form "Hide R" at bounding box center [537, 30] width 60 height 31
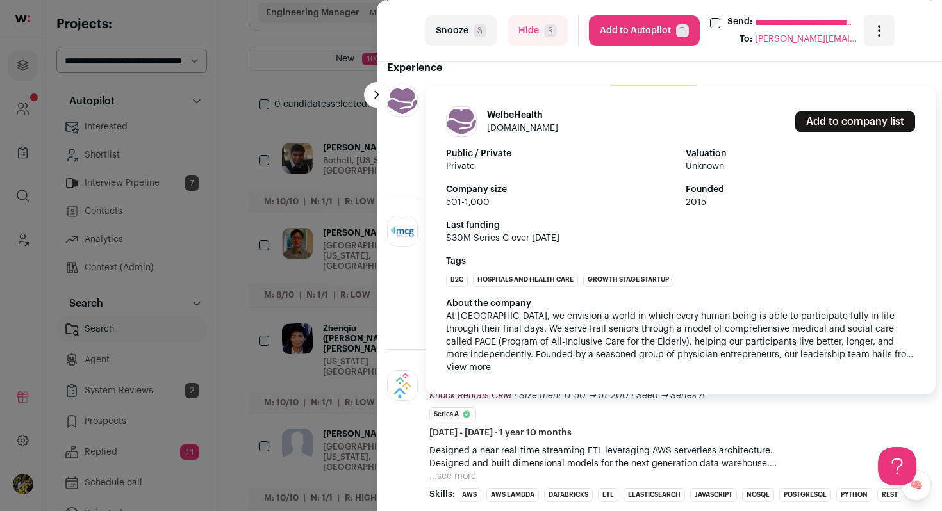
scroll to position [374, 0]
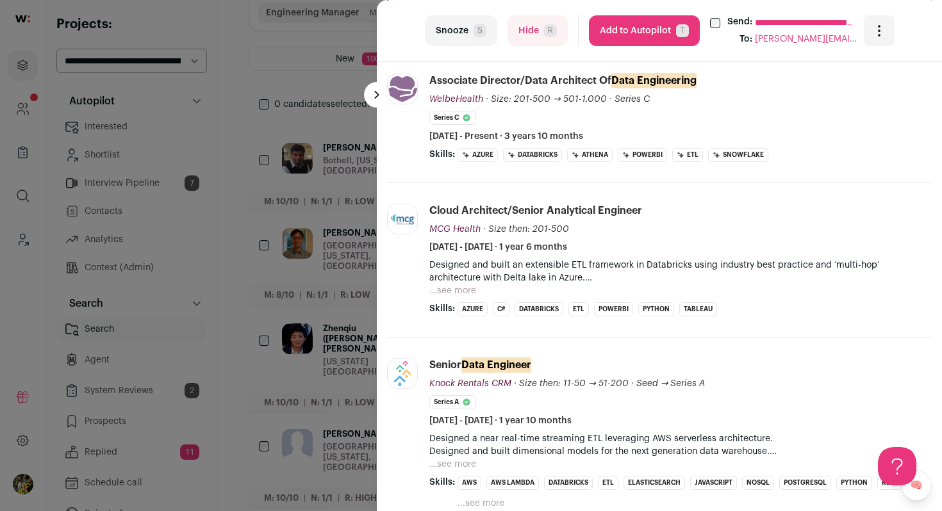
click at [523, 29] on button "Hide R" at bounding box center [537, 30] width 60 height 31
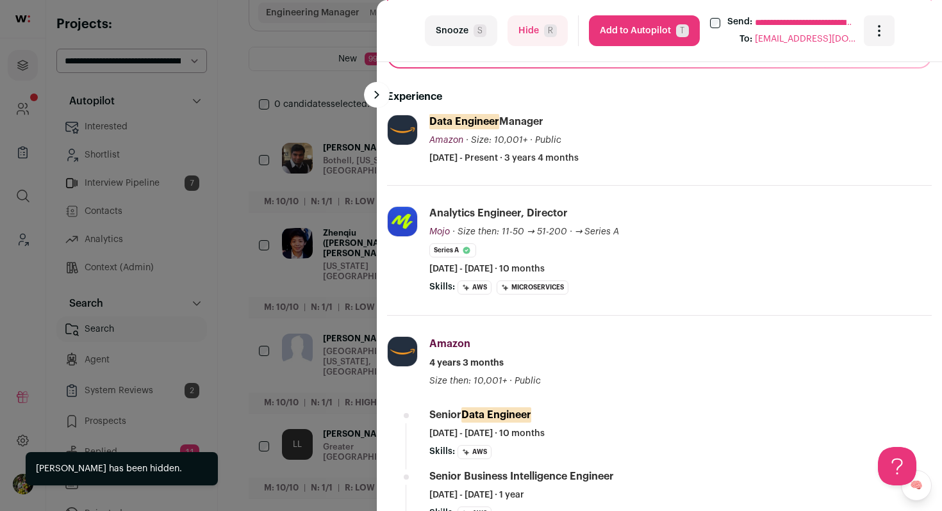
scroll to position [278, 0]
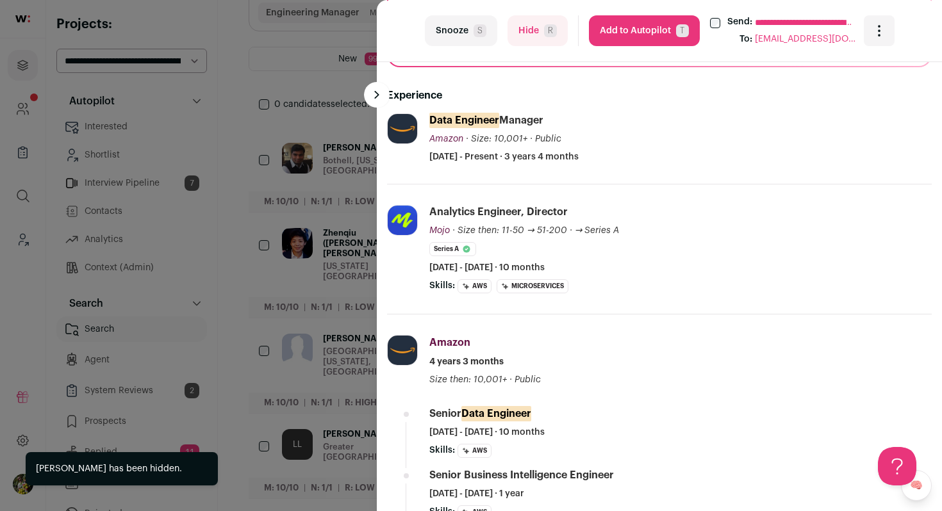
click at [654, 37] on button "Add to Autopilot T" at bounding box center [644, 30] width 111 height 31
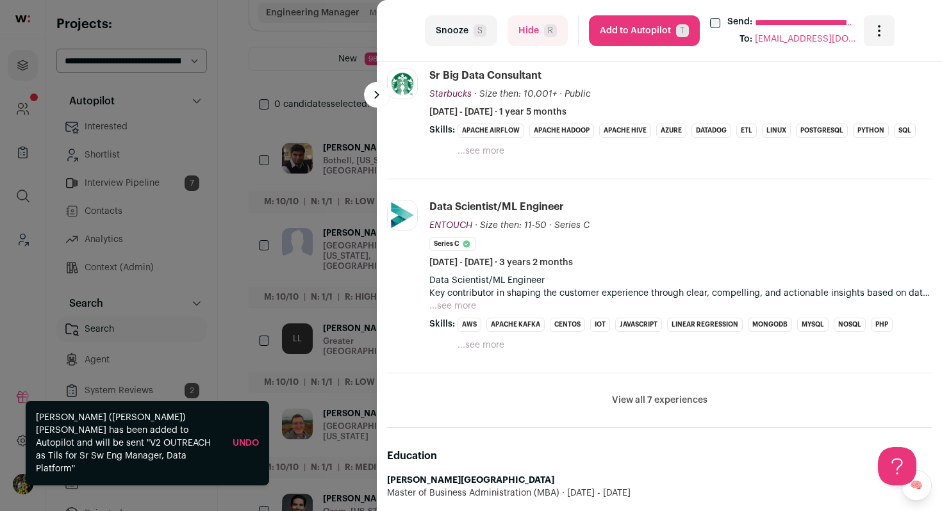
scroll to position [476, 0]
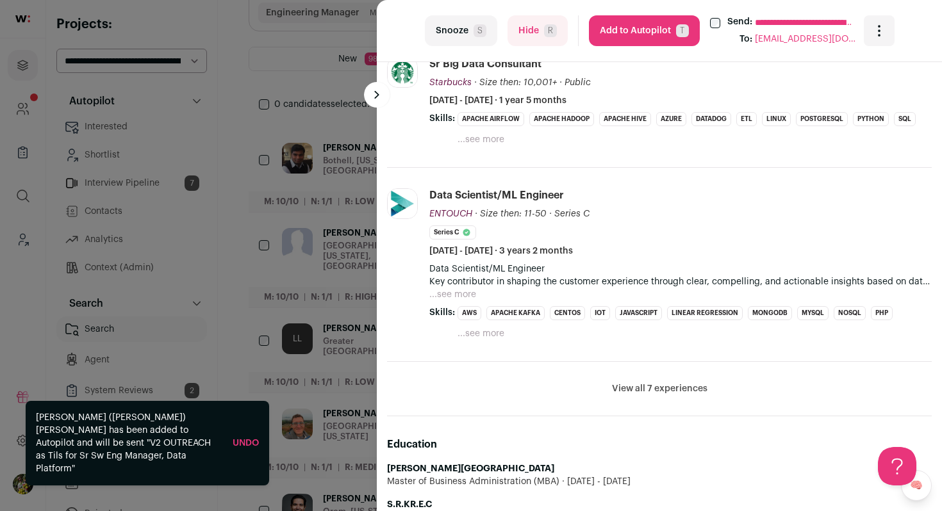
click at [628, 391] on button "View all 7 experiences" at bounding box center [659, 389] width 95 height 13
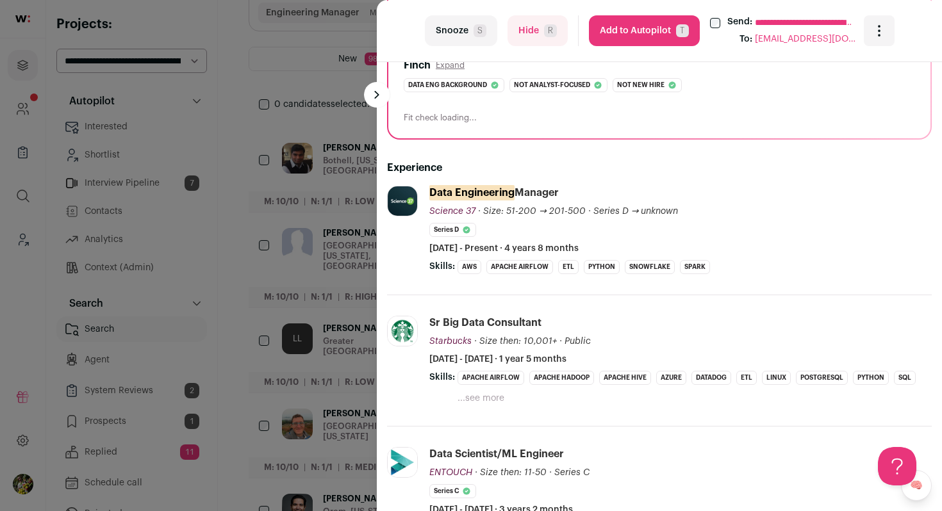
scroll to position [267, 0]
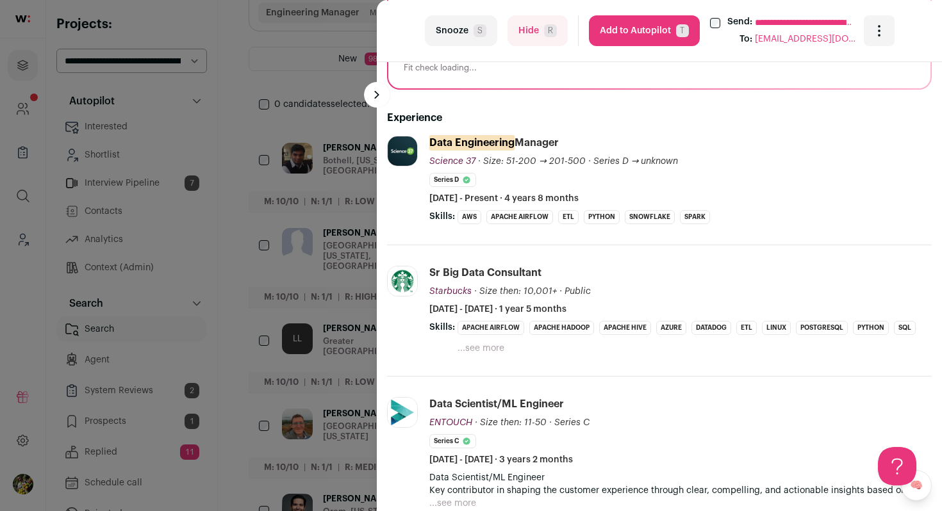
click at [521, 31] on button "Hide R" at bounding box center [537, 30] width 60 height 31
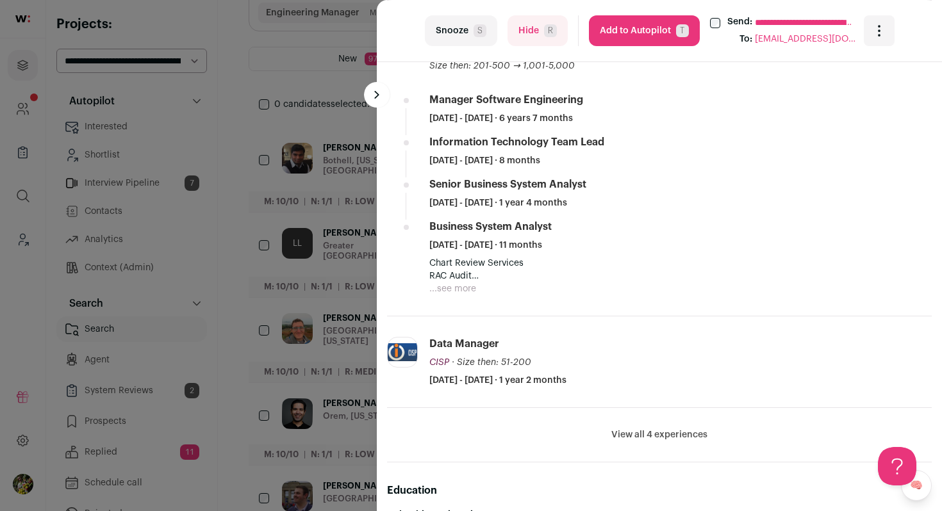
scroll to position [613, 0]
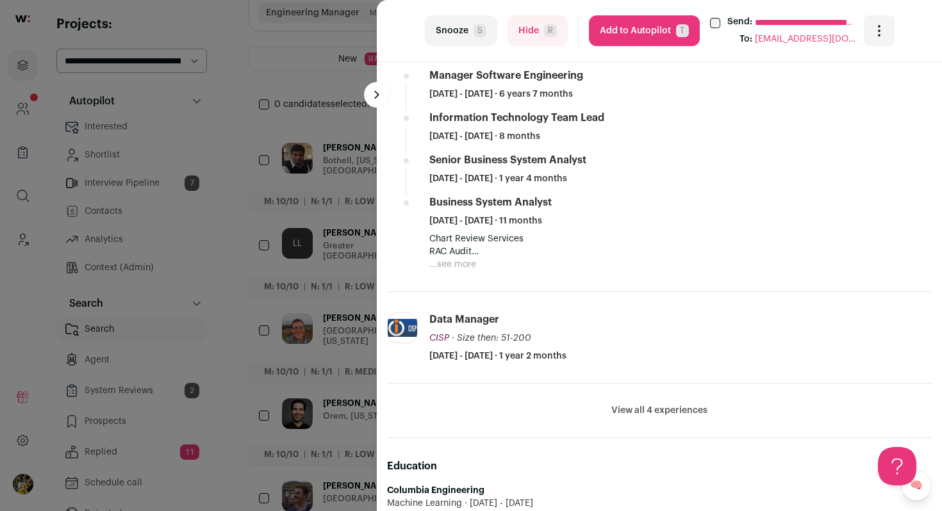
click at [529, 30] on button "Hide R" at bounding box center [537, 30] width 60 height 31
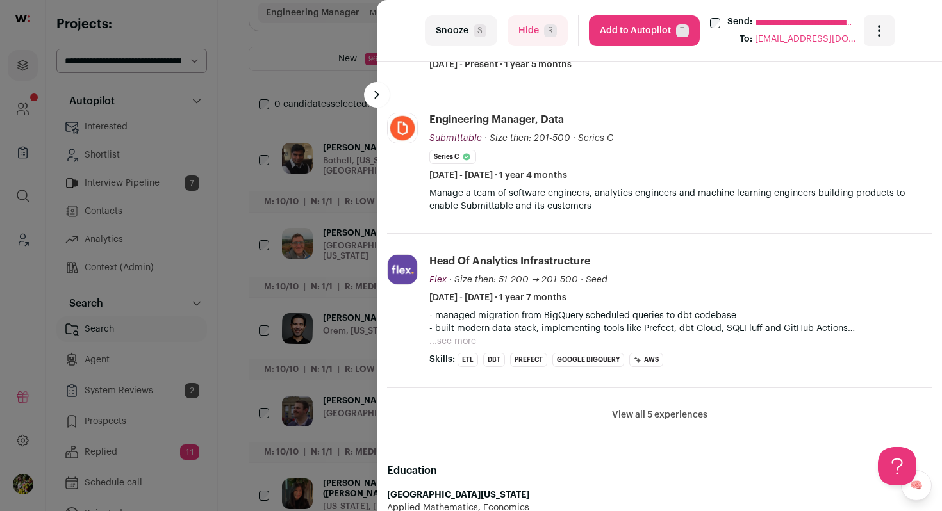
scroll to position [408, 0]
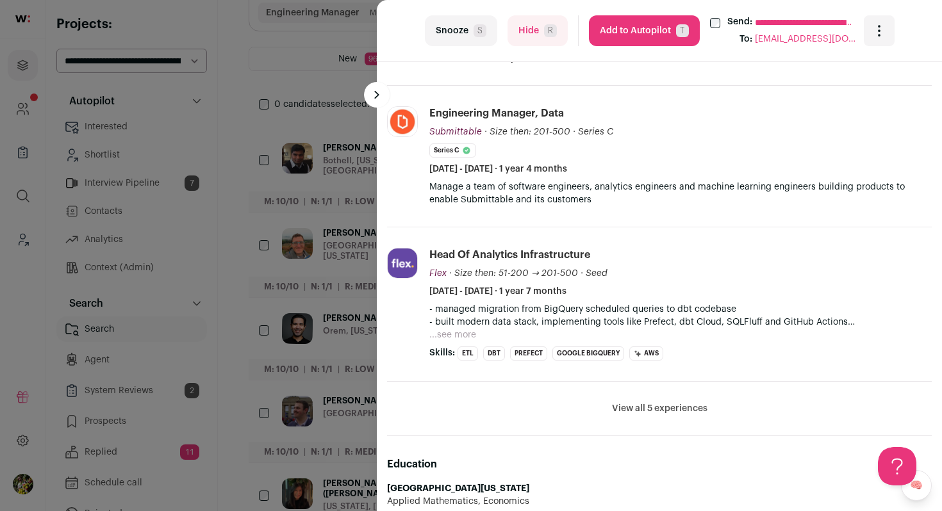
click at [619, 408] on button "View all 5 experiences" at bounding box center [659, 408] width 95 height 13
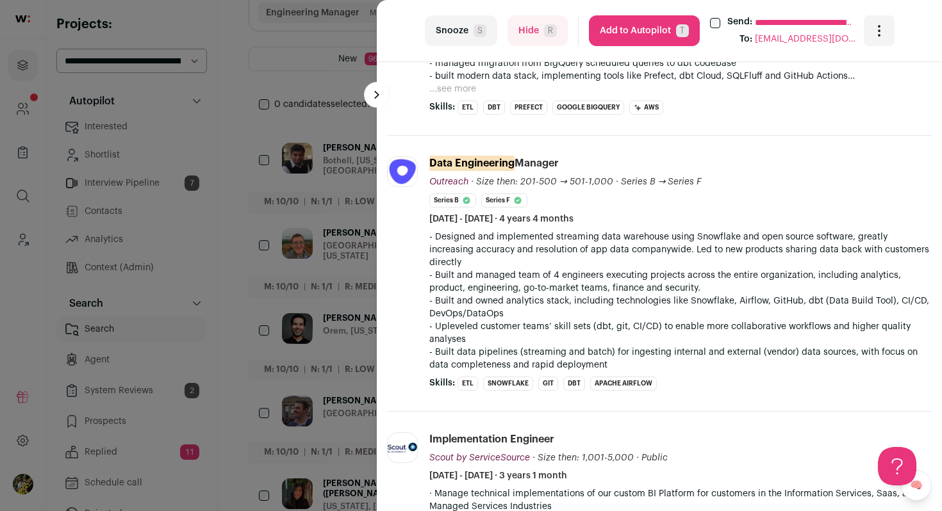
scroll to position [670, 0]
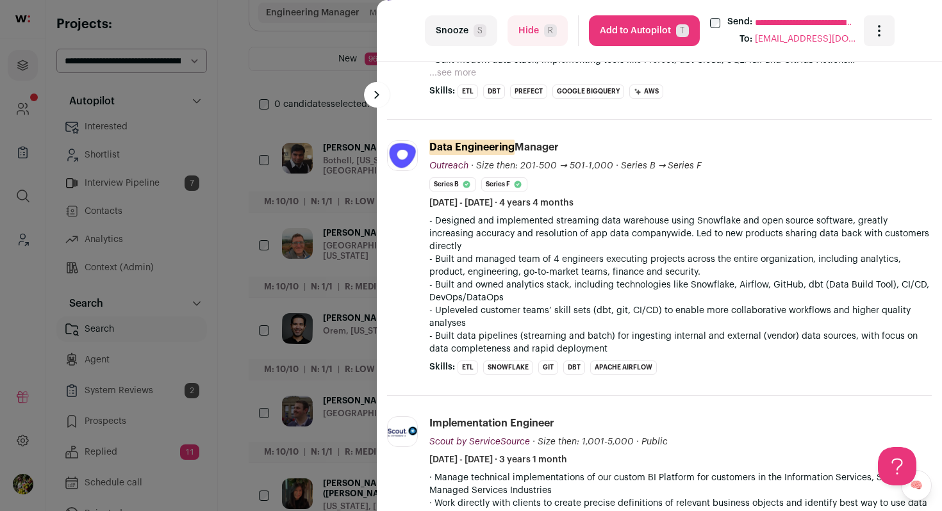
click at [613, 44] on button "Add to Autopilot T" at bounding box center [644, 30] width 111 height 31
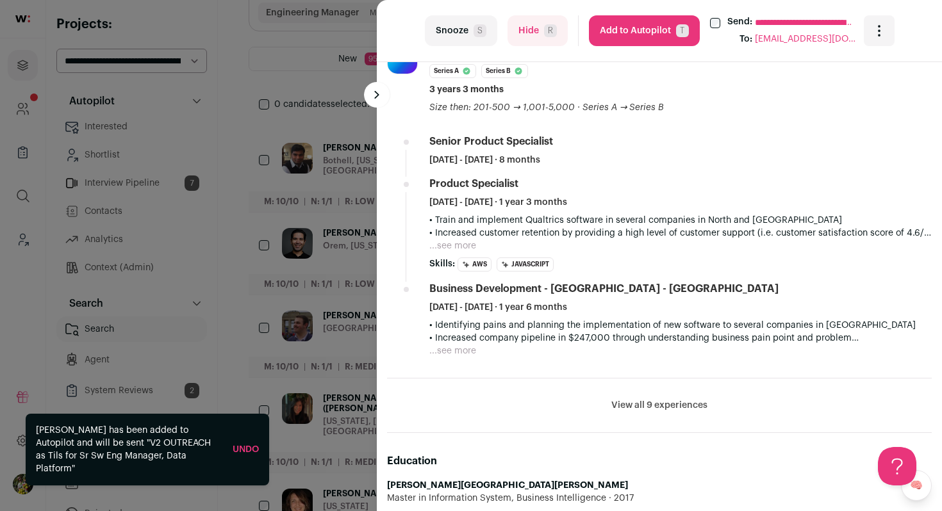
scroll to position [1047, 0]
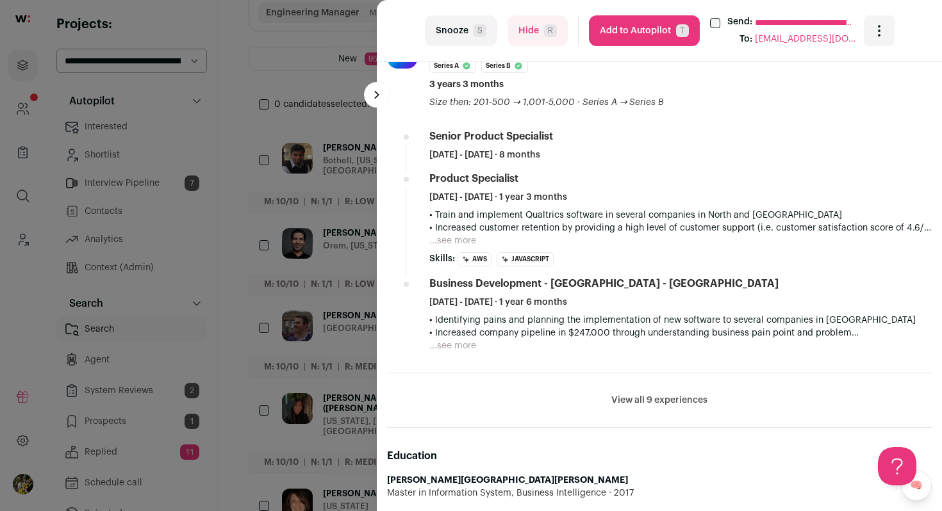
click at [630, 396] on li "View all 9 experiences View less" at bounding box center [659, 401] width 545 height 54
click at [629, 394] on button "View all 9 experiences" at bounding box center [659, 400] width 96 height 13
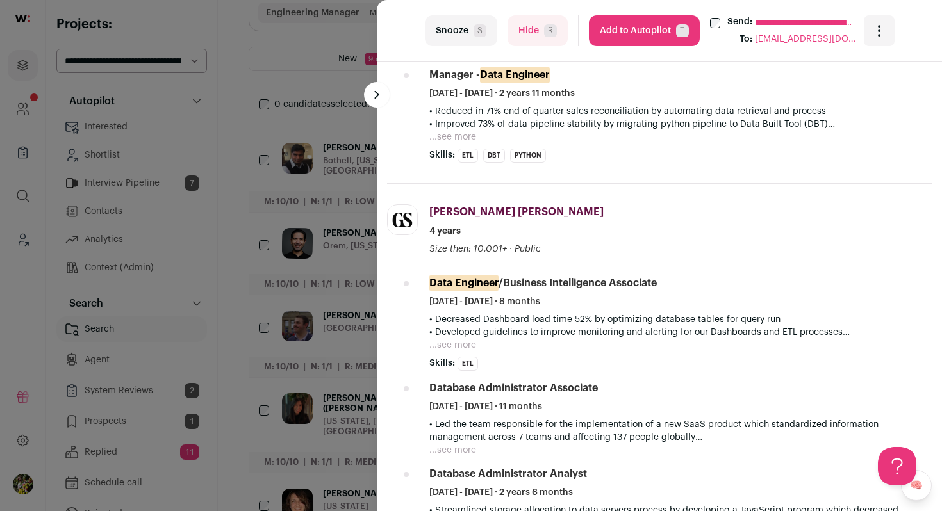
scroll to position [472, 0]
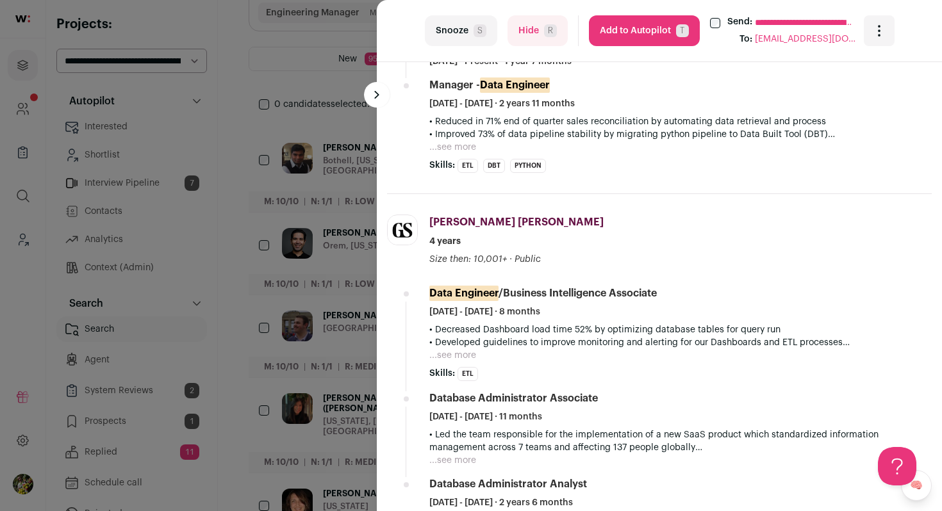
click at [523, 35] on button "Hide R" at bounding box center [537, 30] width 60 height 31
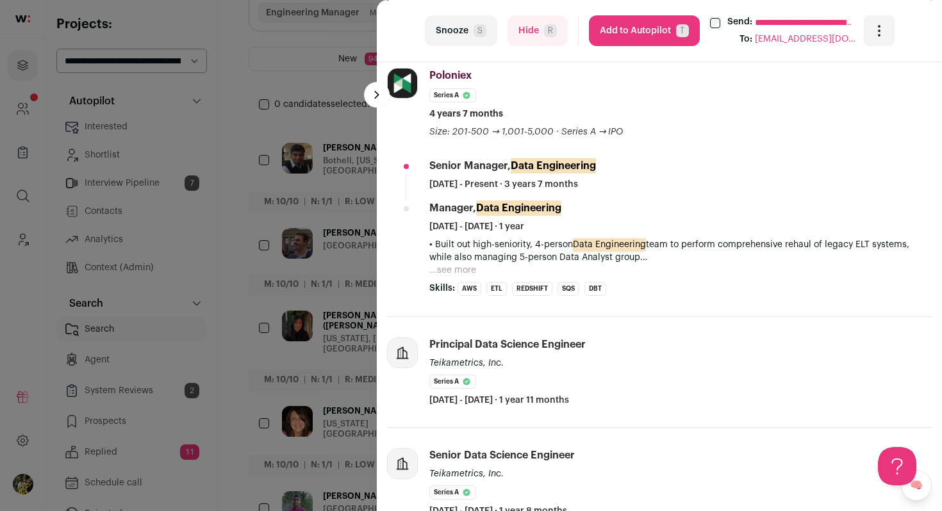
scroll to position [367, 0]
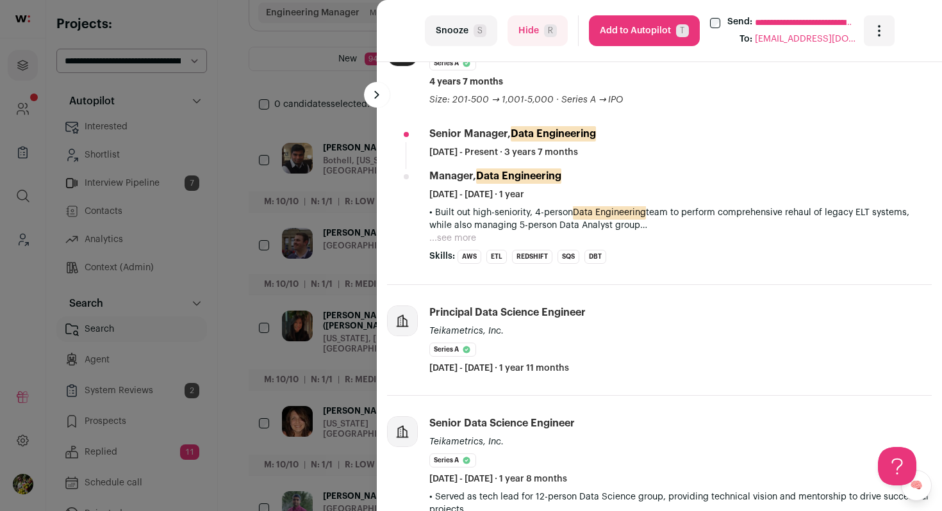
click at [444, 236] on button "...see more" at bounding box center [452, 238] width 47 height 13
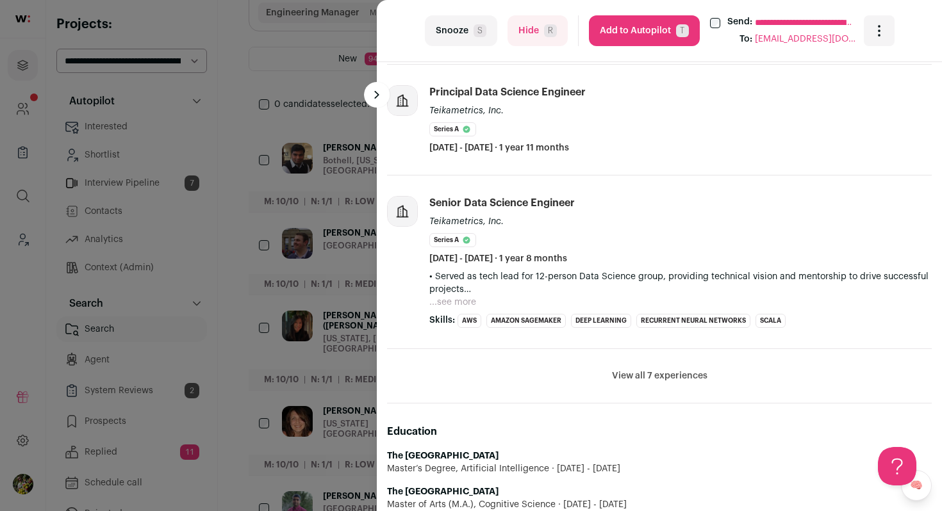
scroll to position [680, 0]
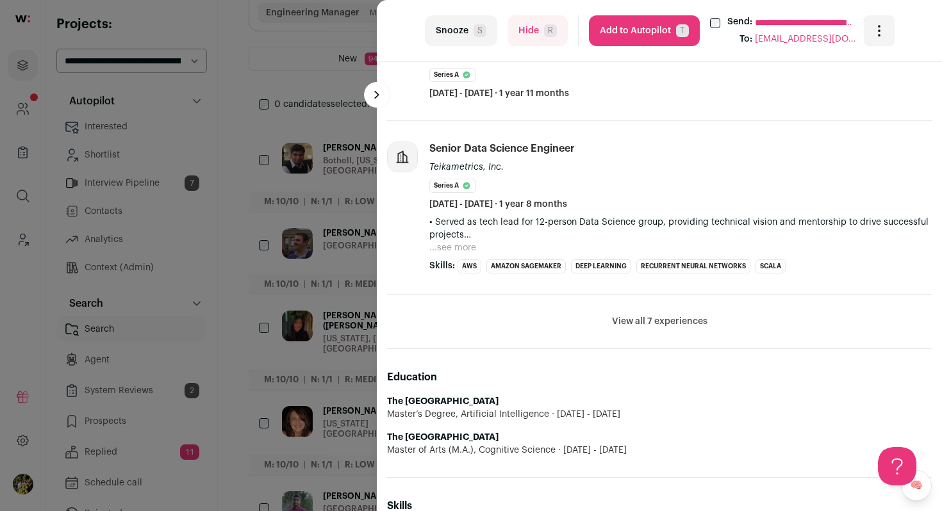
click at [452, 249] on button "...see more" at bounding box center [452, 248] width 47 height 13
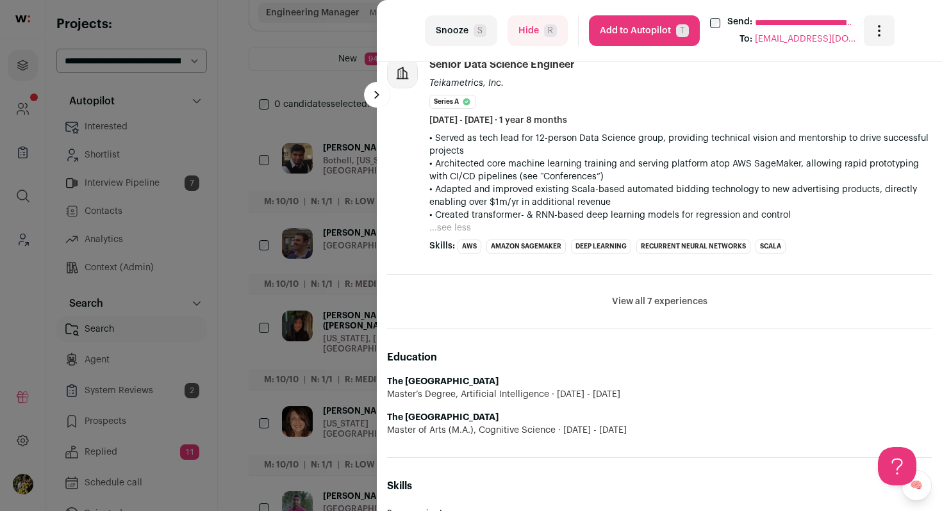
scroll to position [792, 0]
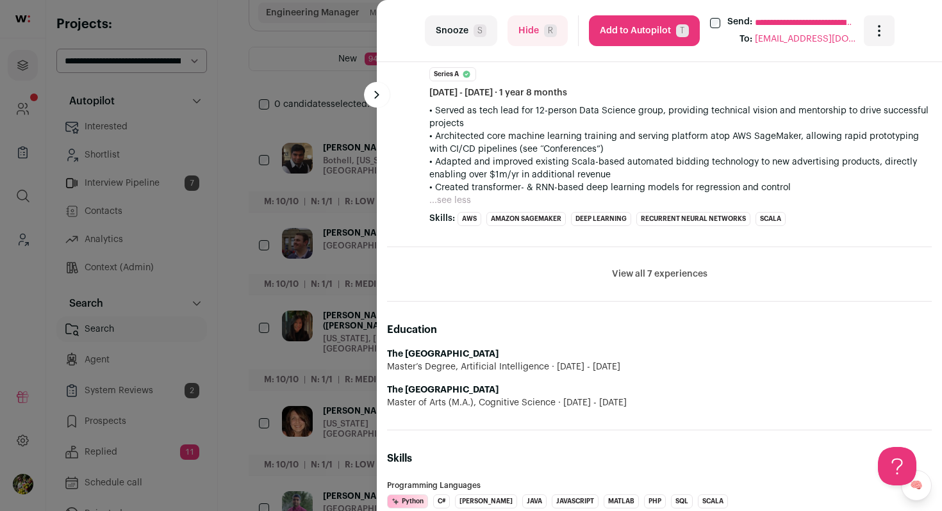
click at [650, 272] on button "View all 7 experiences" at bounding box center [659, 274] width 95 height 13
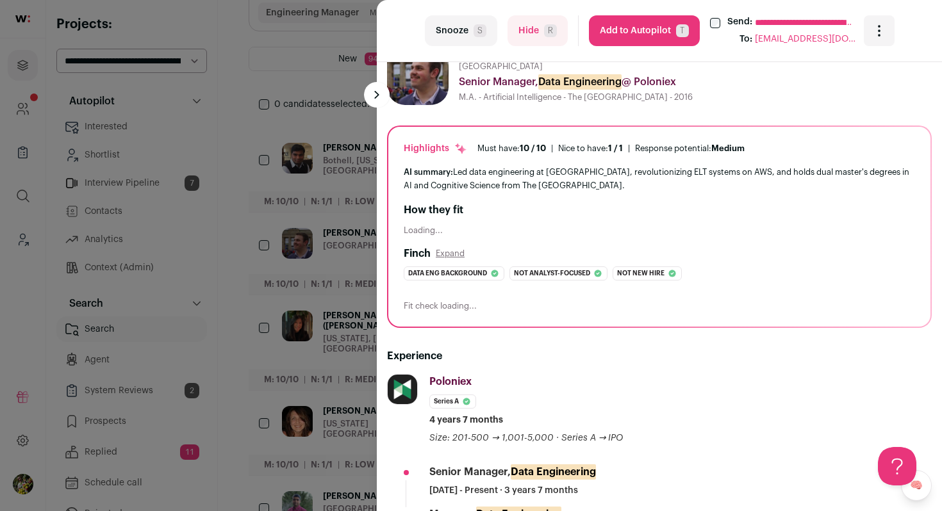
scroll to position [0, 0]
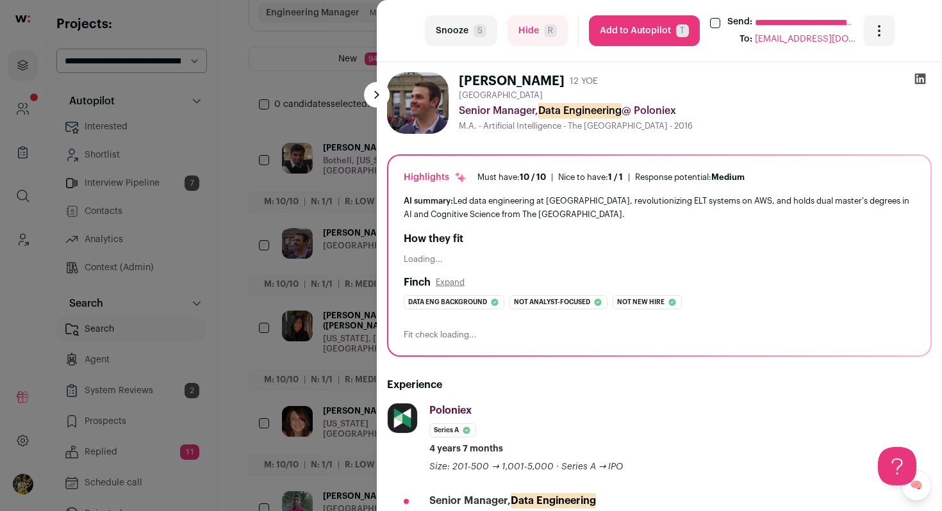
click at [645, 31] on button "Add to Autopilot T" at bounding box center [644, 30] width 111 height 31
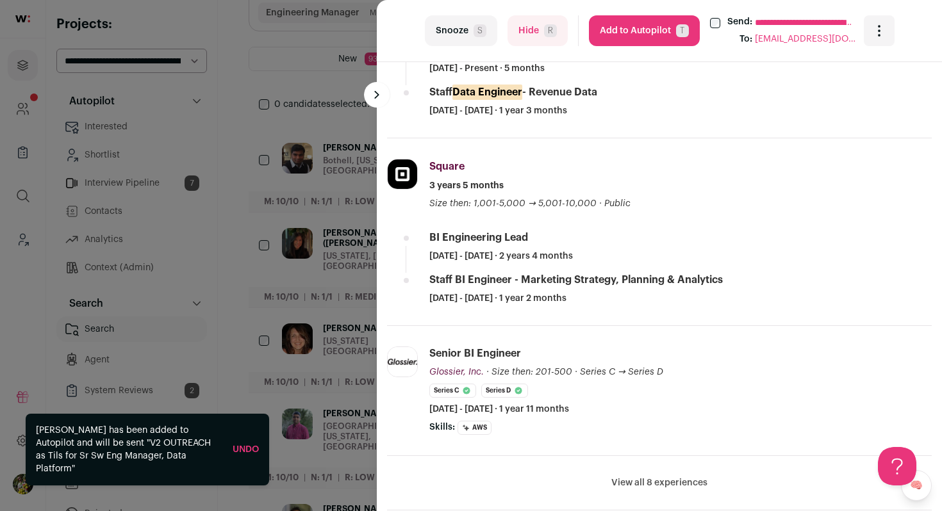
scroll to position [422, 0]
click at [541, 37] on button "Hide R" at bounding box center [537, 30] width 60 height 31
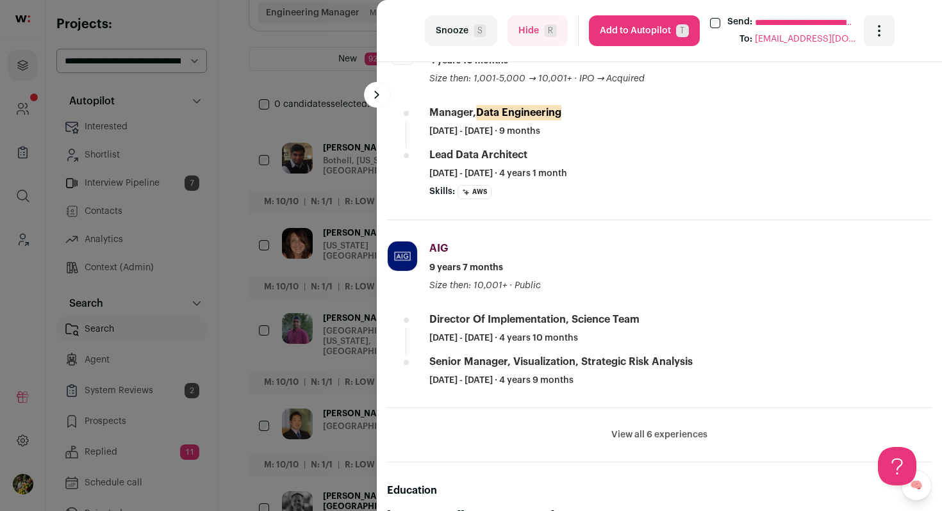
scroll to position [497, 0]
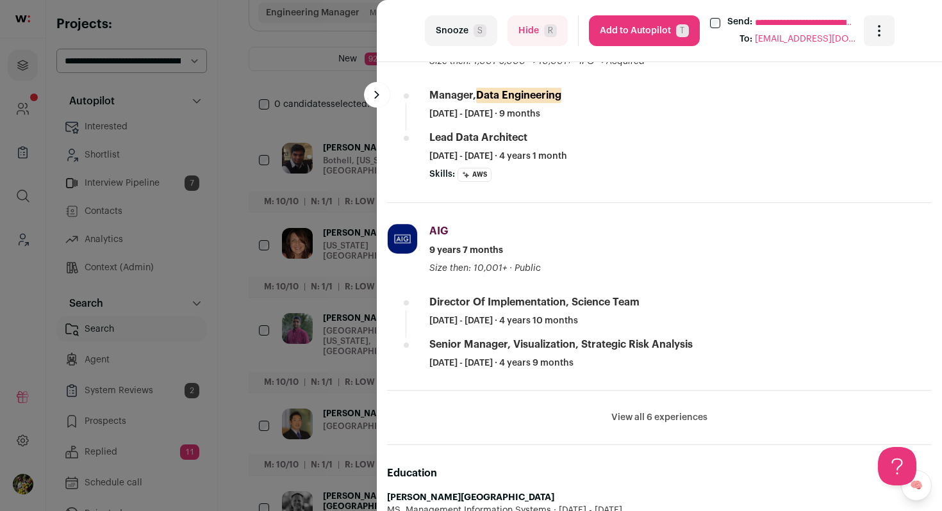
click at [626, 410] on li "View all 6 experiences View less" at bounding box center [659, 418] width 545 height 54
click at [623, 420] on button "View all 6 experiences" at bounding box center [659, 417] width 96 height 13
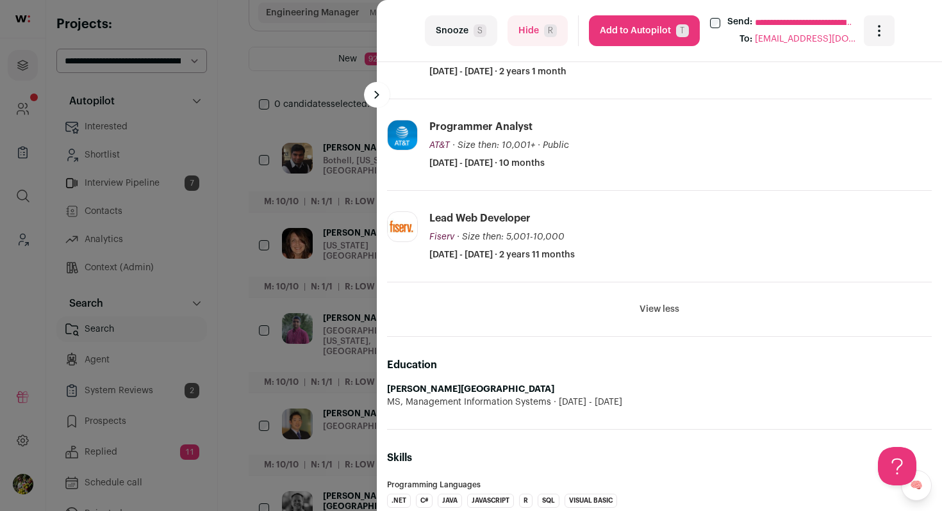
scroll to position [884, 0]
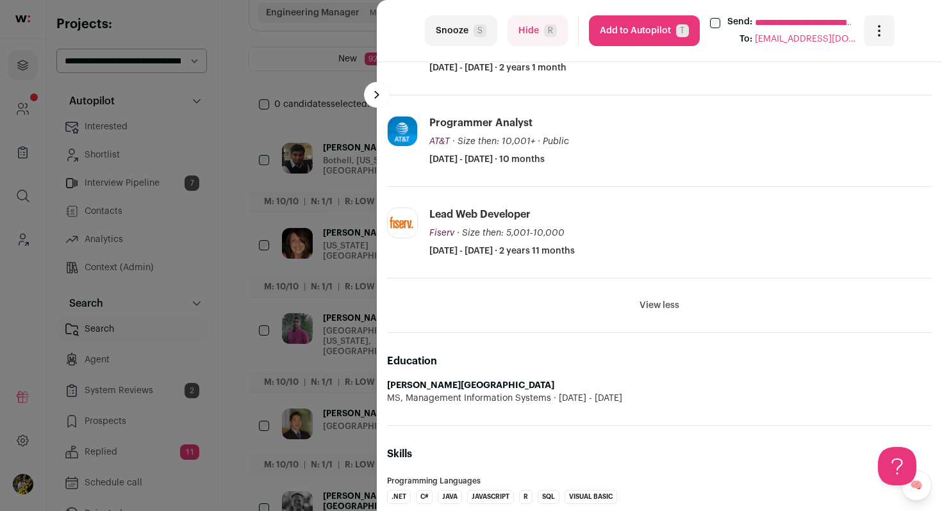
click at [323, 358] on div "**********" at bounding box center [471, 255] width 942 height 511
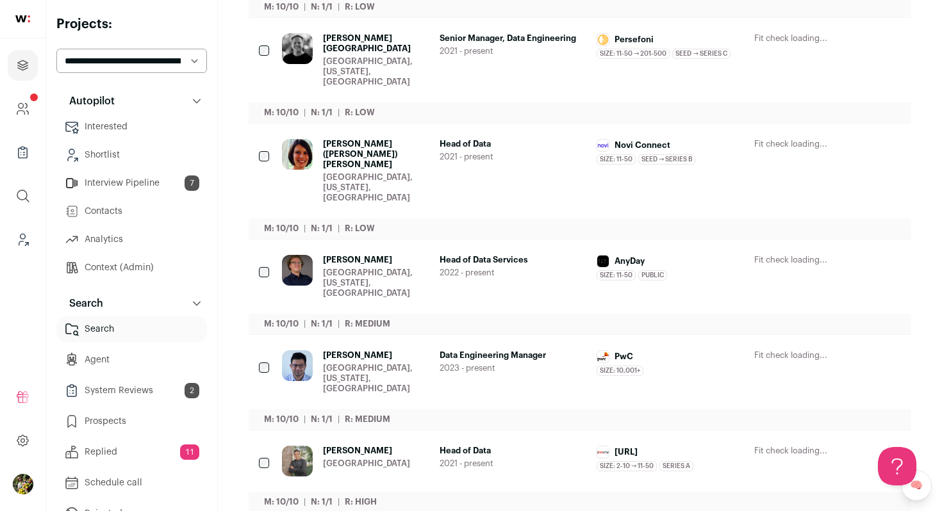
scroll to position [600, 0]
click at [447, 54] on div "Senior Manager, Data Engineering 2021 - present" at bounding box center [513, 59] width 147 height 54
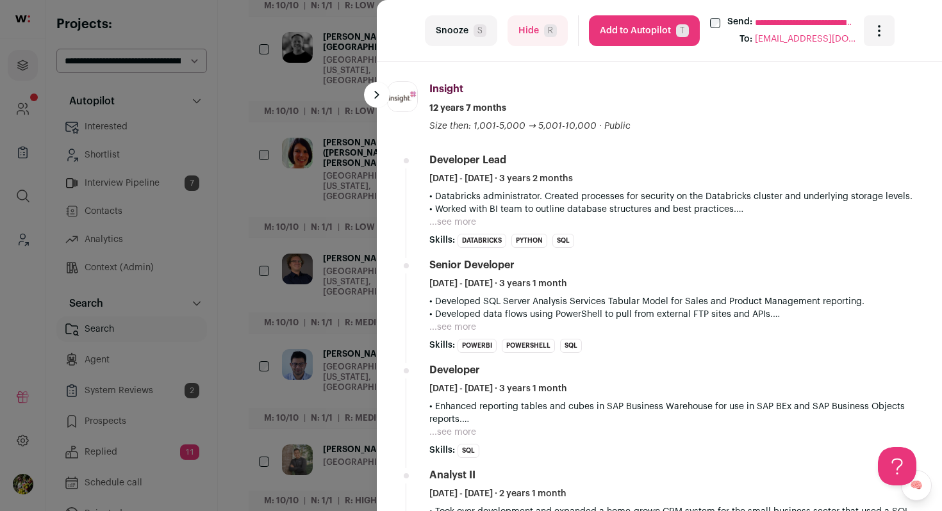
scroll to position [593, 0]
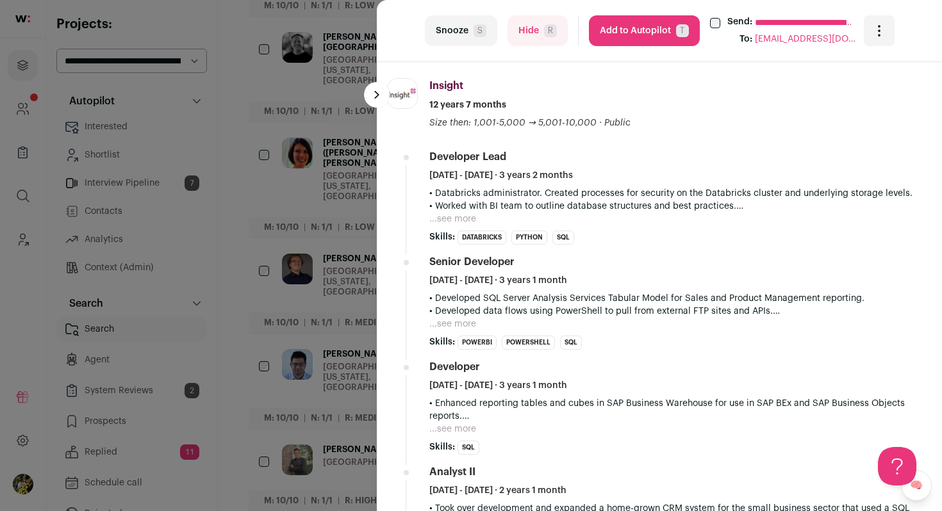
click at [470, 217] on button "...see more" at bounding box center [452, 219] width 47 height 13
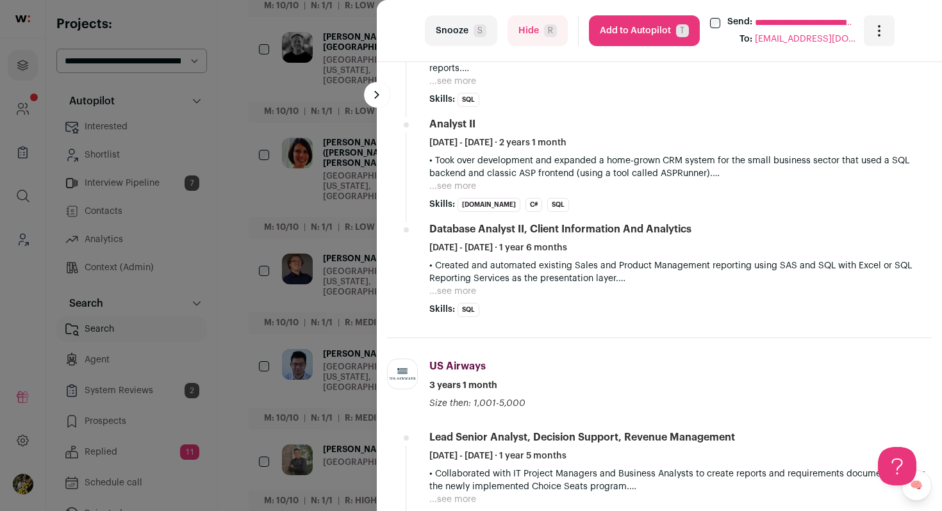
scroll to position [1016, 0]
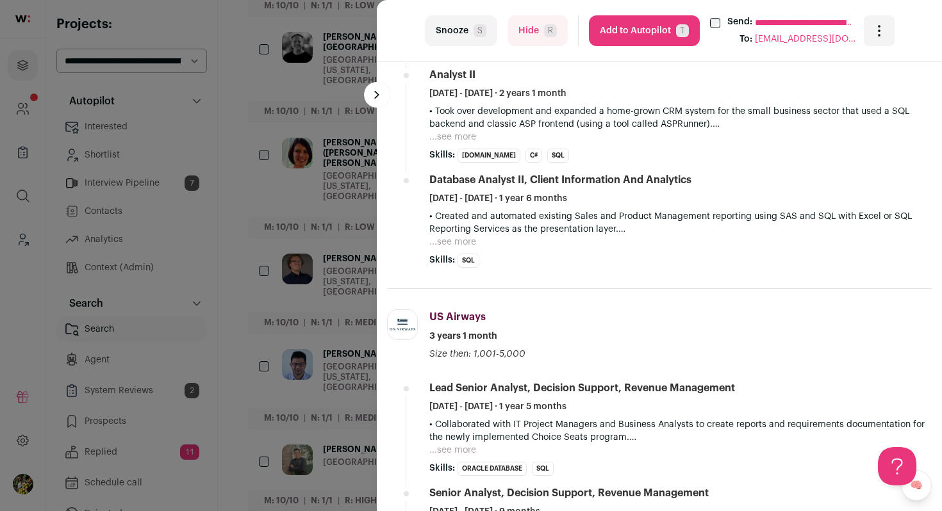
click at [351, 365] on div "**********" at bounding box center [471, 255] width 942 height 511
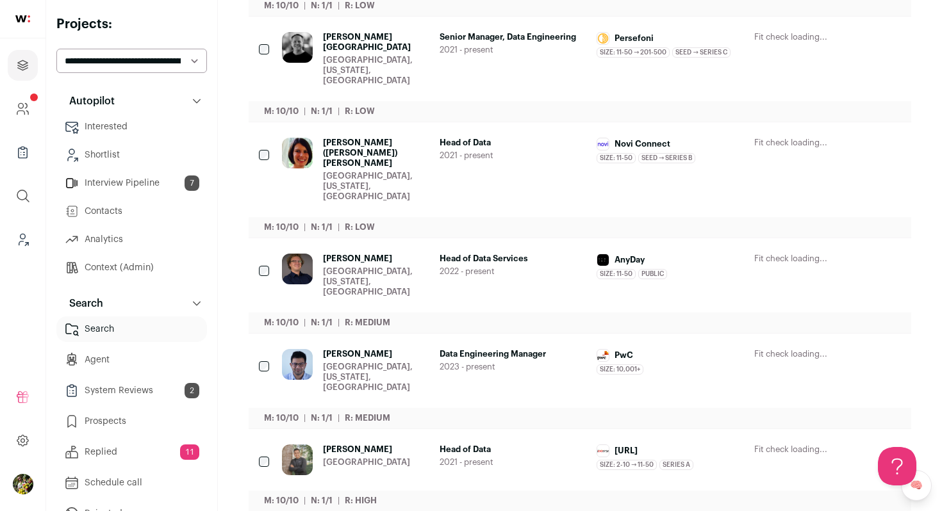
scroll to position [639, 0]
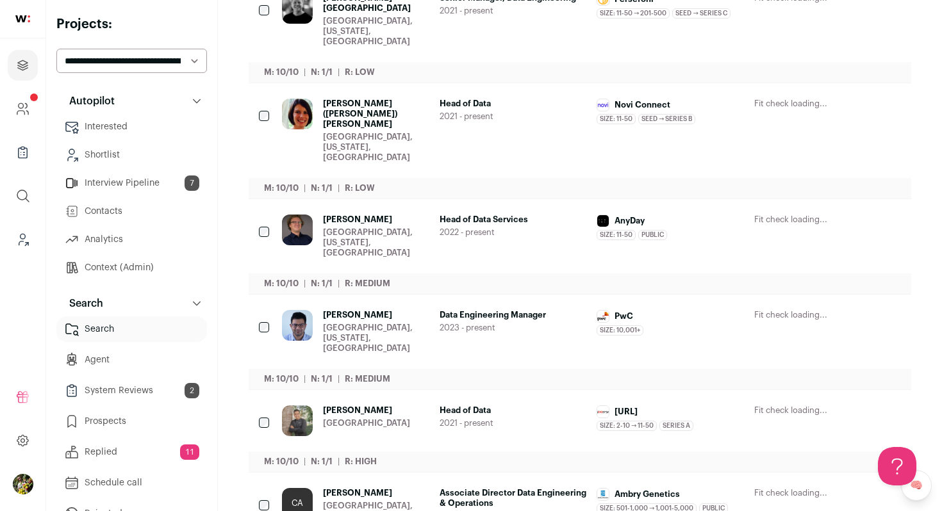
click at [791, 308] on icon "Hide" at bounding box center [786, 315] width 15 height 15
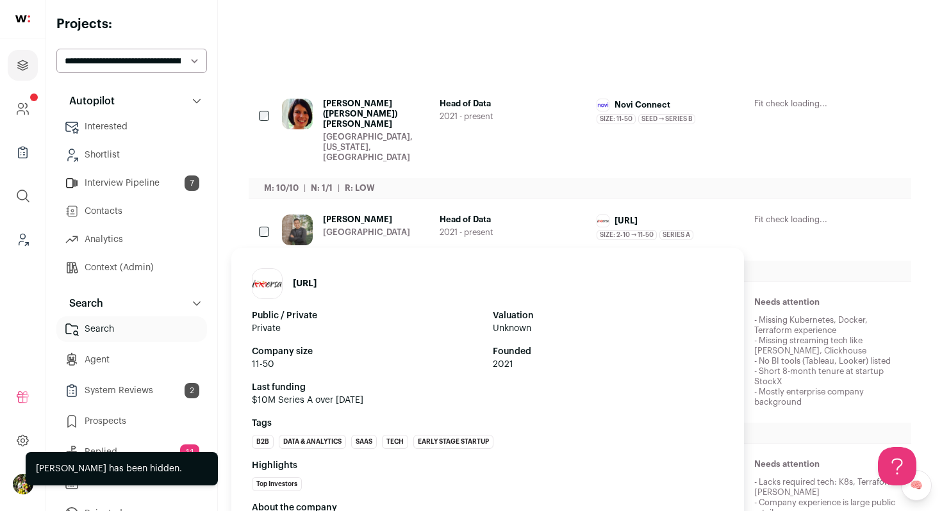
scroll to position [916, 0]
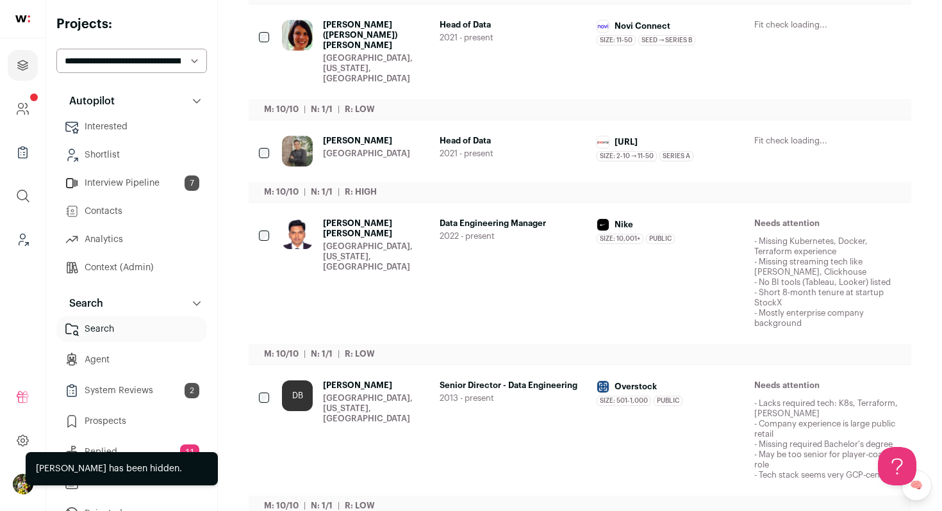
click at [709, 47] on div "Novi Connect Size: 11-50 Novi Connect's size has been 11-50 employees during Re…" at bounding box center [670, 52] width 147 height 64
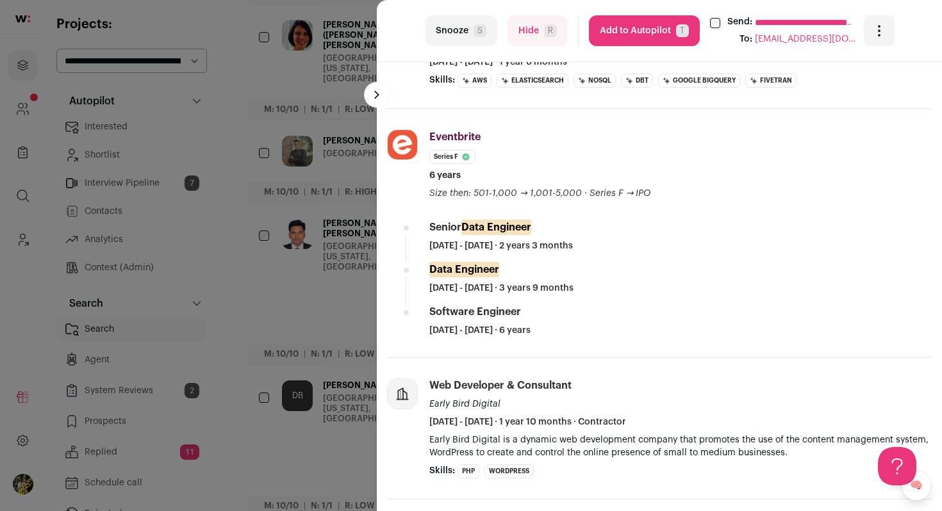
scroll to position [714, 0]
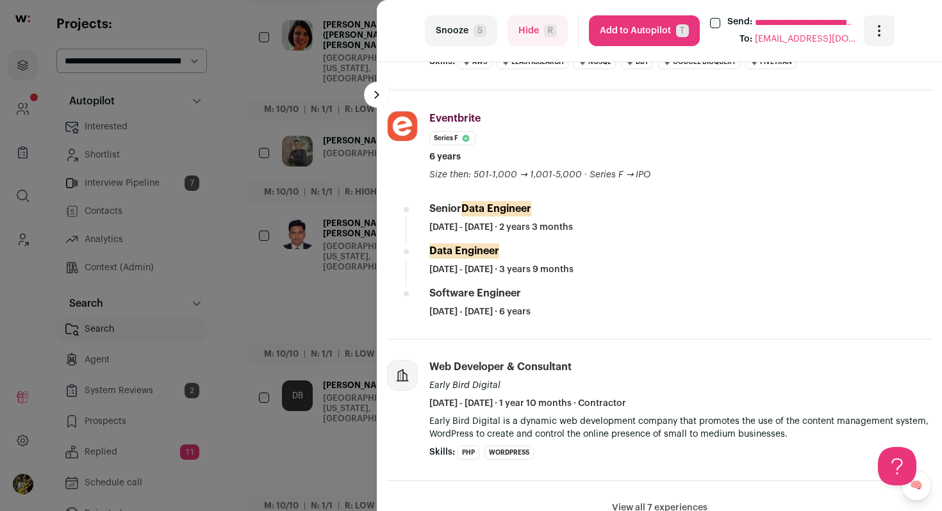
click at [667, 37] on button "Add to Autopilot T" at bounding box center [644, 30] width 111 height 31
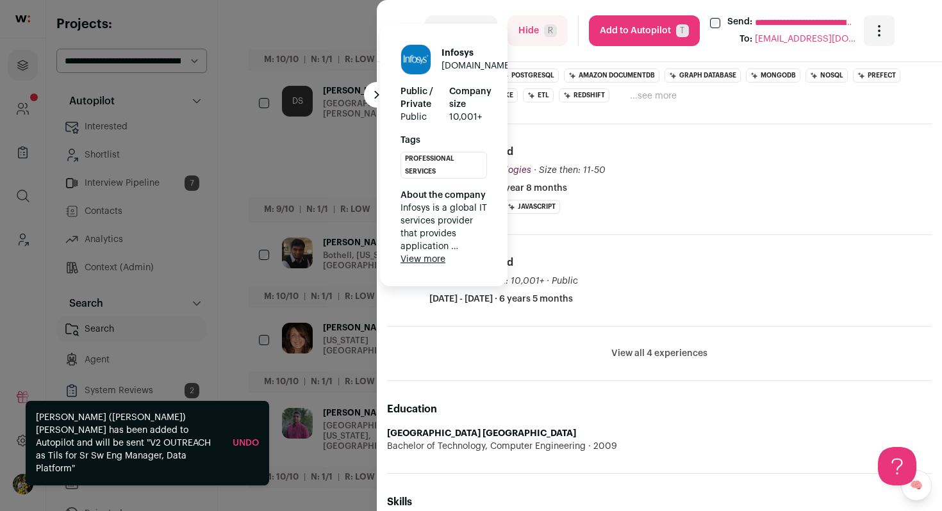
scroll to position [607, 0]
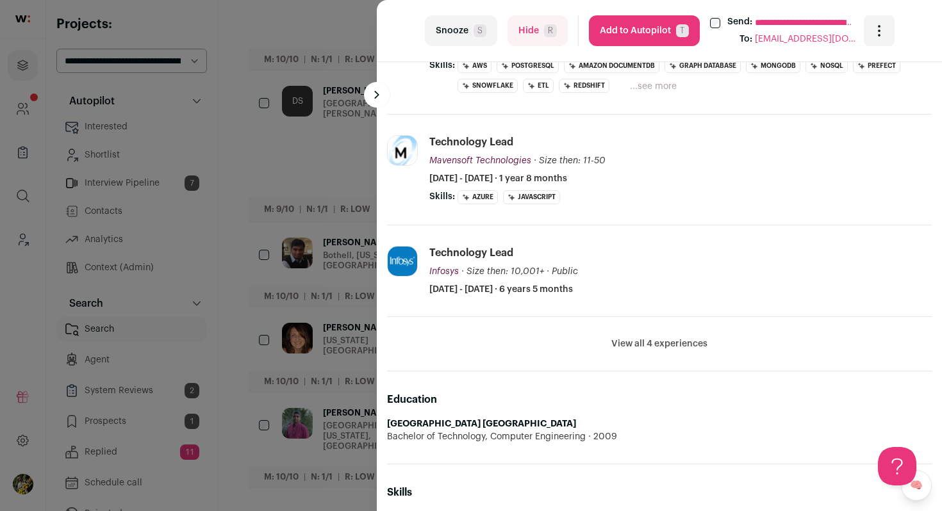
click at [620, 342] on button "View all 4 experiences" at bounding box center [659, 344] width 96 height 13
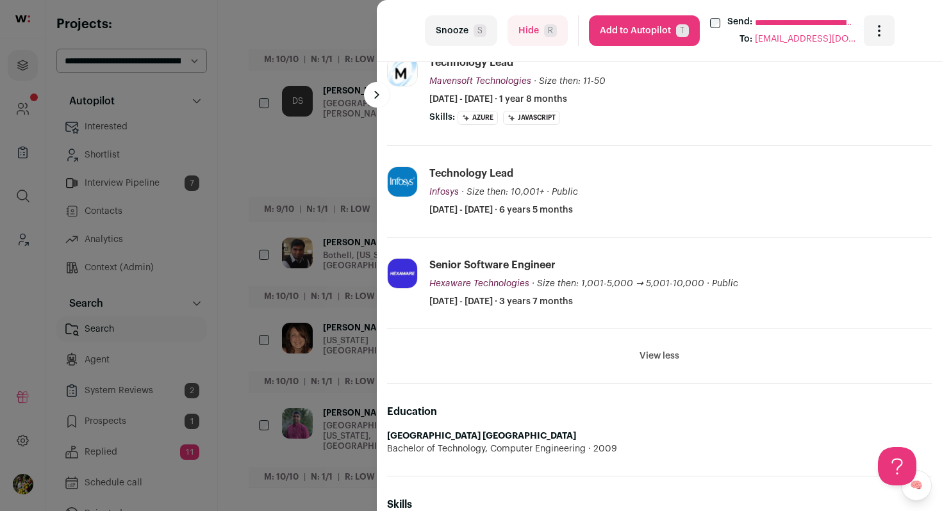
scroll to position [678, 0]
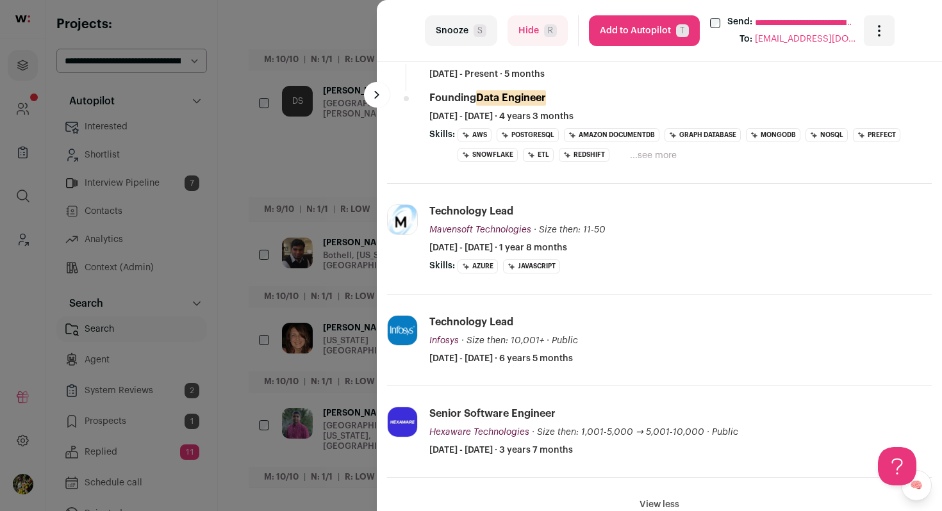
click at [536, 39] on button "Hide R" at bounding box center [537, 30] width 60 height 31
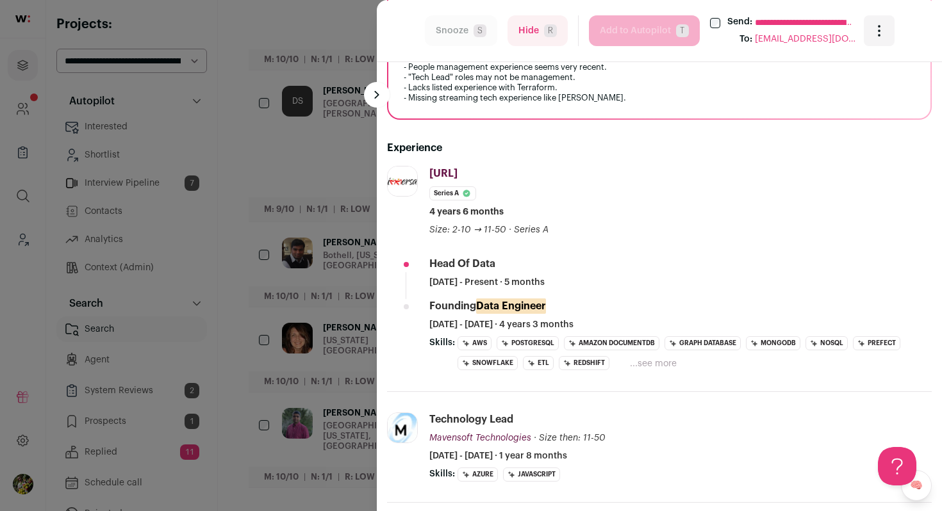
scroll to position [0, 0]
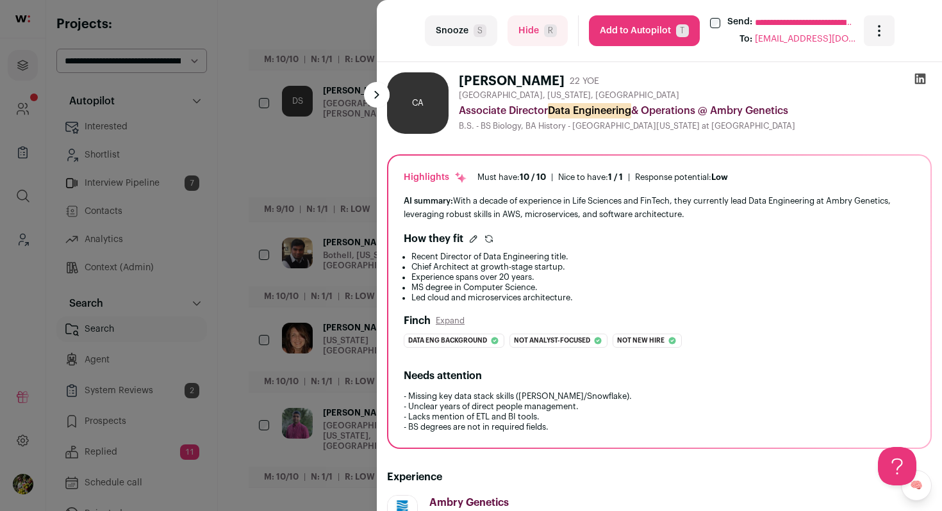
click at [331, 173] on div "**********" at bounding box center [471, 255] width 942 height 511
